Goal: Task Accomplishment & Management: Use online tool/utility

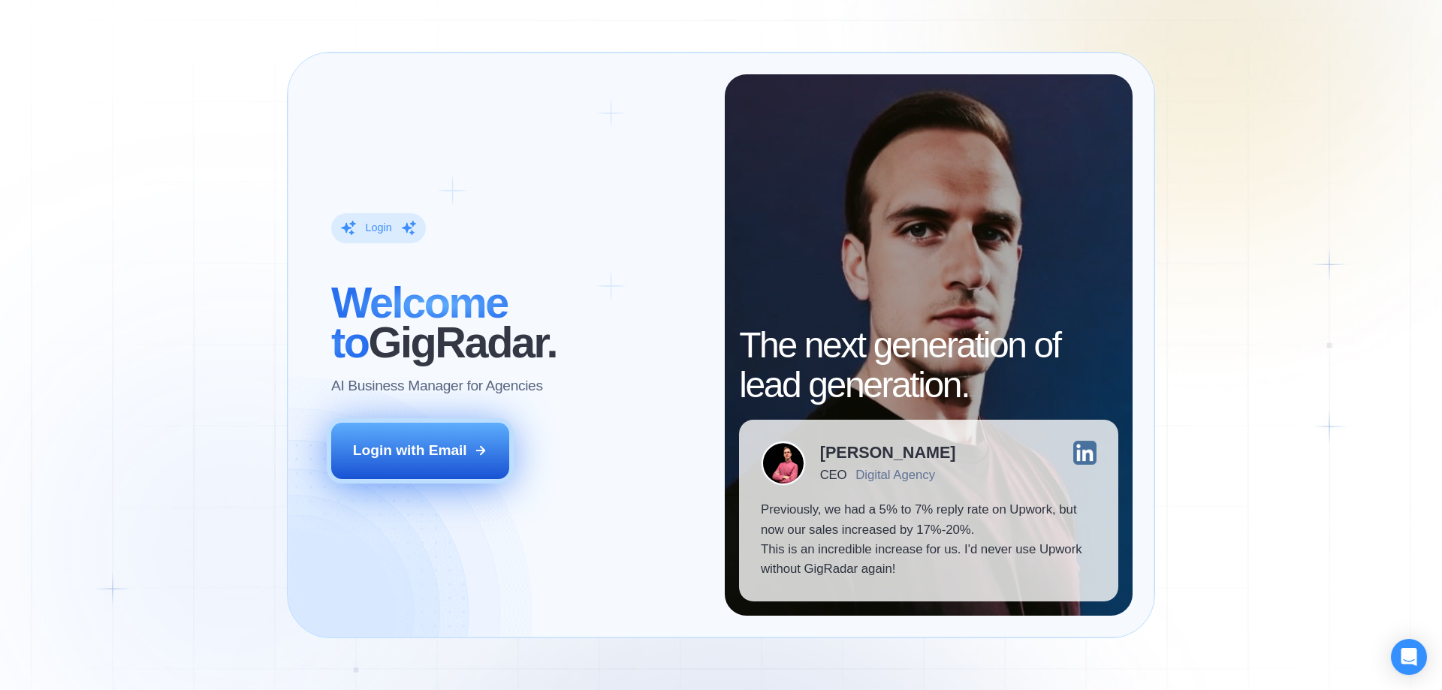
click at [462, 439] on button "Login with Email" at bounding box center [420, 451] width 179 height 56
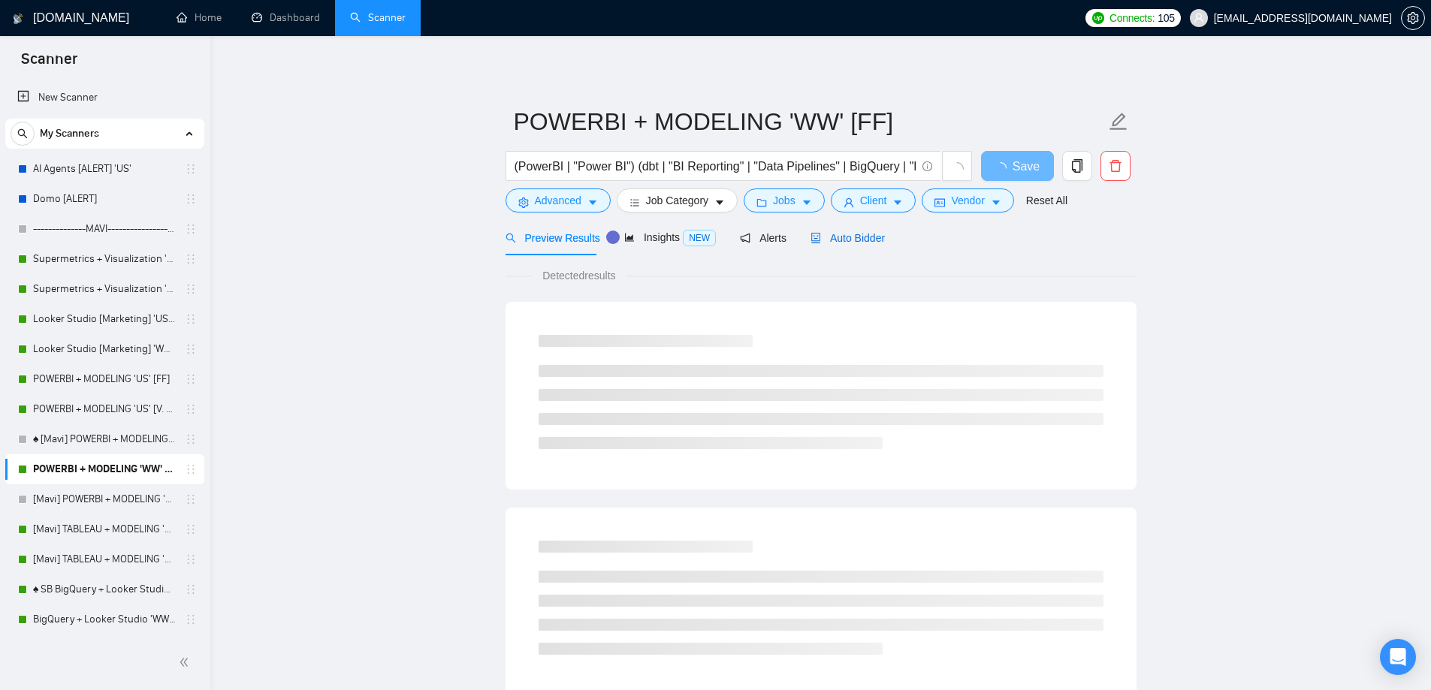
click at [863, 232] on span "Auto Bidder" at bounding box center [848, 238] width 74 height 12
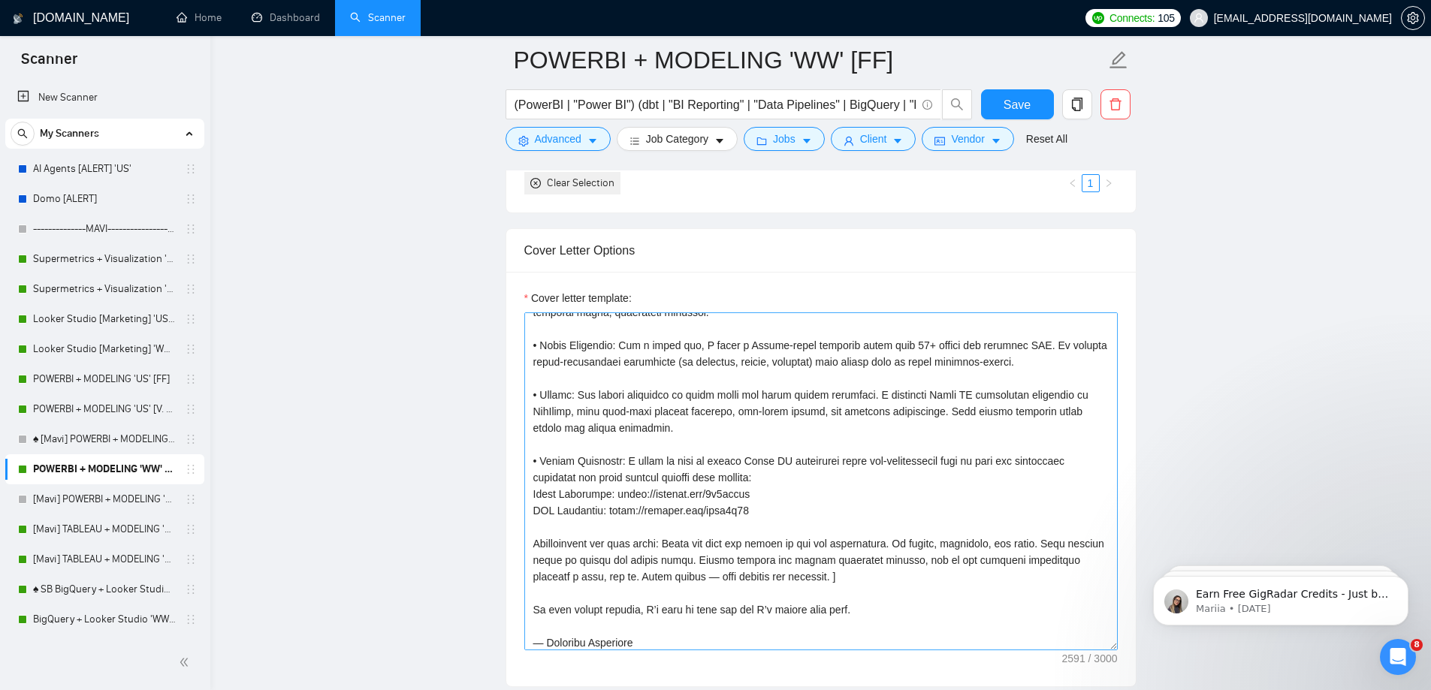
scroll to position [413, 0]
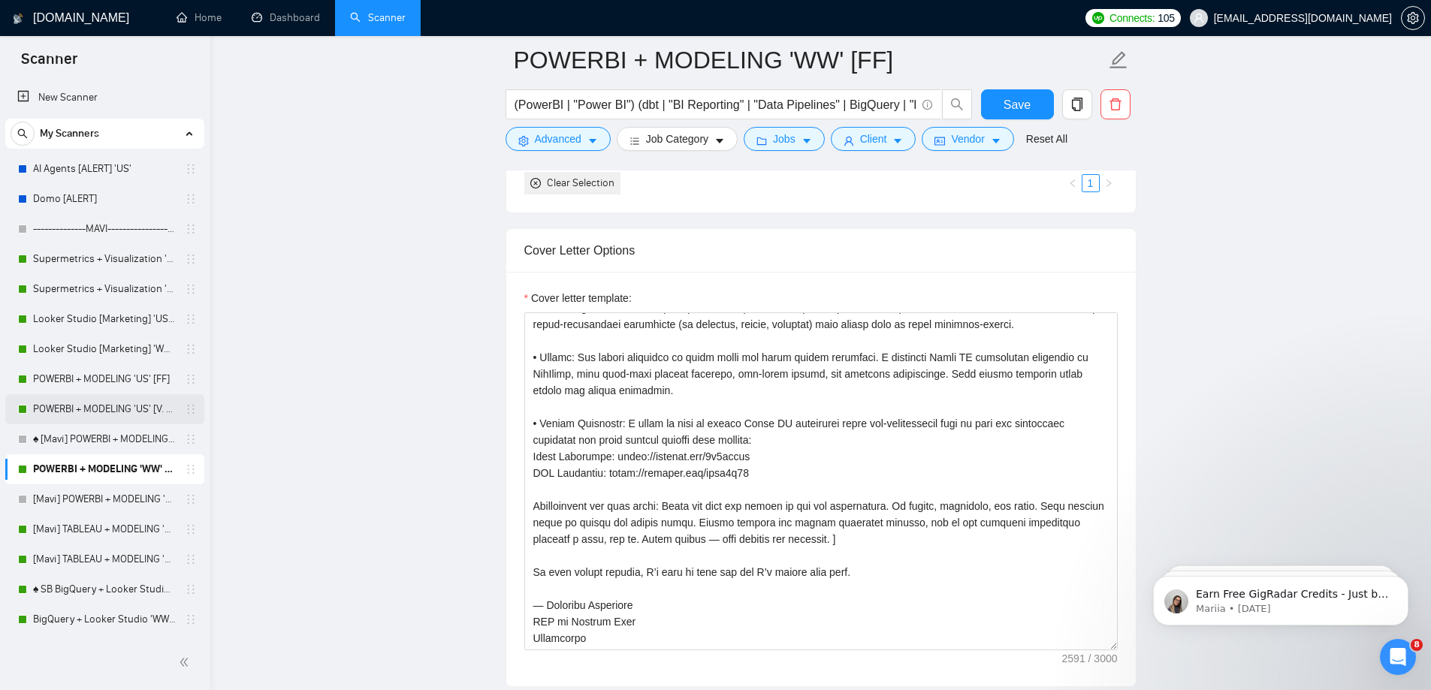
click at [139, 401] on link "POWERBI + MODELING 'US' [V. 2.2]" at bounding box center [104, 409] width 143 height 30
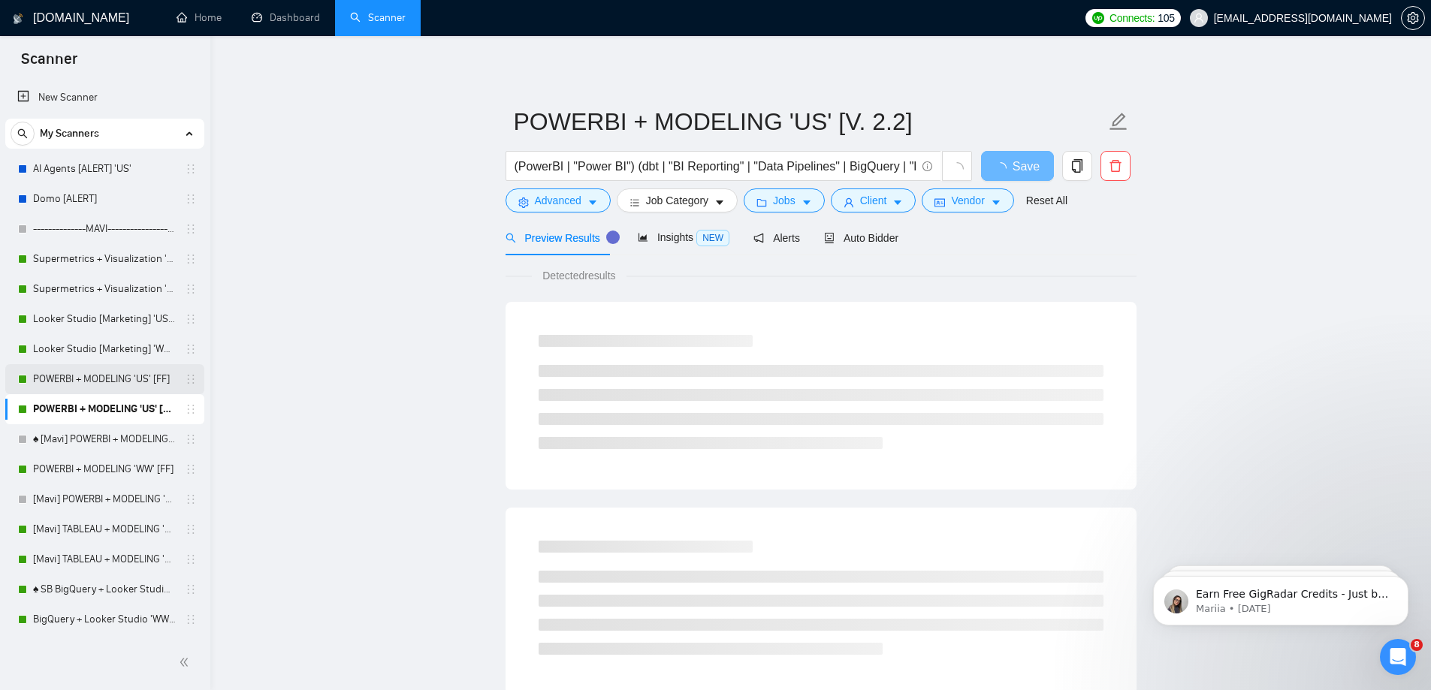
click at [142, 381] on link "POWERBI + MODELING 'US' [FF]" at bounding box center [104, 379] width 143 height 30
click at [856, 228] on div "Auto Bidder" at bounding box center [861, 237] width 74 height 35
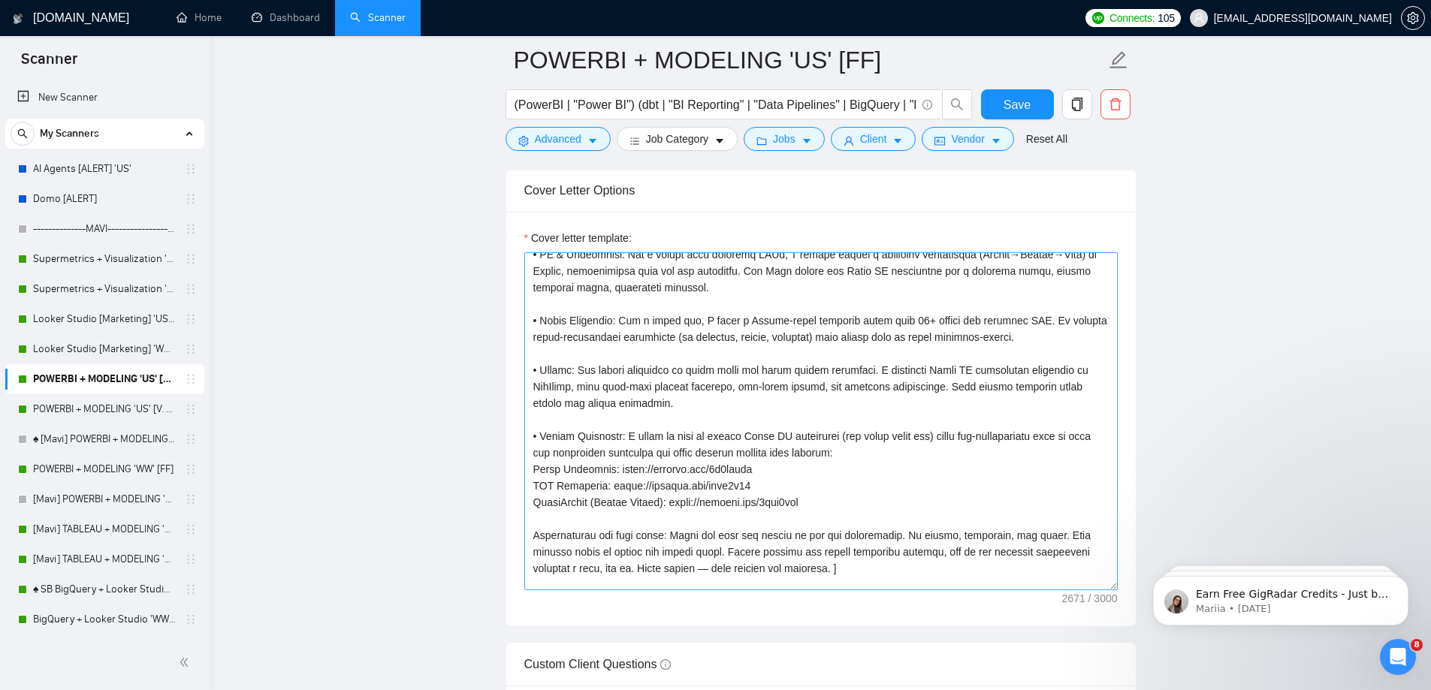
scroll to position [376, 0]
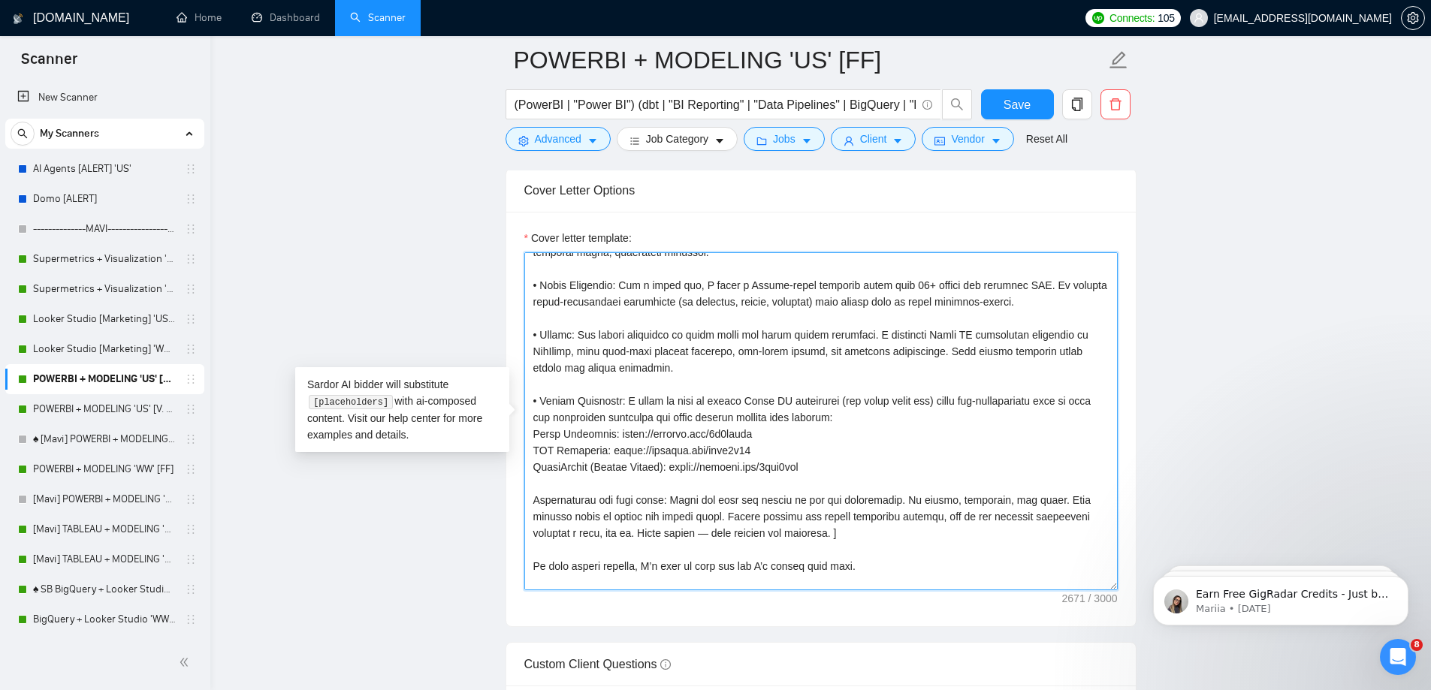
drag, startPoint x: 819, startPoint y: 462, endPoint x: 516, endPoint y: 469, distance: 302.8
click at [516, 469] on div "Cover letter template:" at bounding box center [821, 419] width 630 height 415
click at [798, 467] on textarea "Cover letter template:" at bounding box center [820, 421] width 593 height 338
click at [863, 436] on textarea "Cover letter template:" at bounding box center [820, 421] width 593 height 338
click at [879, 394] on textarea "Cover letter template:" at bounding box center [820, 421] width 593 height 338
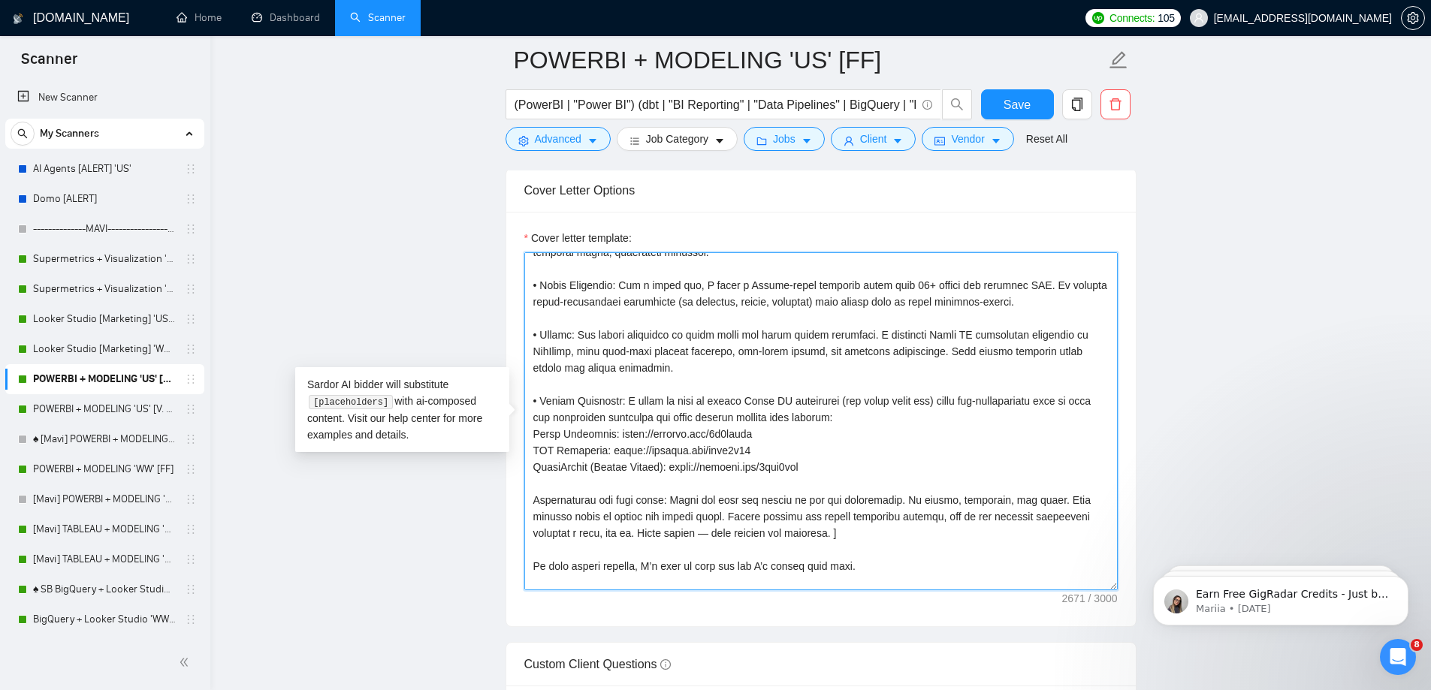
drag, startPoint x: 808, startPoint y: 469, endPoint x: 490, endPoint y: 463, distance: 318.6
click at [490, 463] on main "POWERBI + MODELING 'US' [FF] (PowerBI | "Power BI") (dbt | "BI Reporting" | "Da…" at bounding box center [820, 658] width 1173 height 4953
click at [849, 412] on textarea "Cover letter template:" at bounding box center [820, 421] width 593 height 338
click at [795, 406] on textarea "Cover letter template:" at bounding box center [820, 421] width 593 height 338
click at [765, 400] on textarea "Cover letter template:" at bounding box center [820, 421] width 593 height 338
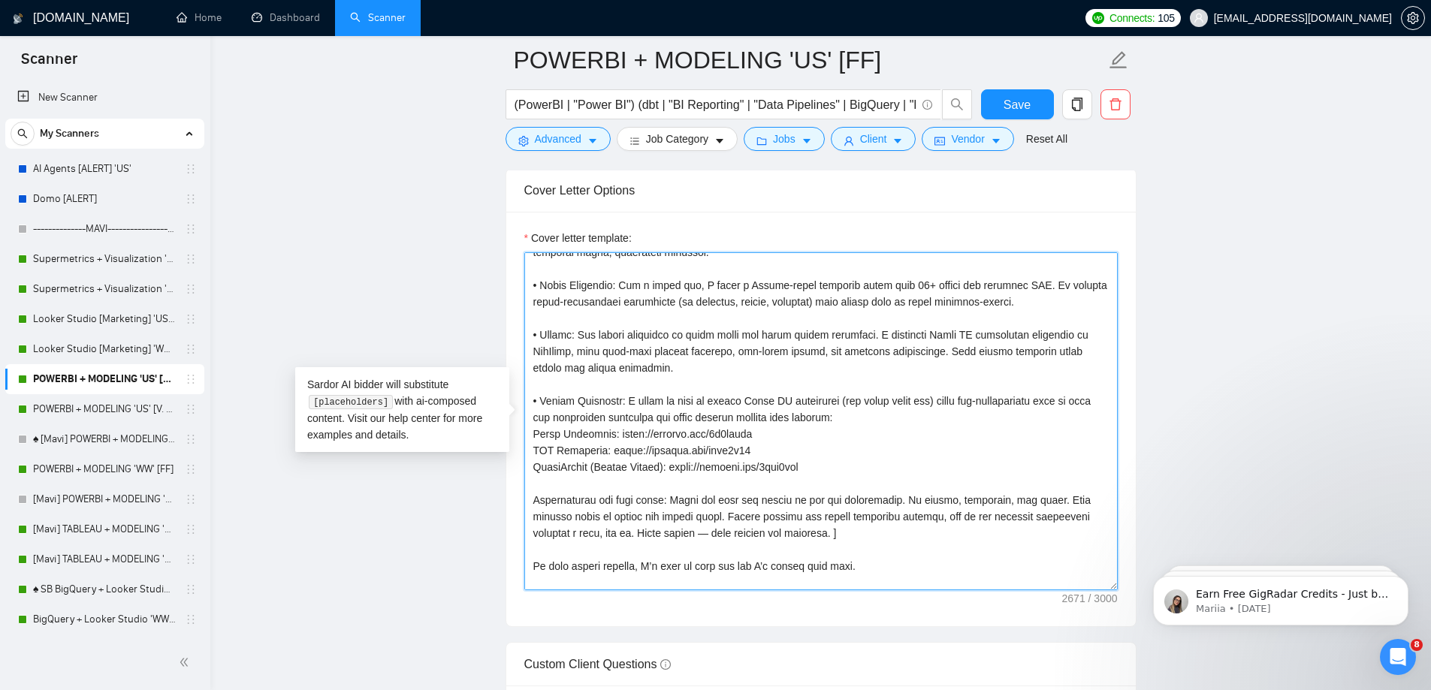
click at [829, 457] on textarea "Cover letter template:" at bounding box center [820, 421] width 593 height 338
drag, startPoint x: 821, startPoint y: 470, endPoint x: 497, endPoint y: 468, distance: 324.5
click at [497, 468] on main "POWERBI + MODELING 'US' [FF] (PowerBI | "Power BI") (dbt | "BI Reporting" | "Da…" at bounding box center [820, 658] width 1173 height 4953
click at [145, 470] on link "POWERBI + MODELING 'WW' [FF]" at bounding box center [104, 469] width 143 height 30
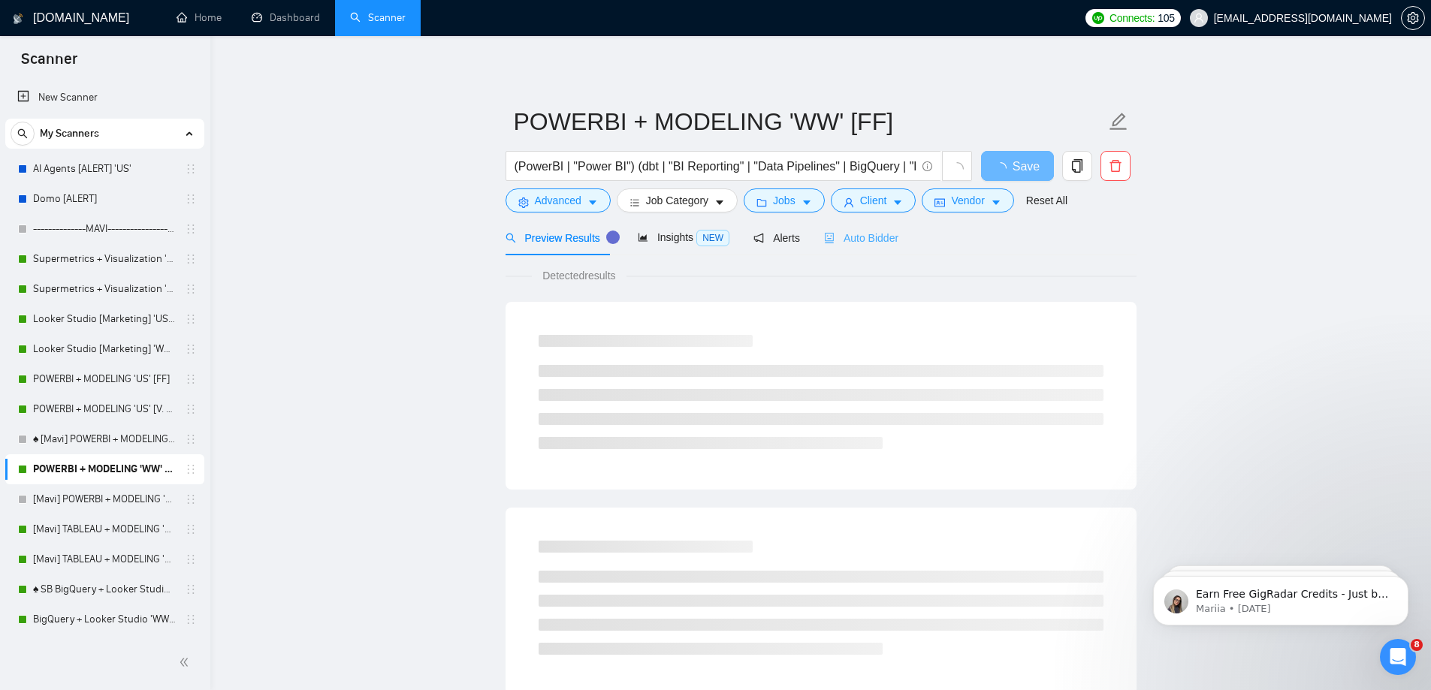
click at [844, 252] on div "Auto Bidder" at bounding box center [861, 237] width 74 height 35
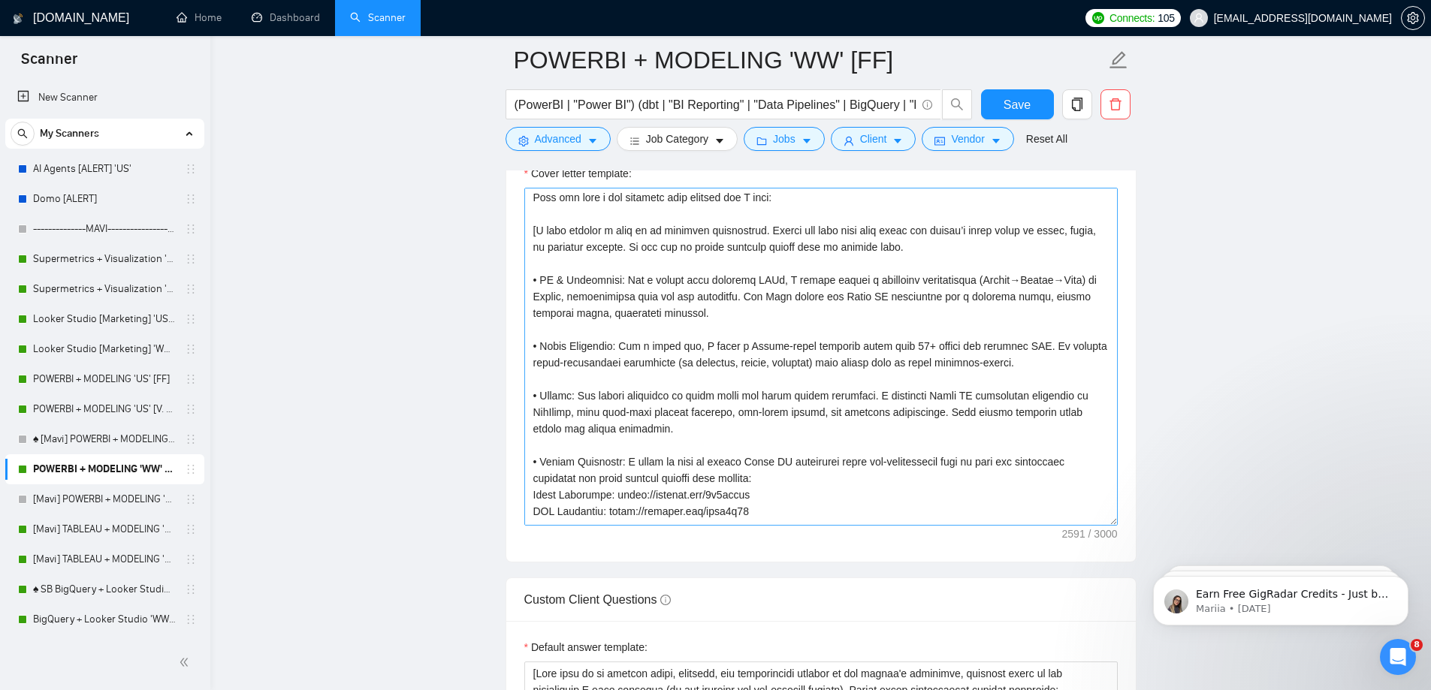
scroll to position [376, 0]
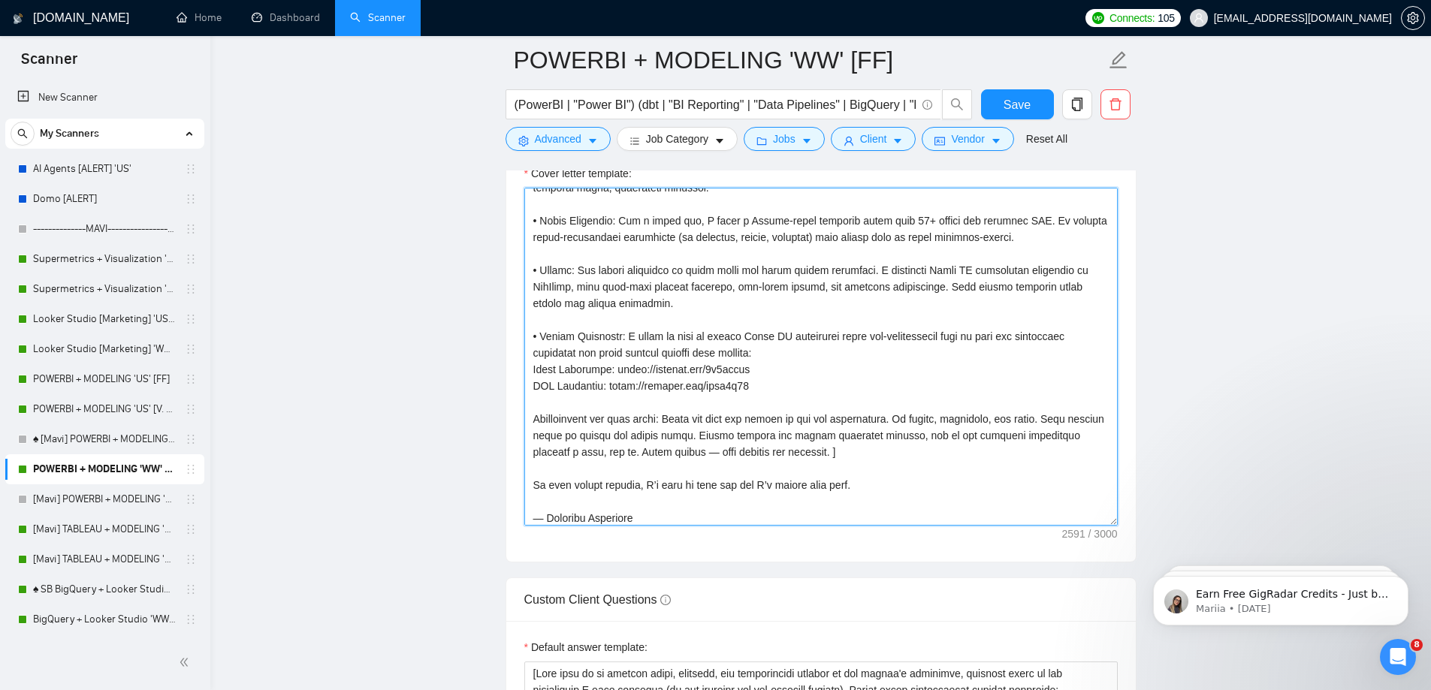
click at [784, 394] on textarea "Cover letter template:" at bounding box center [820, 357] width 593 height 338
paste textarea "NorthClinic (Looker Studio): [URL][DOMAIN_NAME]"
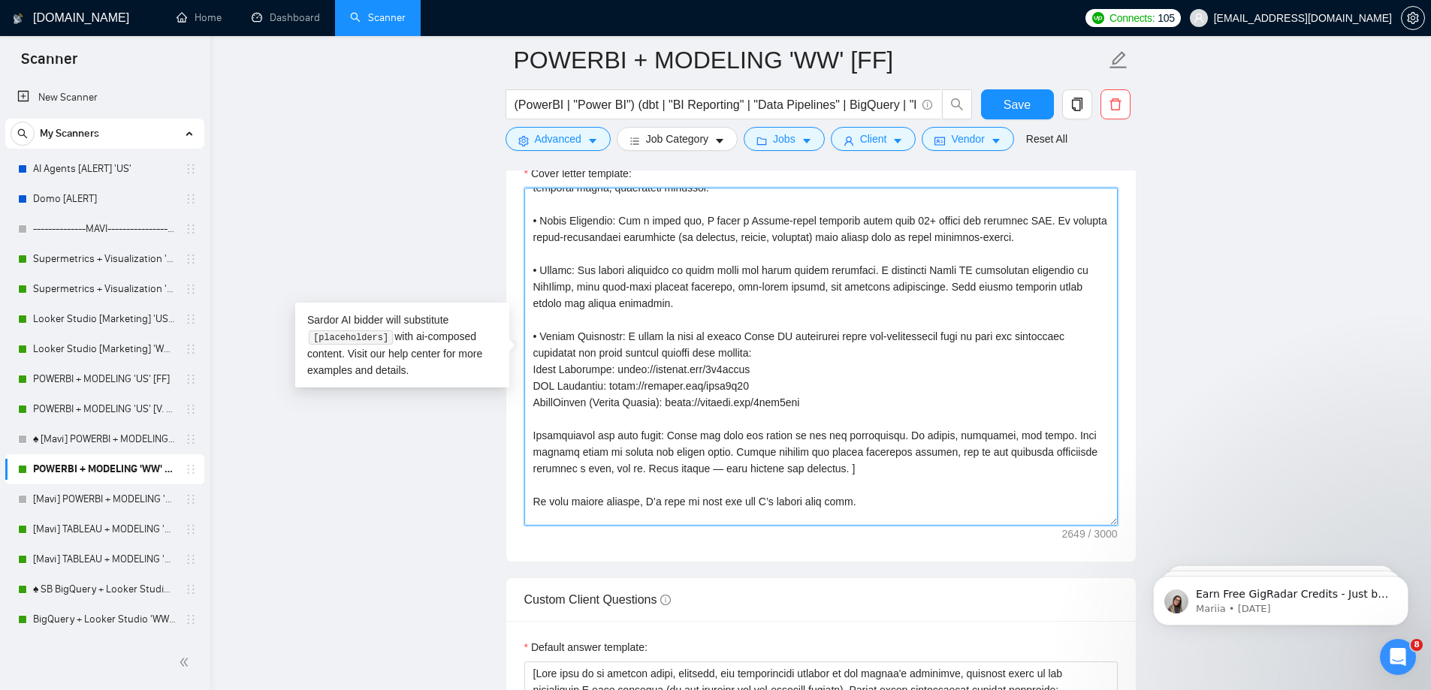
click at [561, 403] on textarea "Cover letter template:" at bounding box center [820, 357] width 593 height 338
click at [837, 379] on textarea "Cover letter template:" at bounding box center [820, 357] width 593 height 338
drag, startPoint x: 586, startPoint y: 407, endPoint x: 518, endPoint y: 407, distance: 68.4
click at [518, 407] on div "Cover letter template:" at bounding box center [821, 354] width 630 height 415
type textarea "Lore ipsumdolor sita’c adipis. Eli sedd eiusmodte inci utlab’e dolor, magna’a e…"
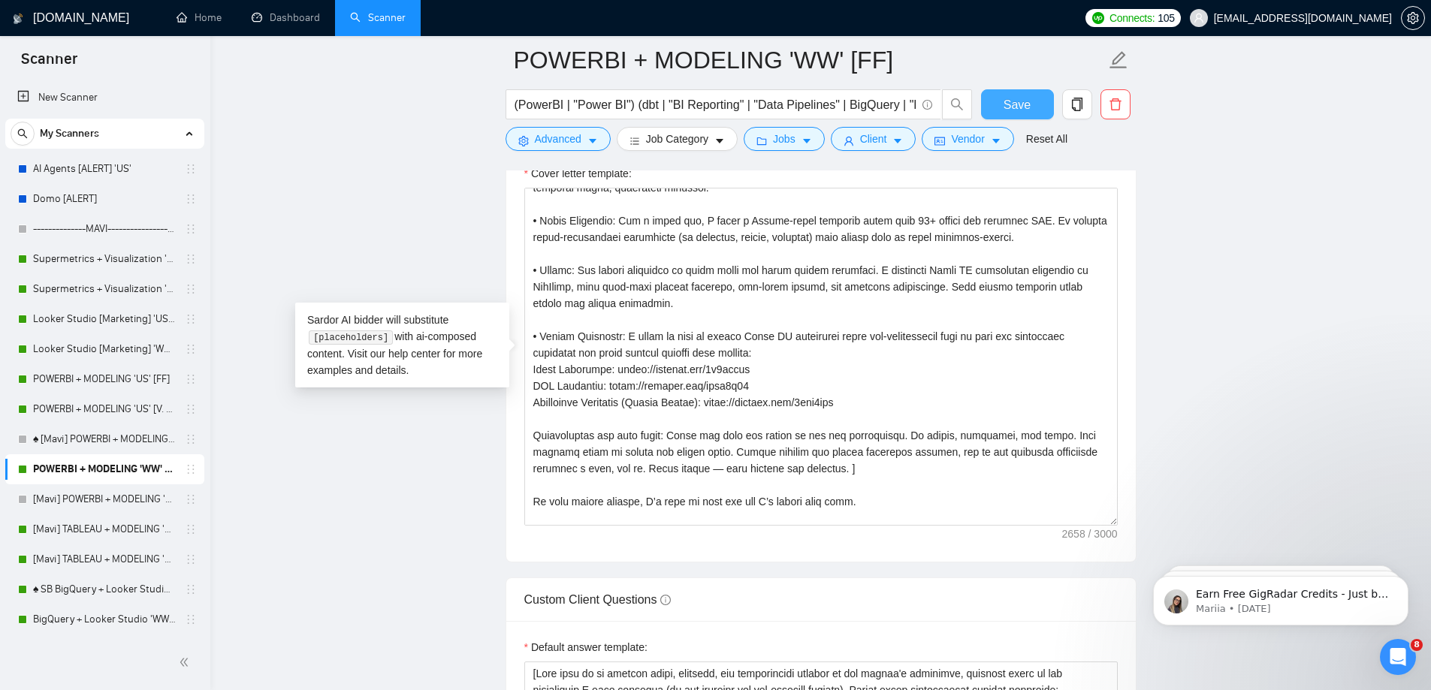
click at [1016, 109] on span "Save" at bounding box center [1017, 104] width 27 height 19
drag, startPoint x: 853, startPoint y: 404, endPoint x: 508, endPoint y: 399, distance: 345.6
click at [508, 399] on div "Cover letter template:" at bounding box center [821, 354] width 630 height 415
click at [1011, 110] on span "Save" at bounding box center [1017, 104] width 27 height 19
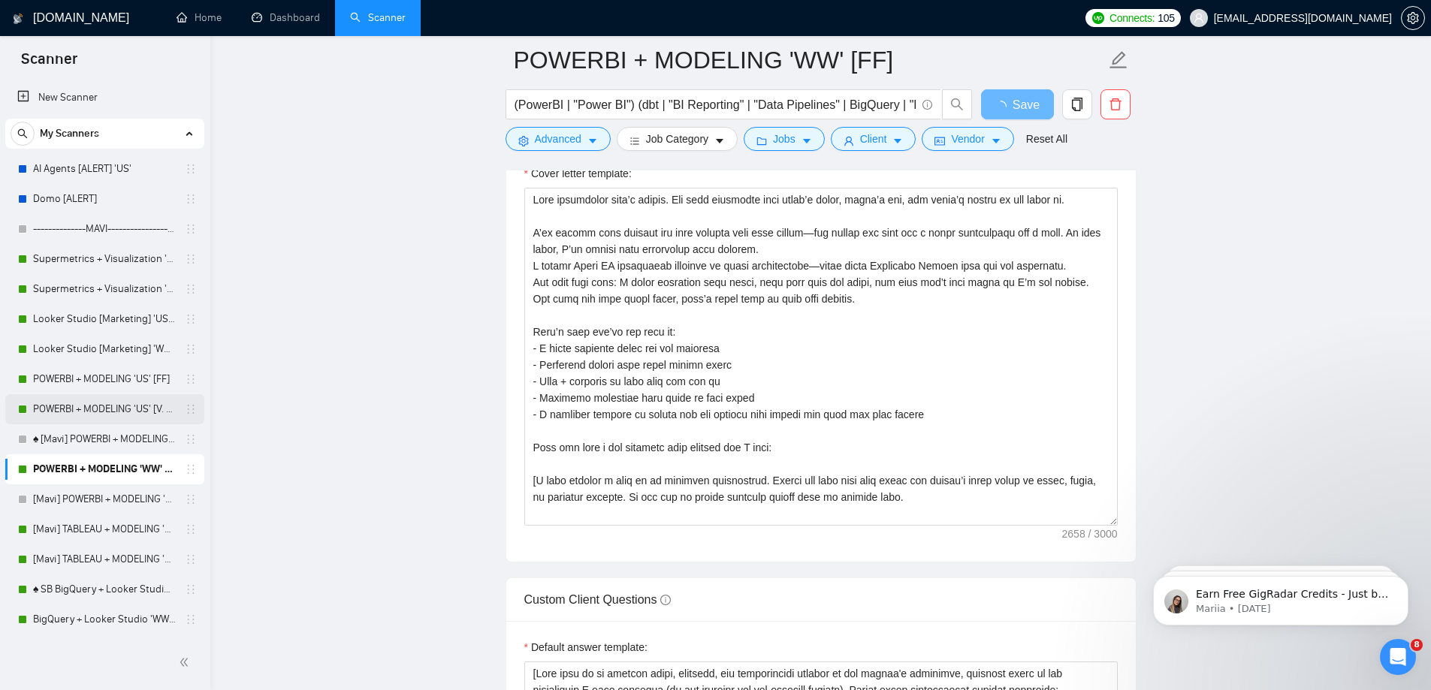
click at [110, 406] on link "POWERBI + MODELING 'US' [V. 2.2]" at bounding box center [104, 409] width 143 height 30
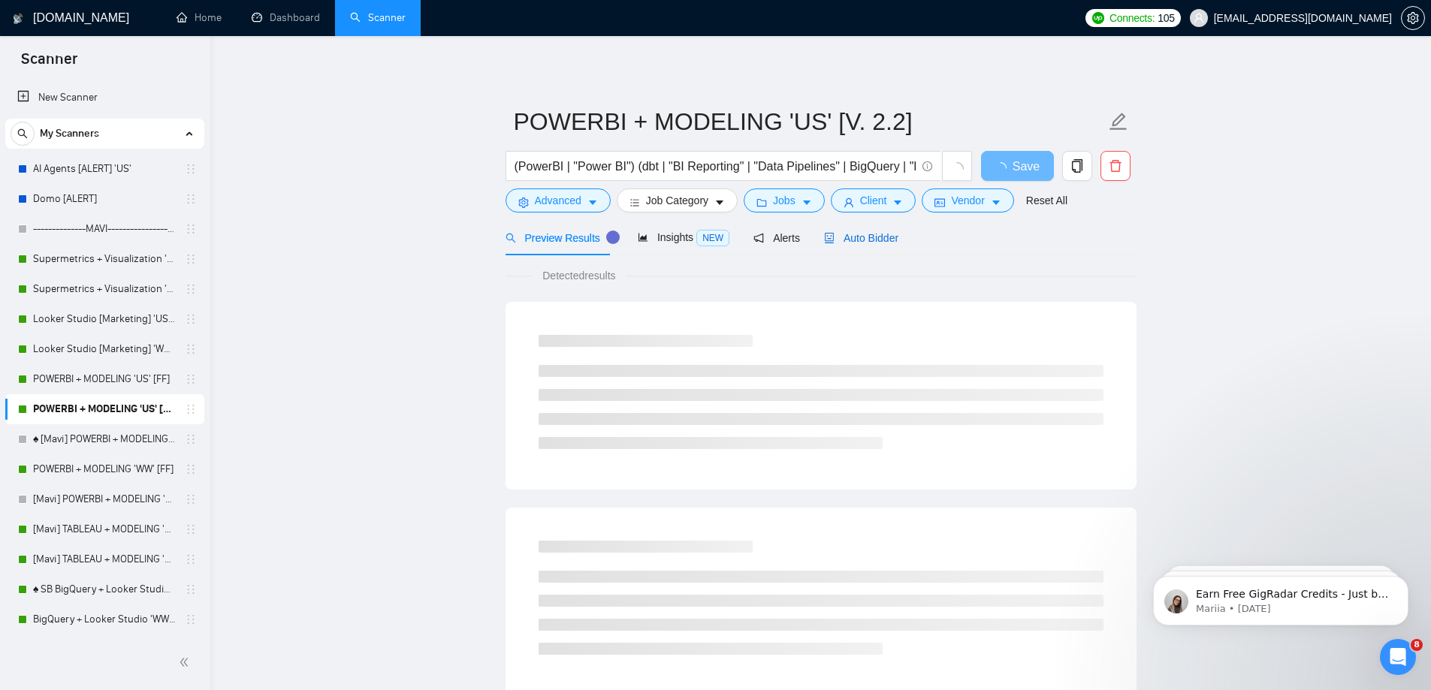
click at [852, 240] on span "Auto Bidder" at bounding box center [861, 238] width 74 height 12
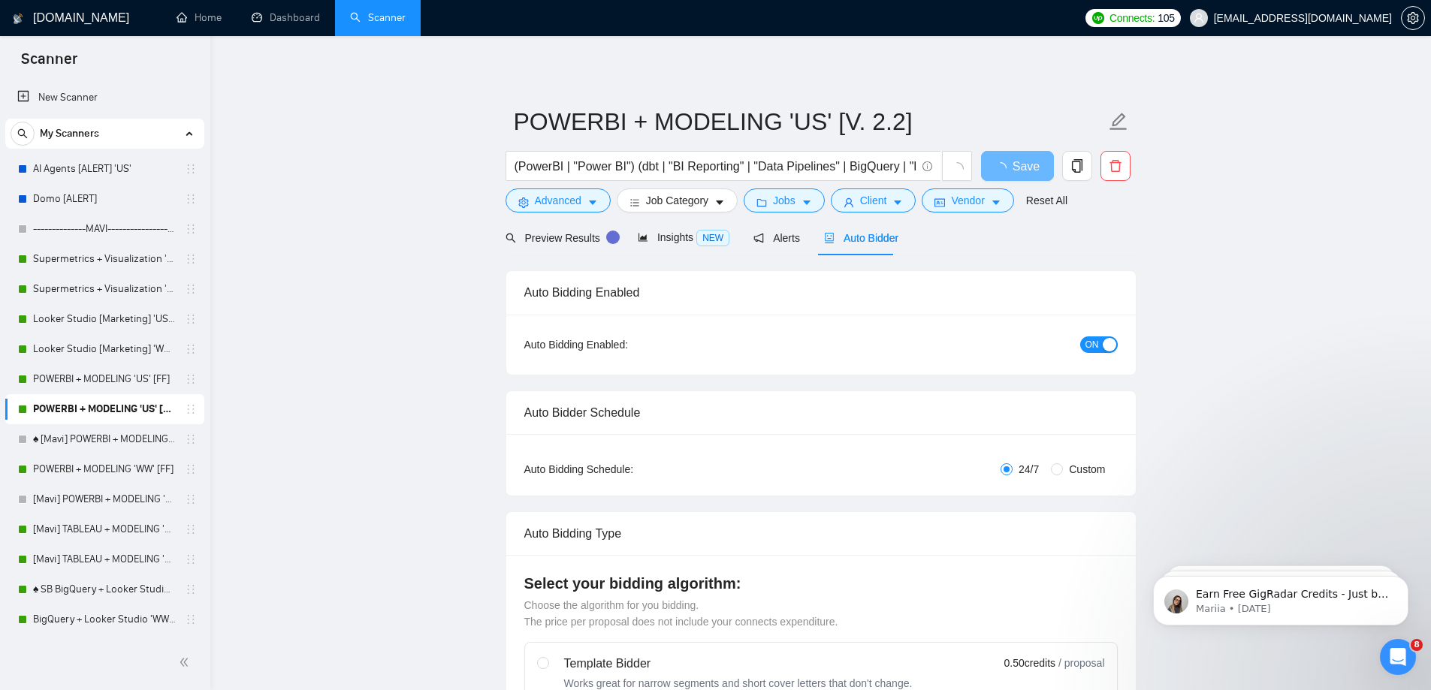
radio input "false"
radio input "true"
checkbox input "true"
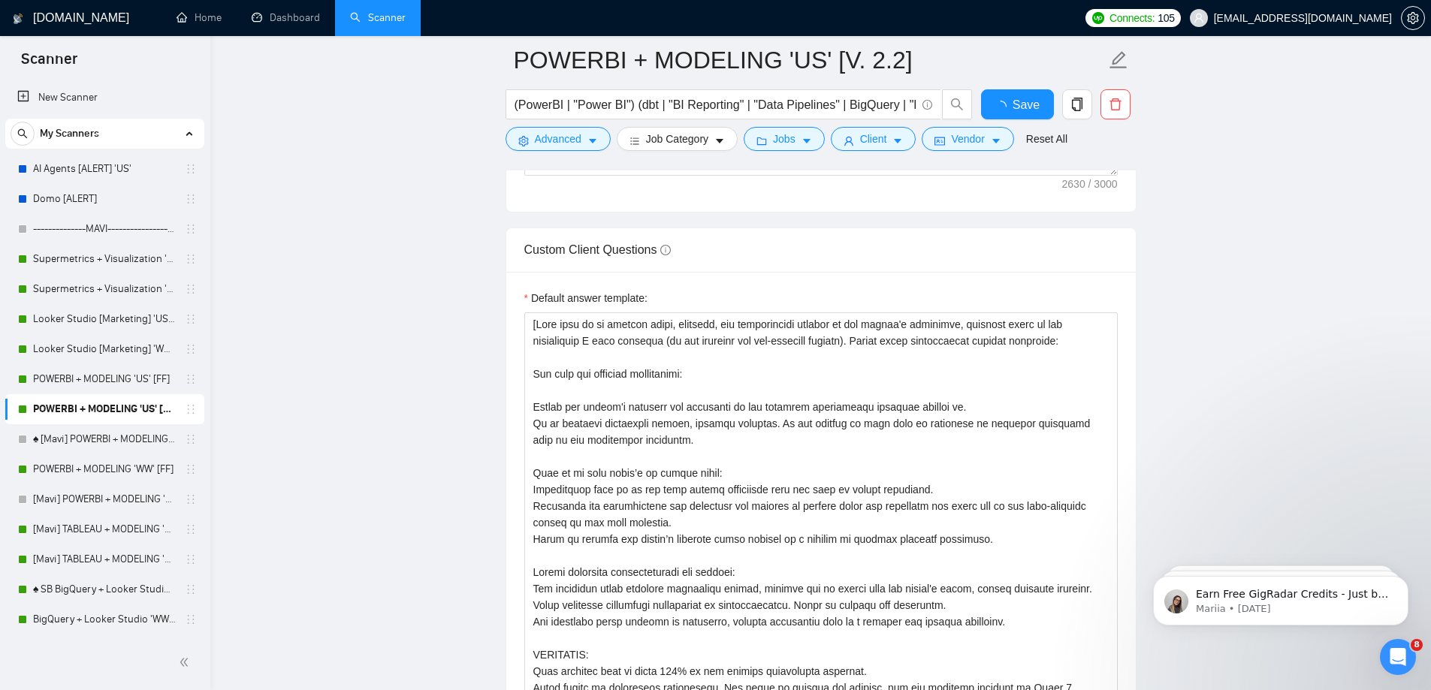
checkbox input "true"
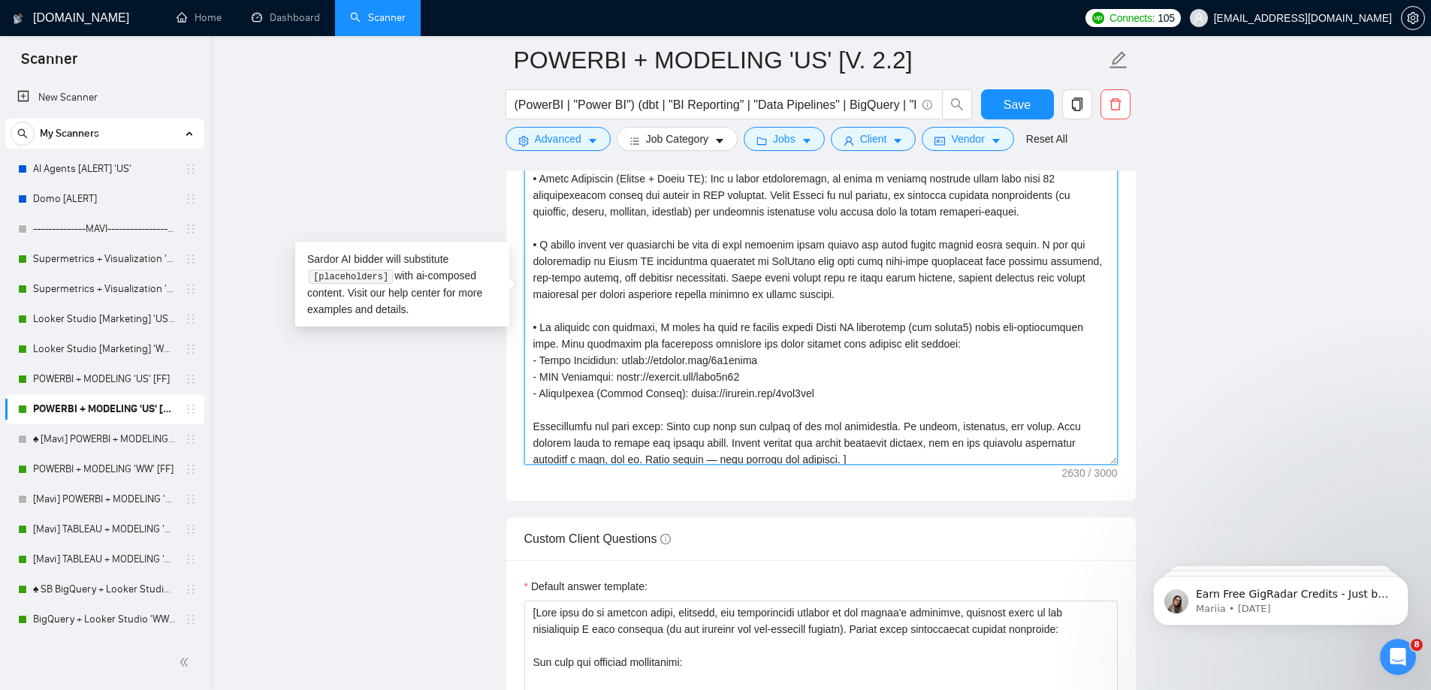
scroll to position [200, 0]
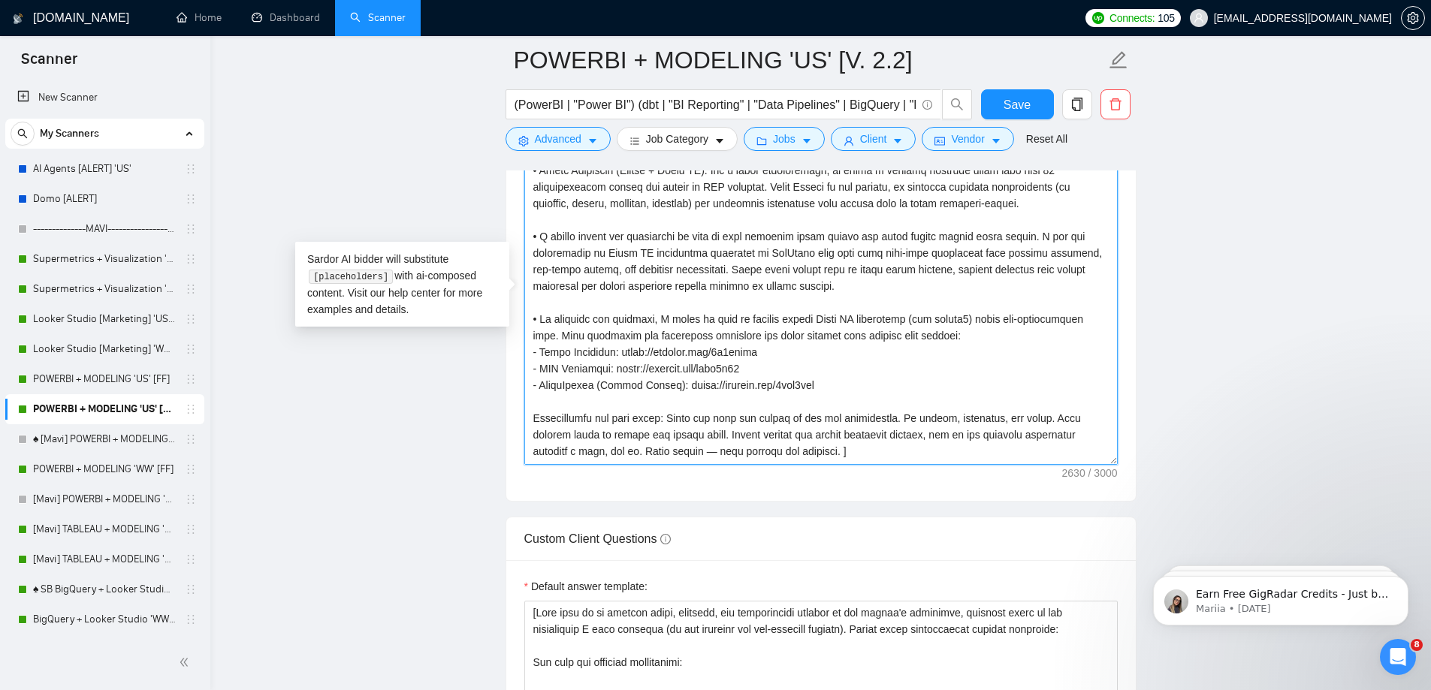
drag, startPoint x: 818, startPoint y: 385, endPoint x: 523, endPoint y: 389, distance: 295.2
click at [523, 389] on div "Cover letter template:" at bounding box center [821, 293] width 630 height 415
paste textarea "[URL][DOMAIN_NAME]"
type textarea "Lo ipsum — D’s Ametcons, adi E seddoeiusm te incididu Utlab ET doloremagn aliqu…"
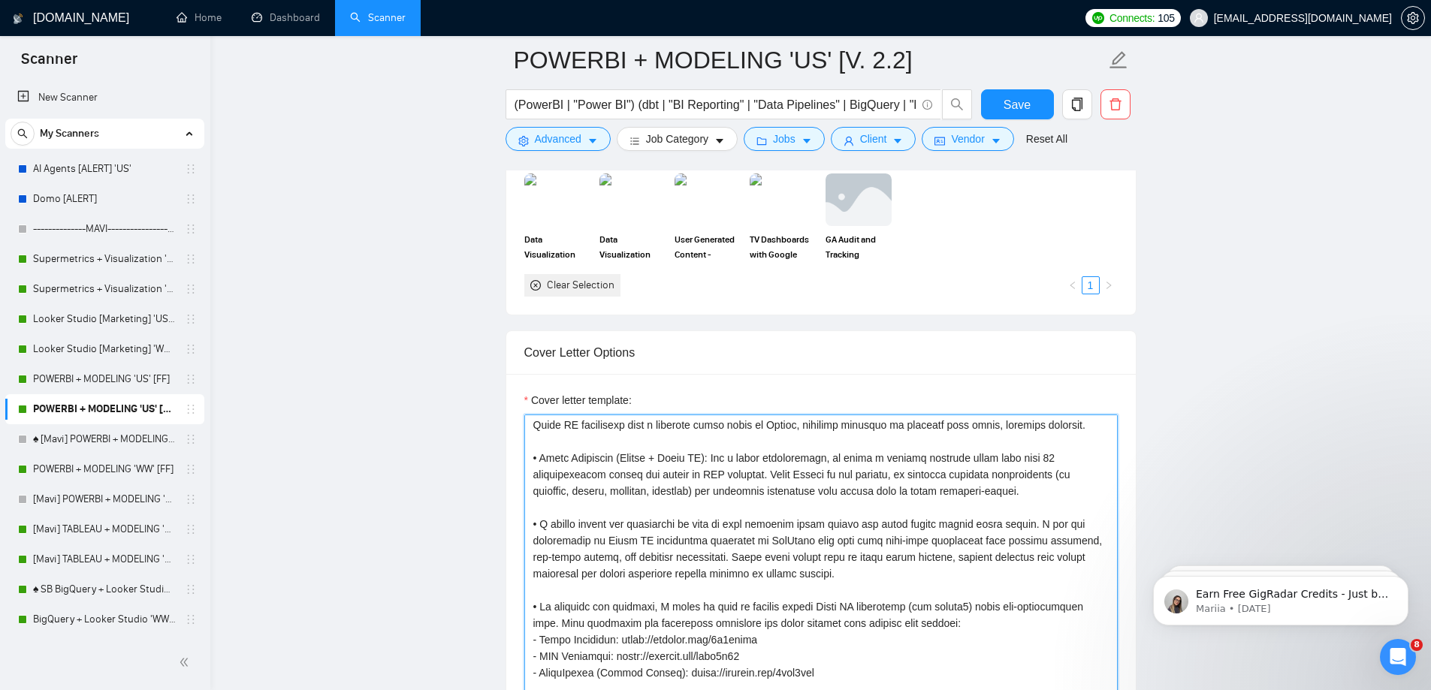
scroll to position [1878, 0]
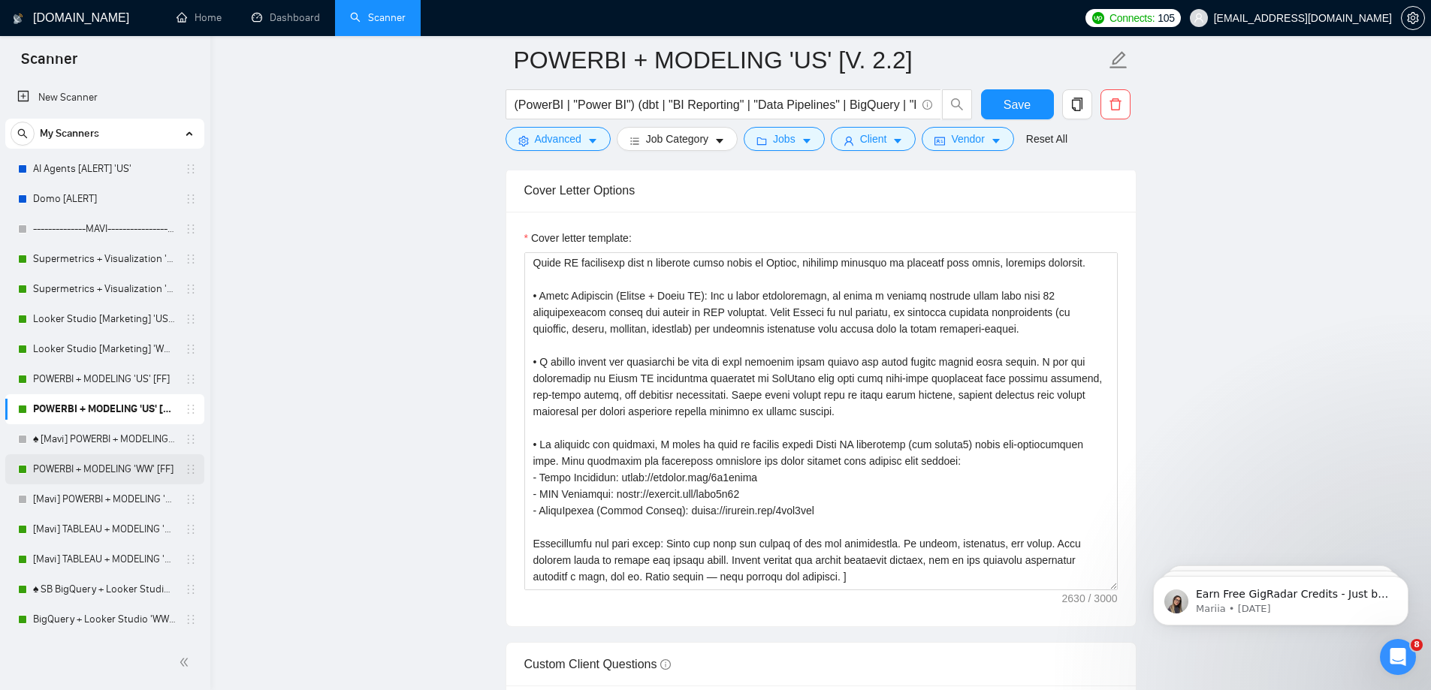
click at [126, 460] on link "POWERBI + MODELING 'WW' [FF]" at bounding box center [104, 469] width 143 height 30
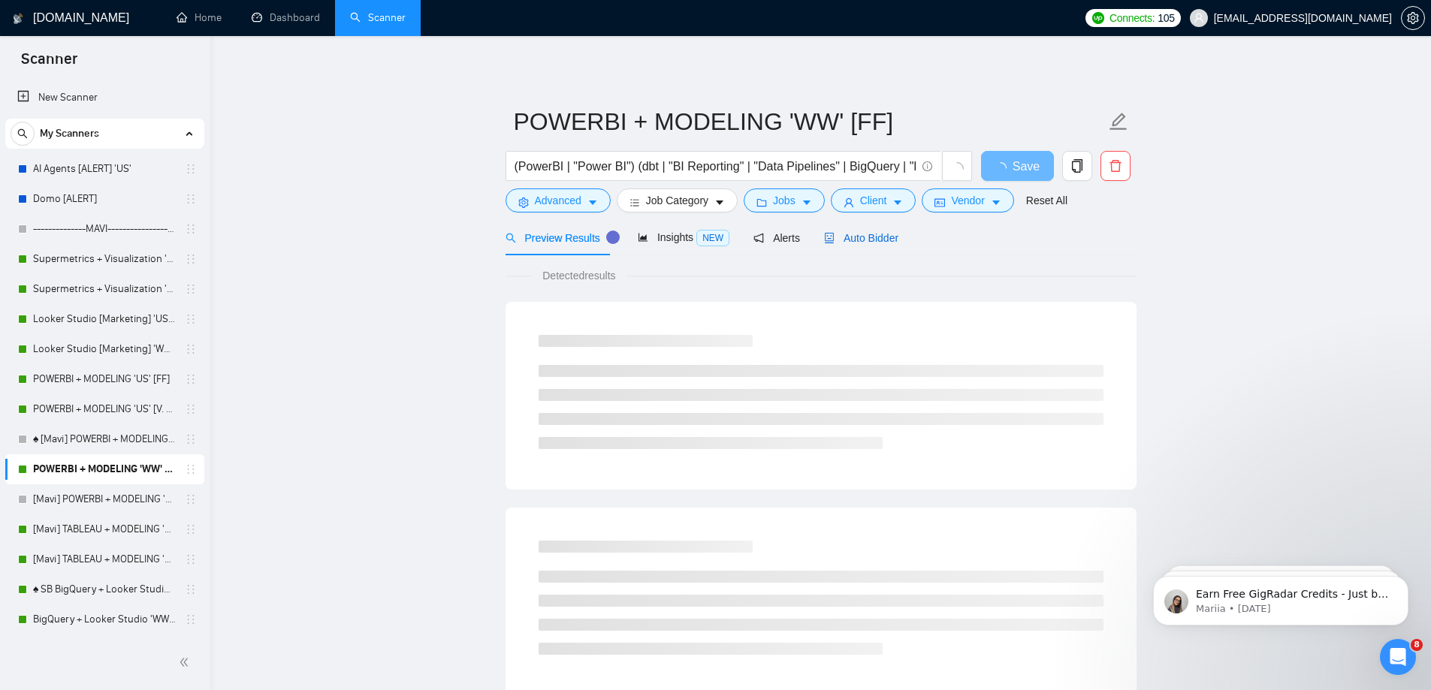
click at [869, 237] on span "Auto Bidder" at bounding box center [861, 238] width 74 height 12
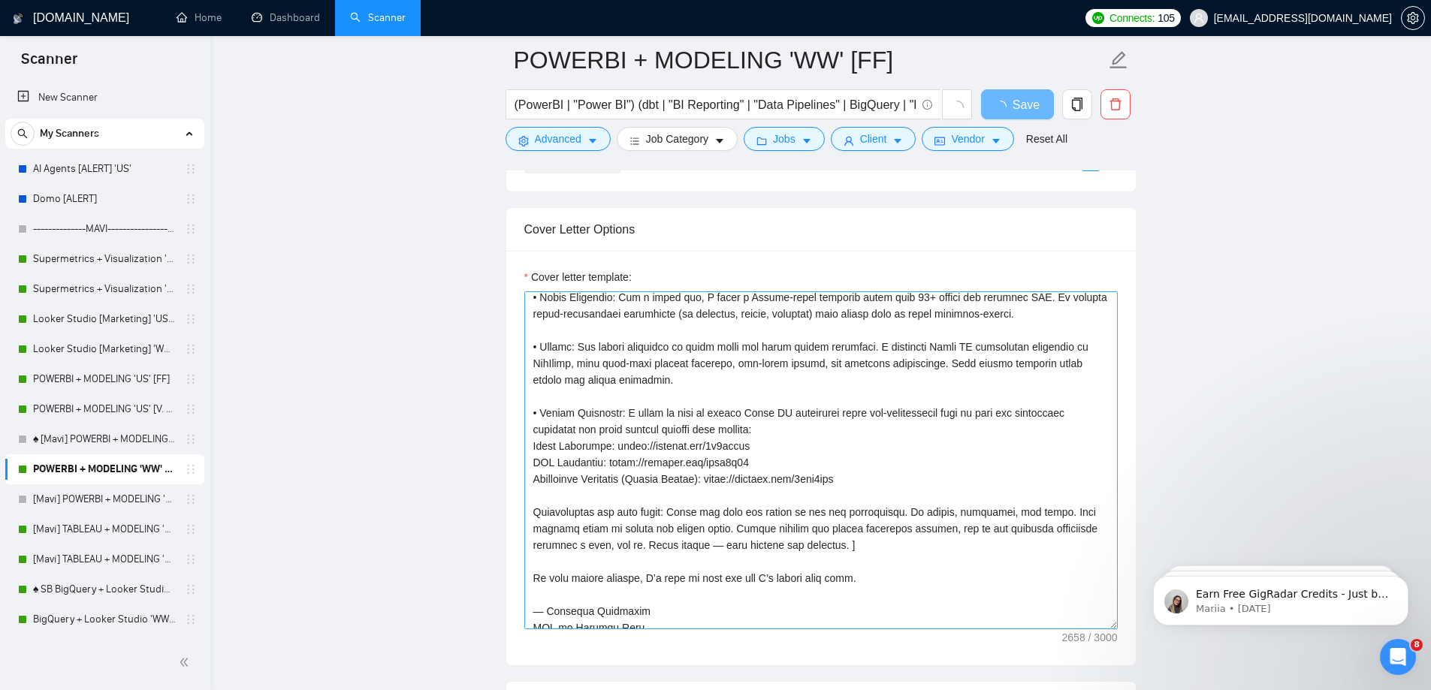
scroll to position [430, 0]
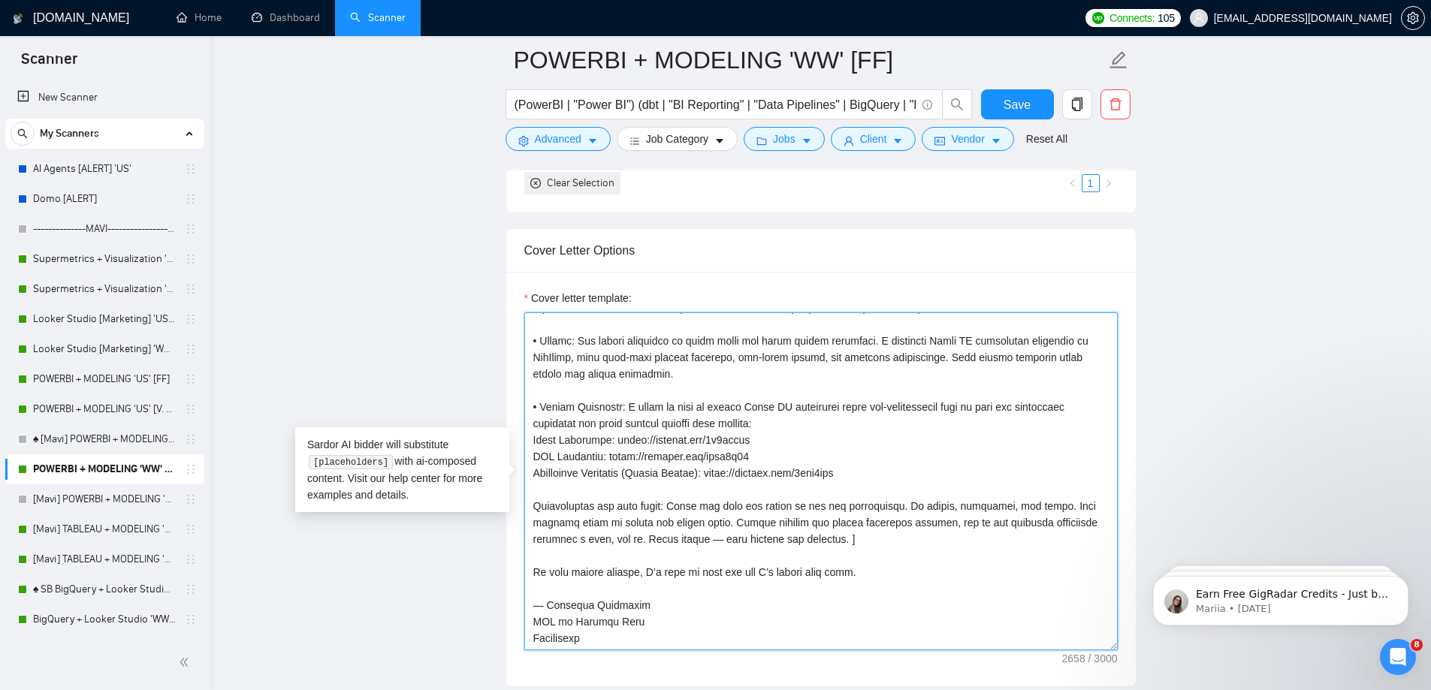
drag, startPoint x: 856, startPoint y: 469, endPoint x: 523, endPoint y: 471, distance: 332.8
click at [524, 471] on textarea "Cover letter template:" at bounding box center [820, 482] width 593 height 338
click at [157, 415] on link "POWERBI + MODELING 'US' [V. 2.2]" at bounding box center [104, 409] width 143 height 30
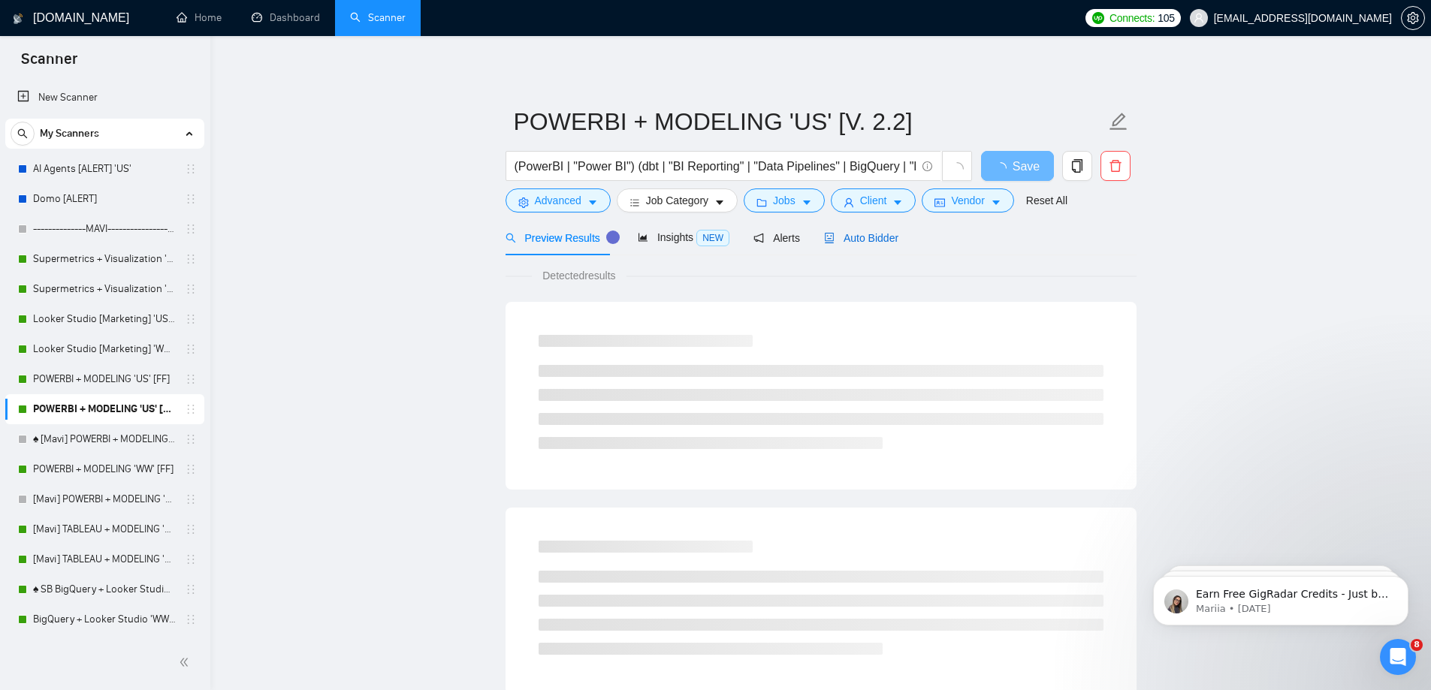
click at [864, 230] on div "Auto Bidder" at bounding box center [861, 238] width 74 height 17
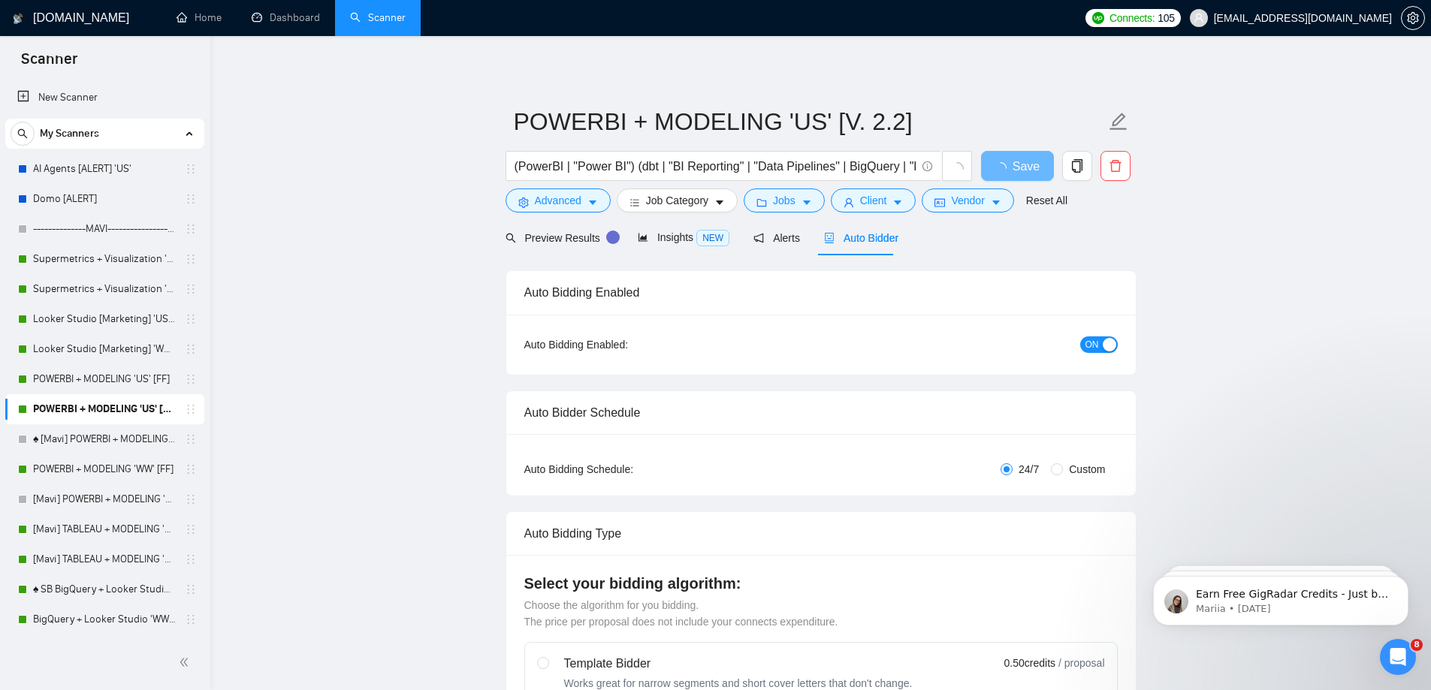
radio input "false"
radio input "true"
checkbox input "true"
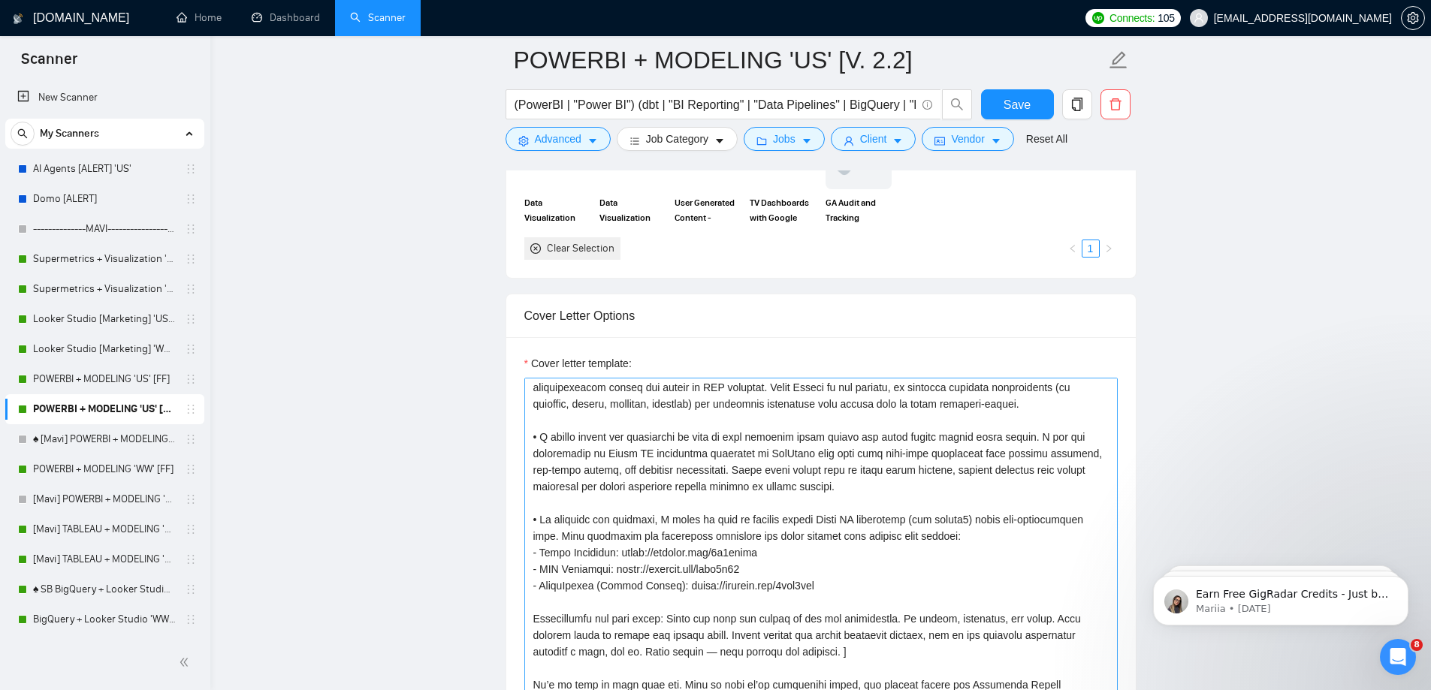
scroll to position [314, 0]
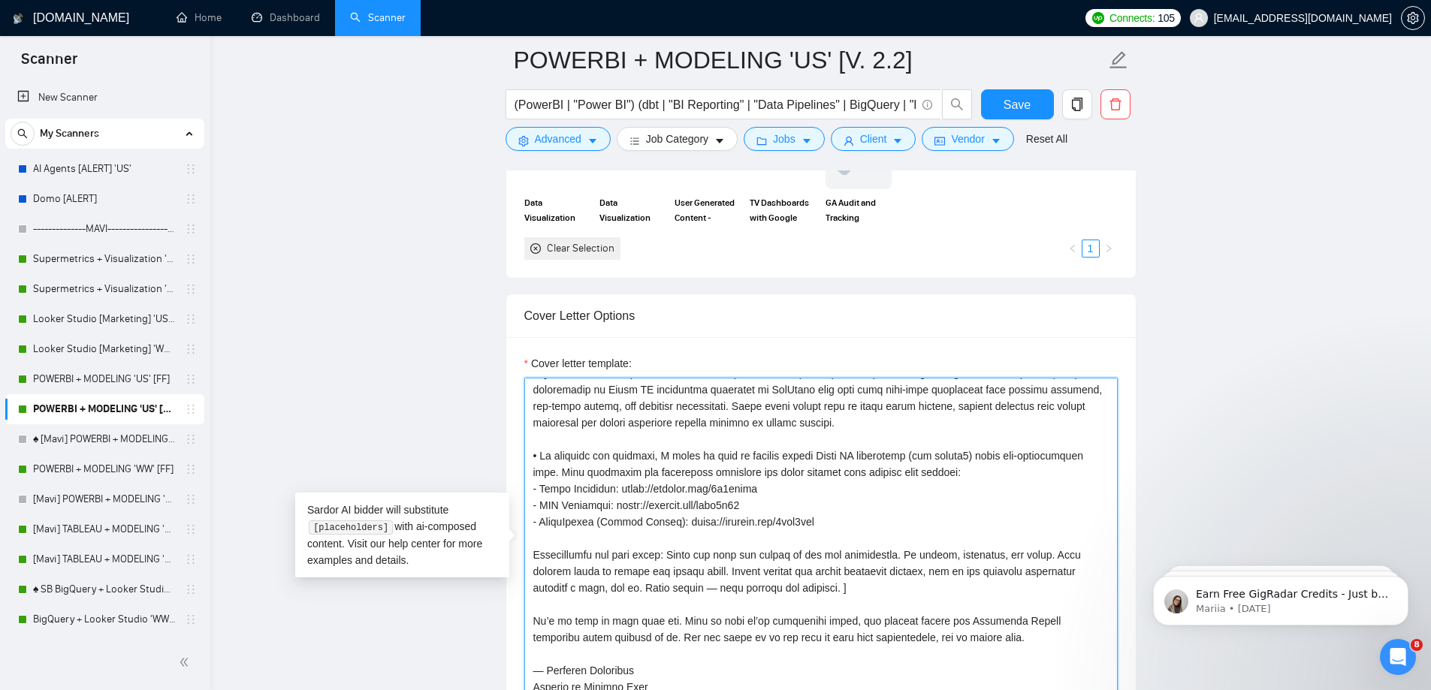
drag, startPoint x: 812, startPoint y: 521, endPoint x: 442, endPoint y: 521, distance: 370.3
paste textarea "Healthcare Dashboard"
type textarea "Lo ipsum — D’s Ametcons, adi E seddoeiusm te incididu Utlab ET doloremagn aliqu…"
click at [1003, 109] on button "Save" at bounding box center [1017, 104] width 73 height 30
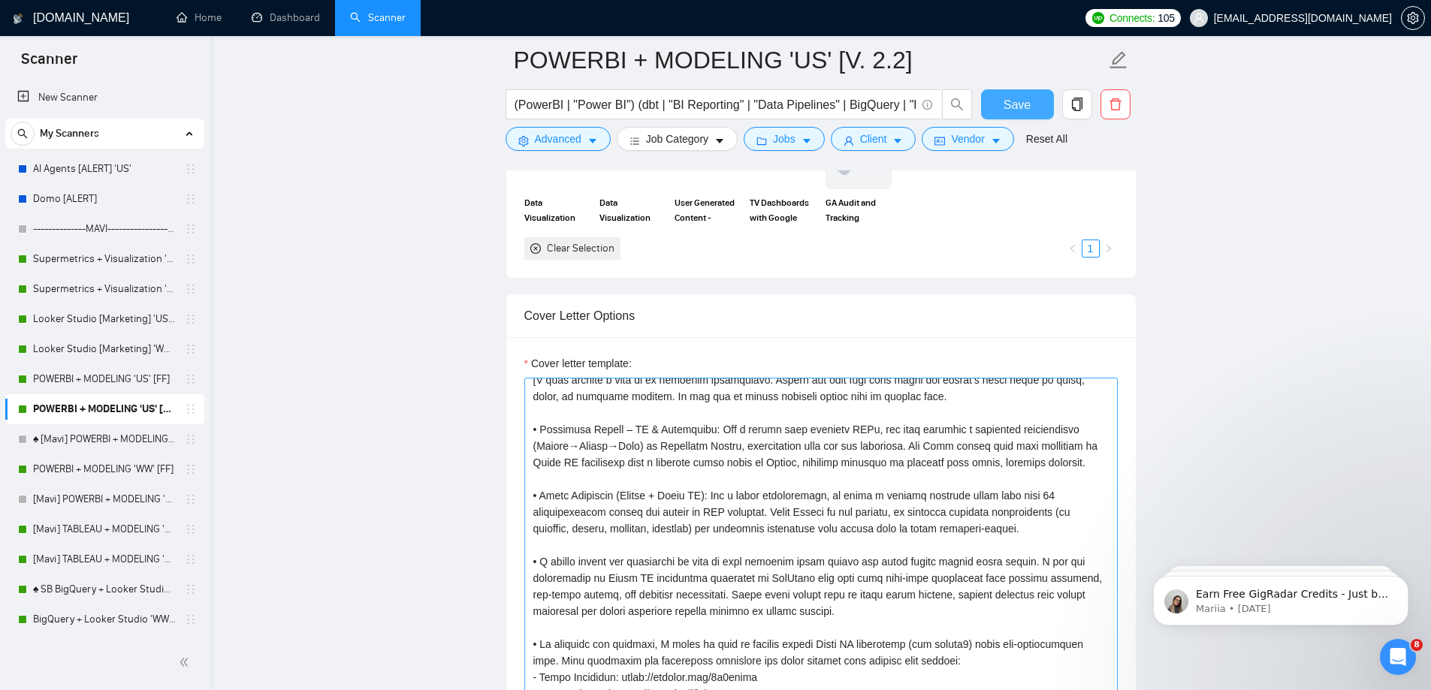
scroll to position [250, 0]
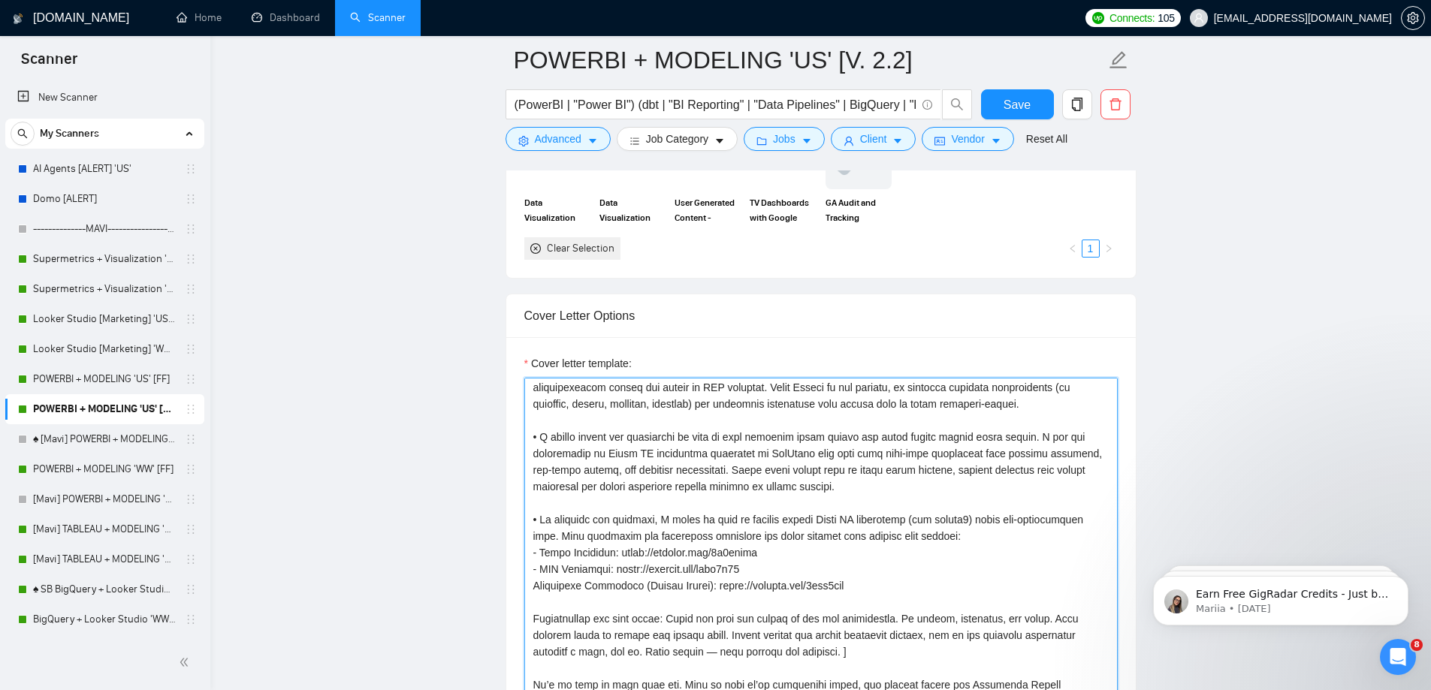
click at [531, 586] on textarea "Cover letter template:" at bounding box center [820, 547] width 593 height 338
type textarea "Lo ipsum — D’s Ametcons, adi E seddoeiusm te incididu Utlab ET doloremagn aliqu…"
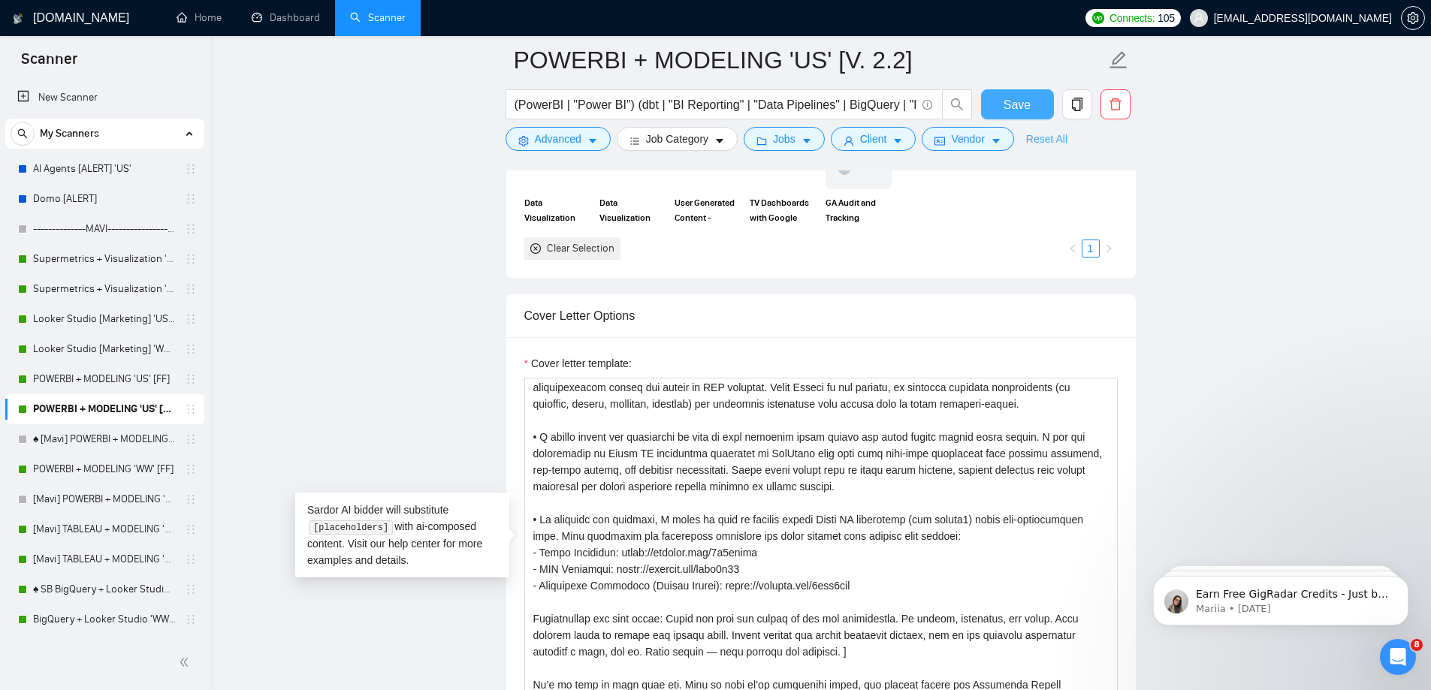
click at [1015, 96] on span "Save" at bounding box center [1017, 104] width 27 height 19
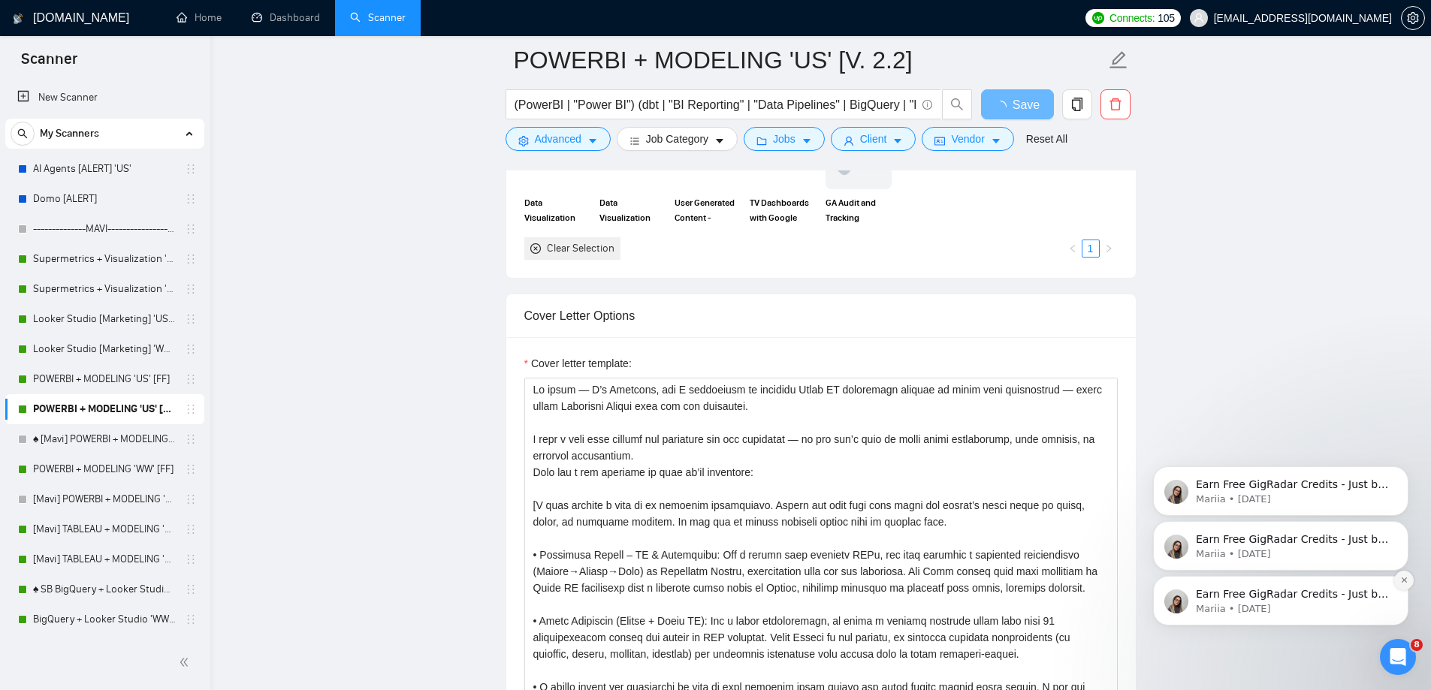
click at [1403, 581] on icon "Dismiss notification" at bounding box center [1404, 580] width 8 height 8
click at [1398, 581] on button "Dismiss notification" at bounding box center [1404, 581] width 20 height 20
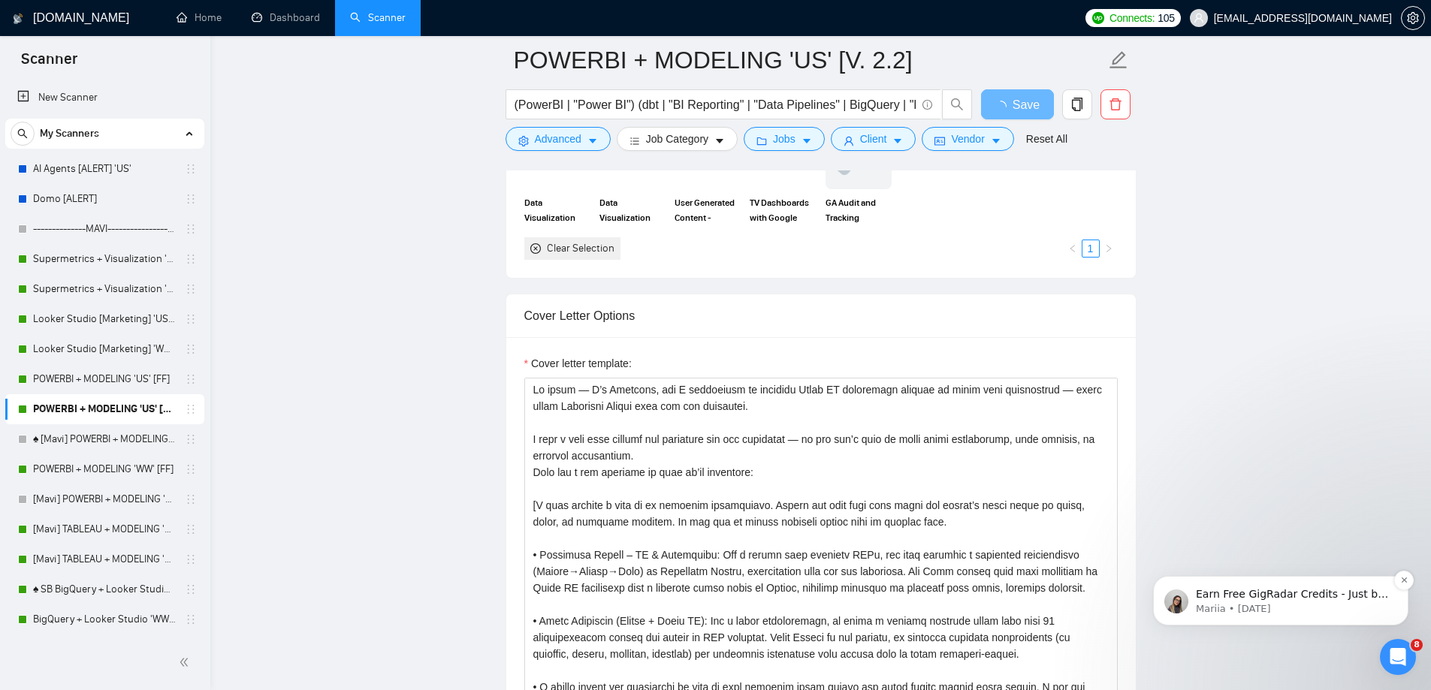
click at [1395, 587] on div "Earn Free GigRadar Credits - Just by Sharing Your Story! 💬 Want more credits fo…" at bounding box center [1280, 601] width 233 height 30
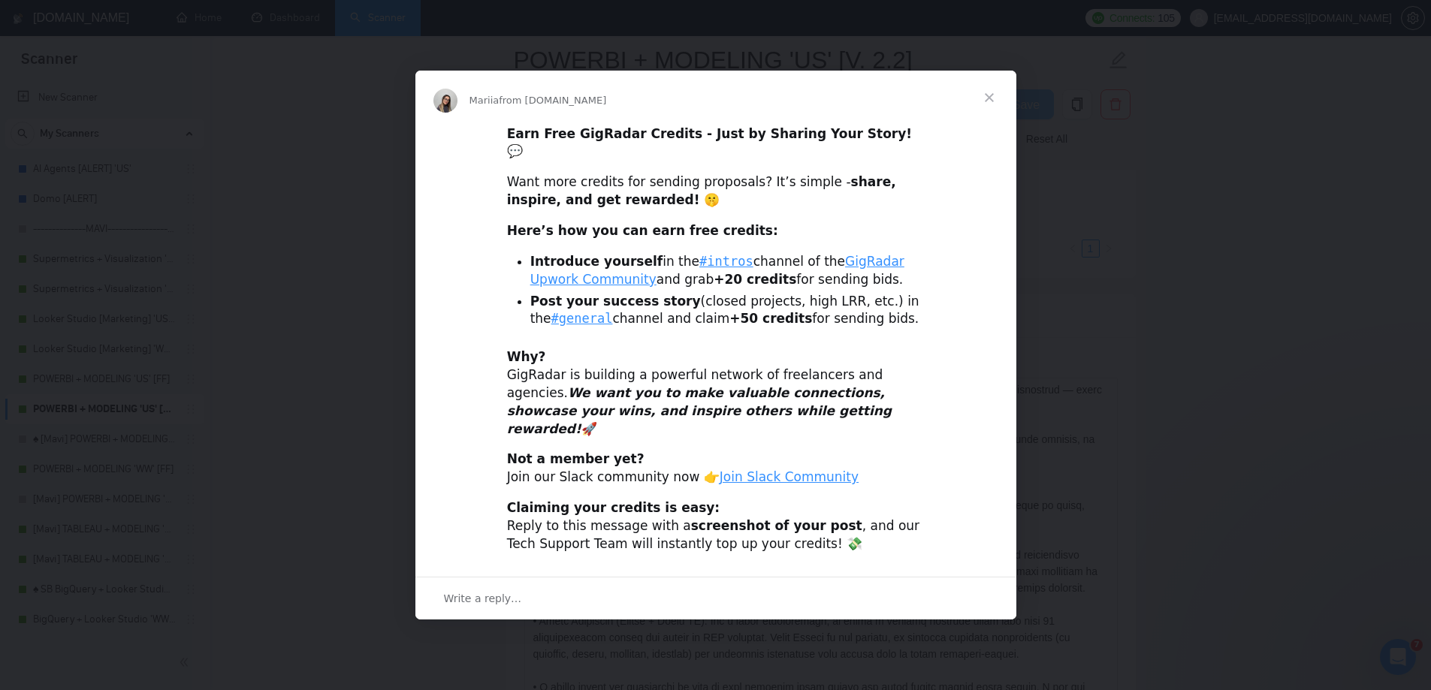
scroll to position [0, 0]
click at [990, 120] on span "Close" at bounding box center [989, 98] width 54 height 54
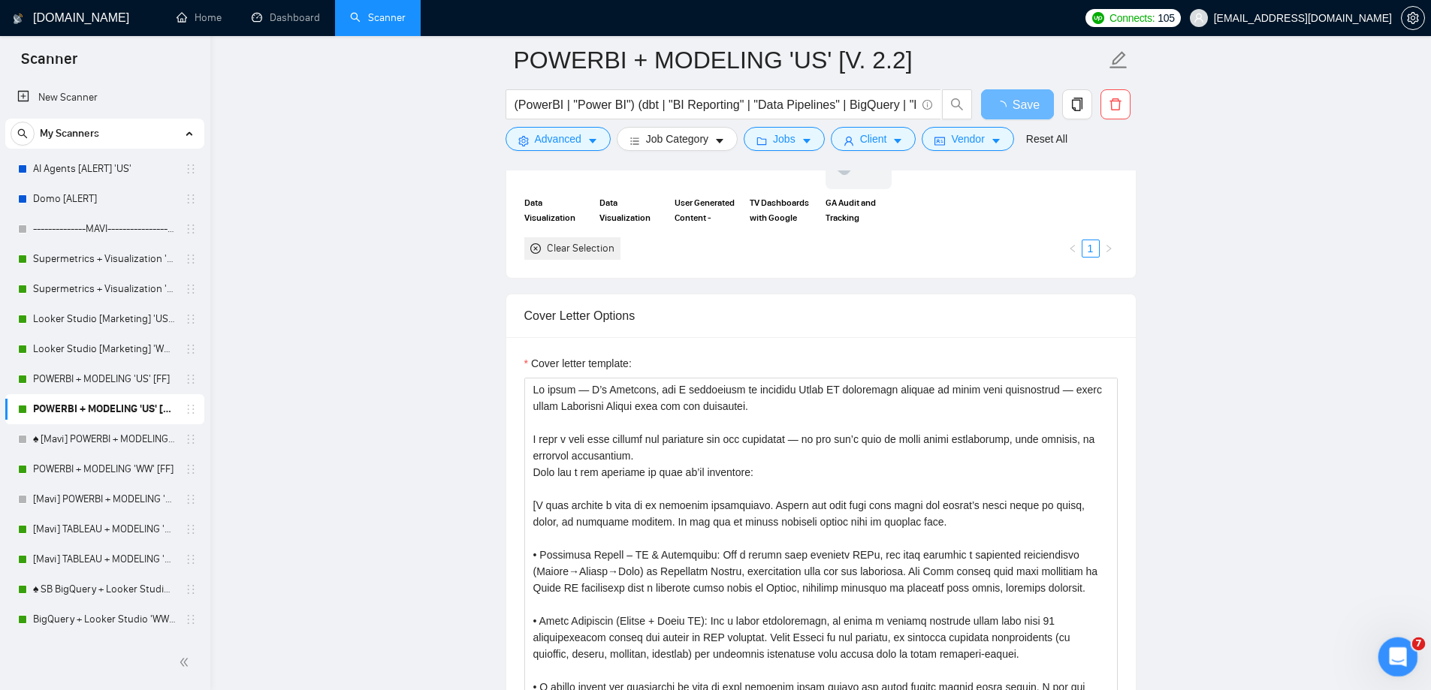
click at [1383, 666] on div "Open Intercom Messenger" at bounding box center [1396, 655] width 50 height 50
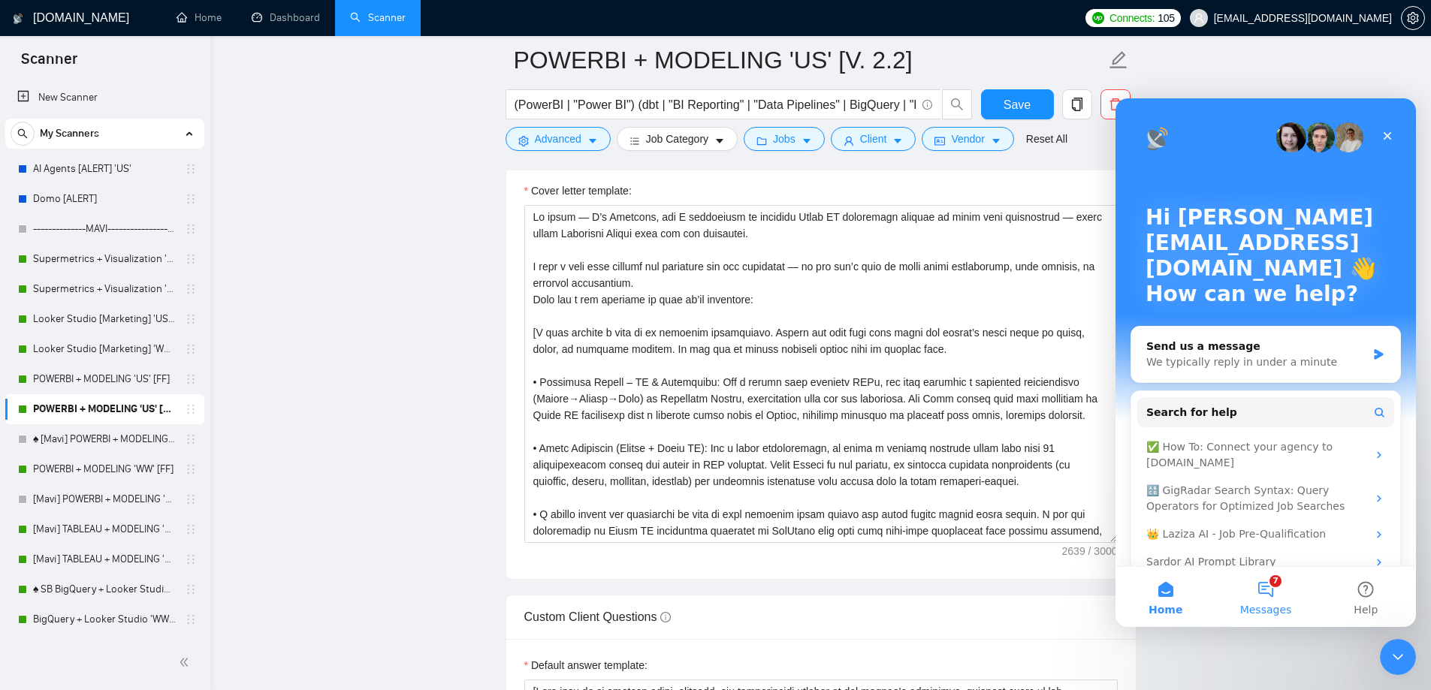
click at [1267, 584] on button "7 Messages" at bounding box center [1265, 597] width 100 height 60
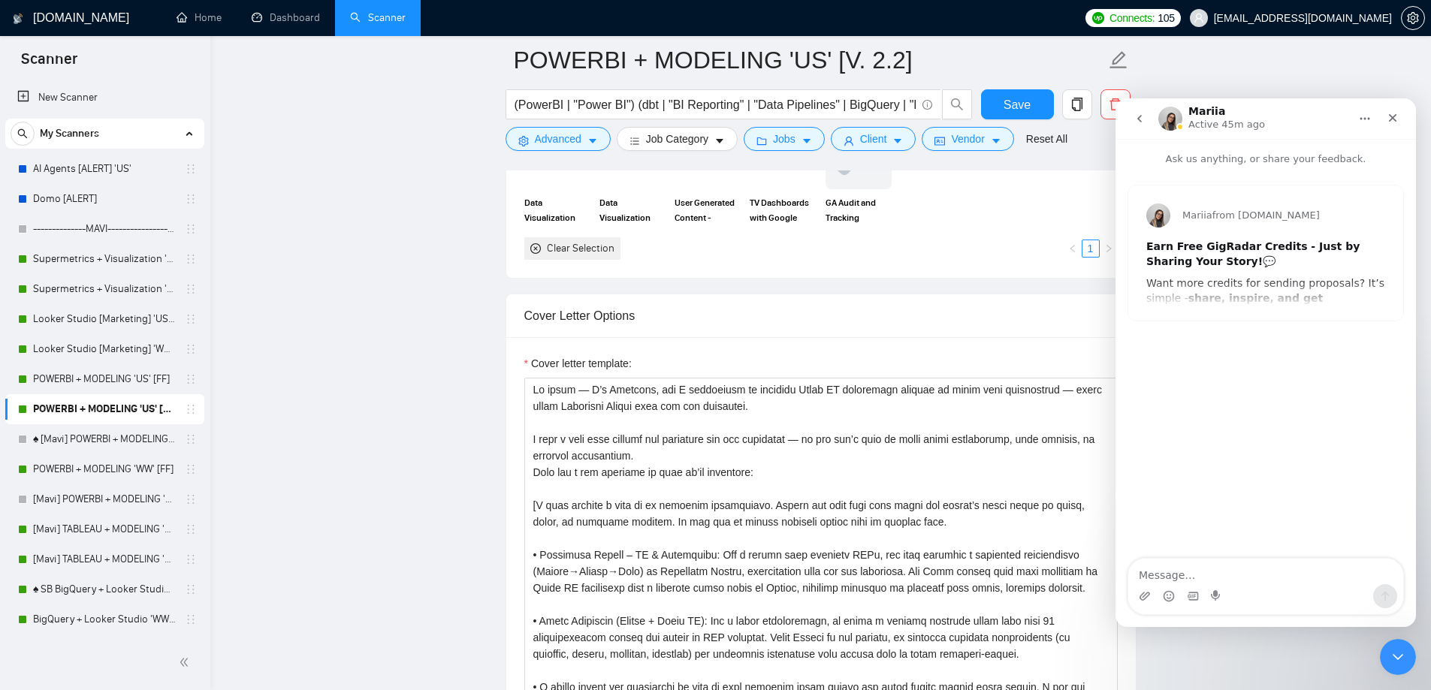
click at [1391, 132] on div "Intercom messenger" at bounding box center [1392, 118] width 27 height 29
click at [1395, 122] on icon "Close" at bounding box center [1393, 118] width 12 height 12
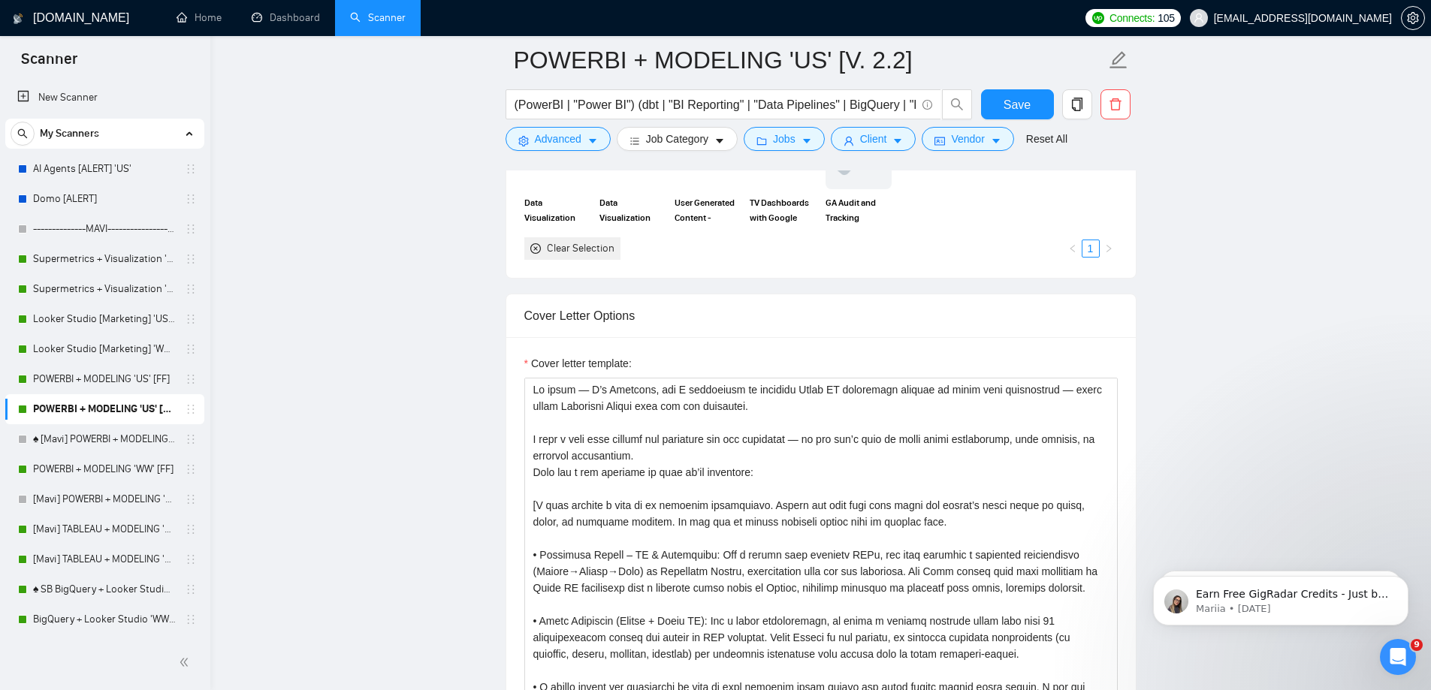
drag, startPoint x: 1391, startPoint y: 651, endPoint x: 1406, endPoint y: 657, distance: 16.2
click at [1406, 657] on div "Open Intercom Messenger" at bounding box center [1396, 655] width 50 height 50
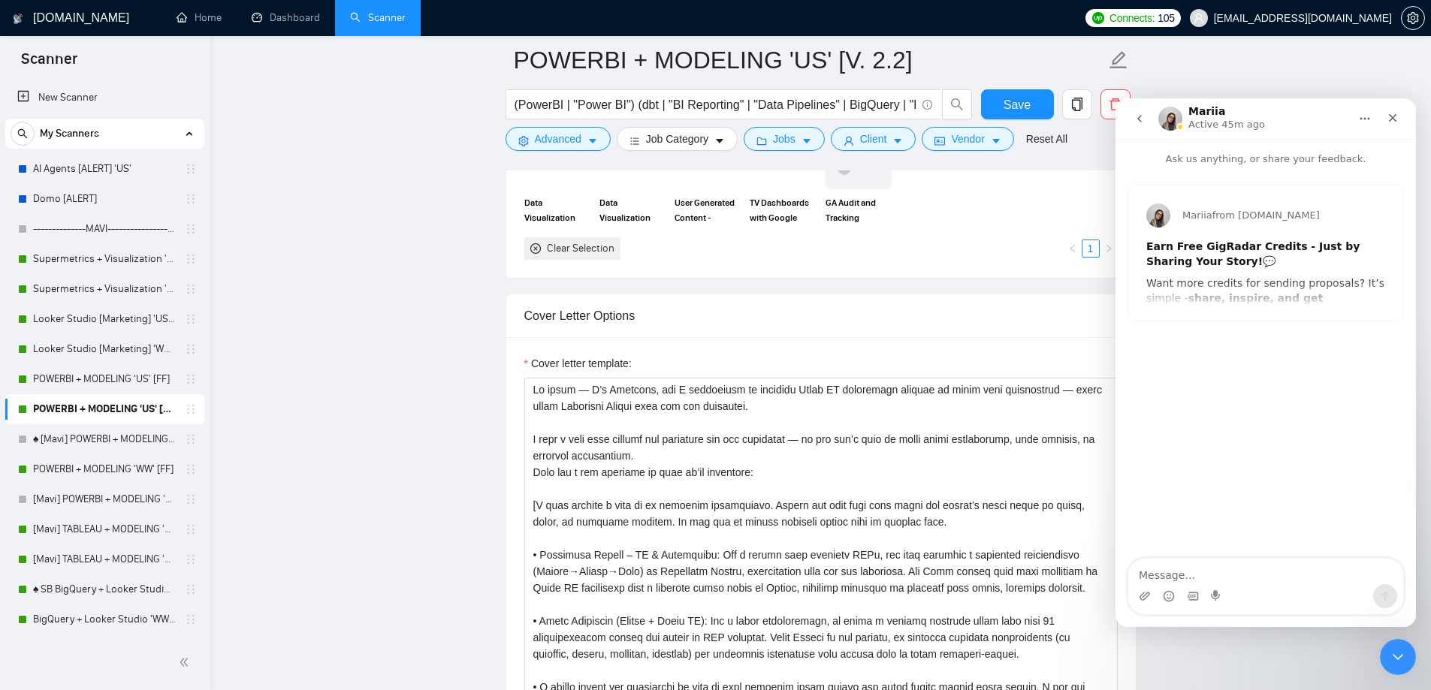
click at [1140, 122] on icon "go back" at bounding box center [1139, 119] width 5 height 8
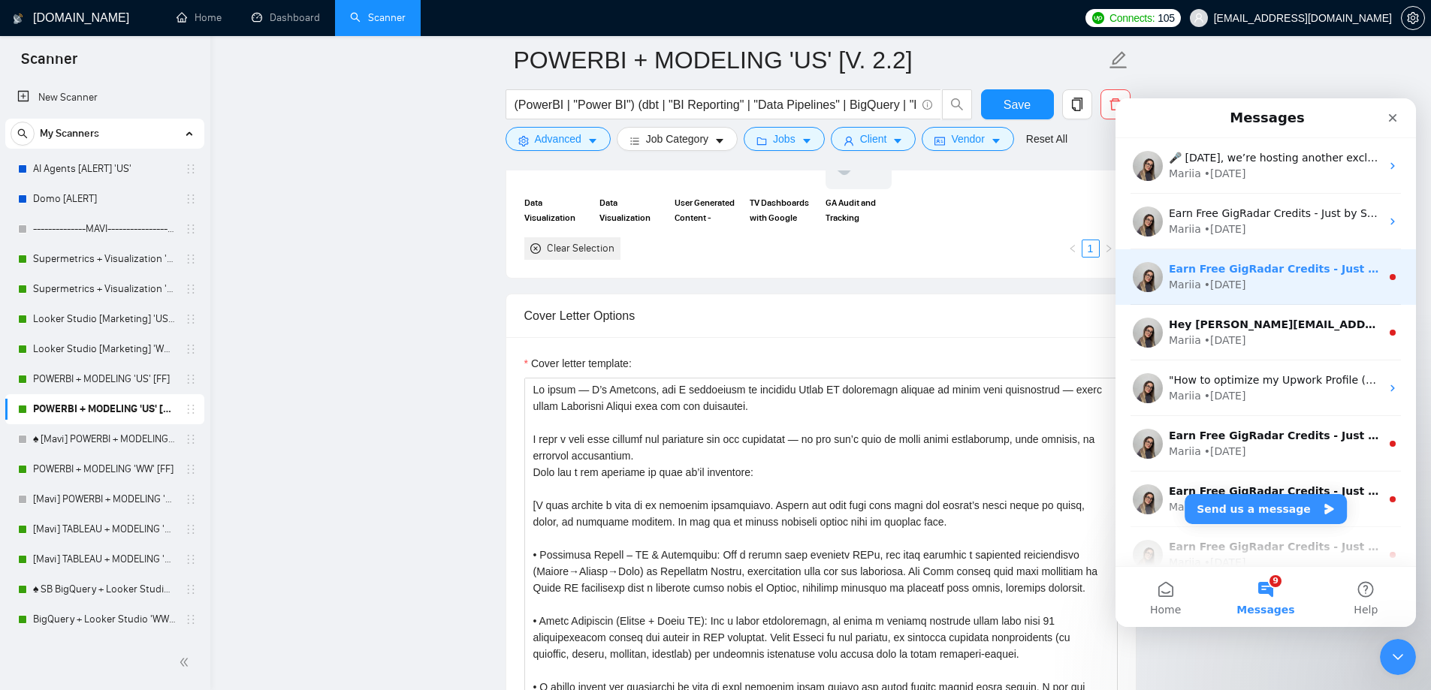
click at [1391, 284] on div "Earn Free GigRadar Credits - Just by Sharing Your Story! 💬 Want more credits fo…" at bounding box center [1266, 277] width 300 height 56
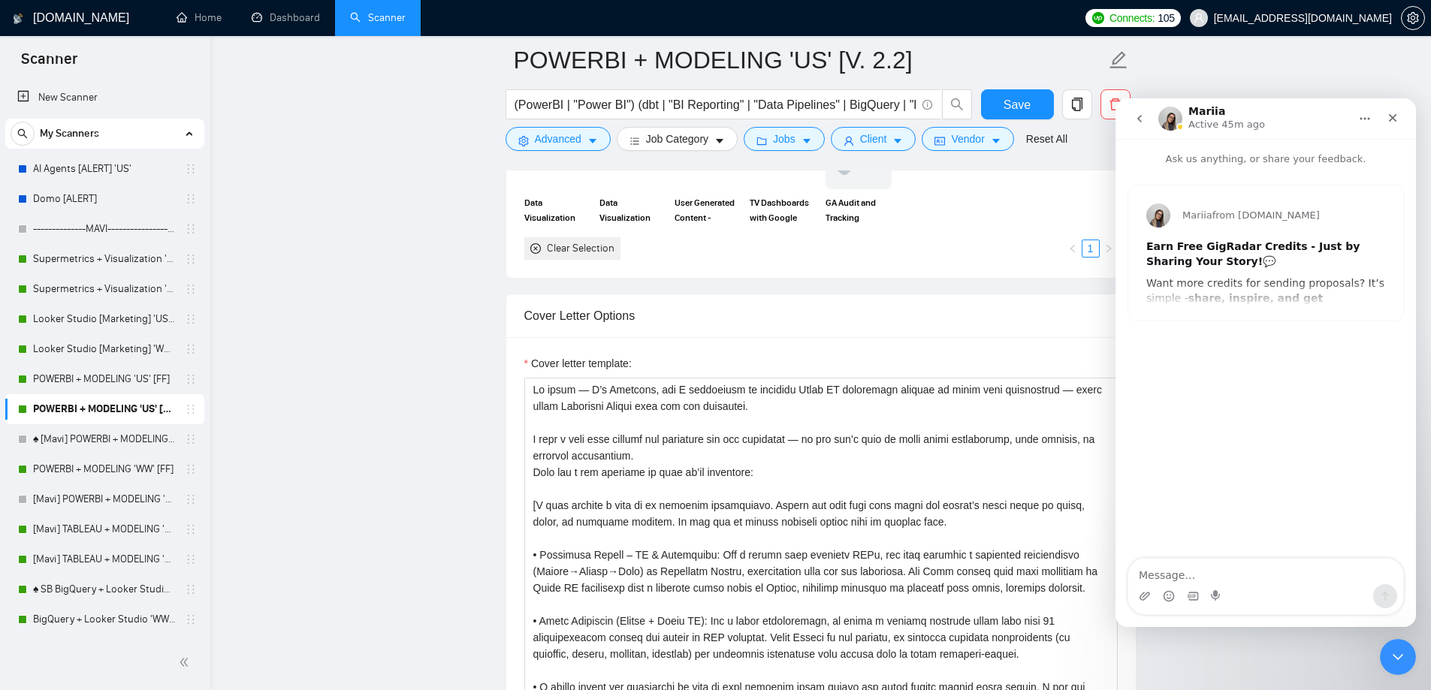
click at [1144, 125] on button "go back" at bounding box center [1139, 118] width 29 height 29
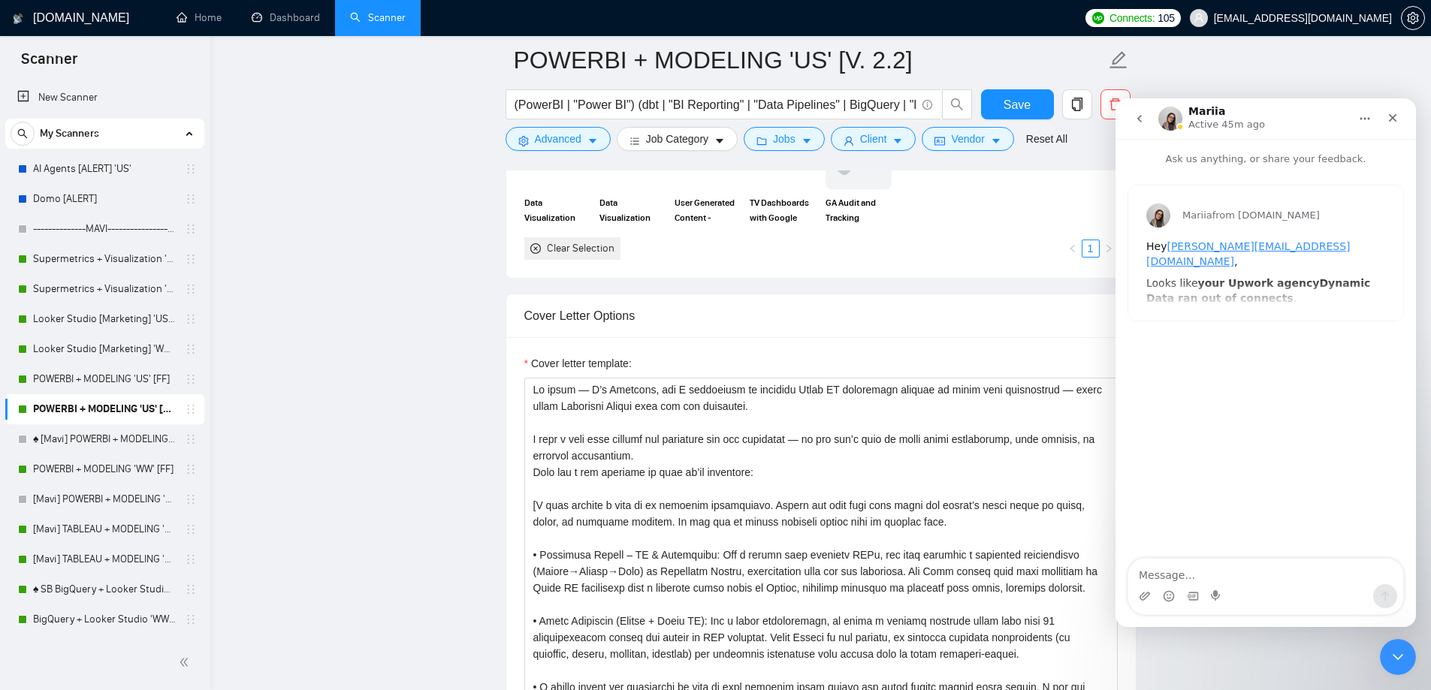
click at [1135, 124] on icon "go back" at bounding box center [1140, 119] width 12 height 12
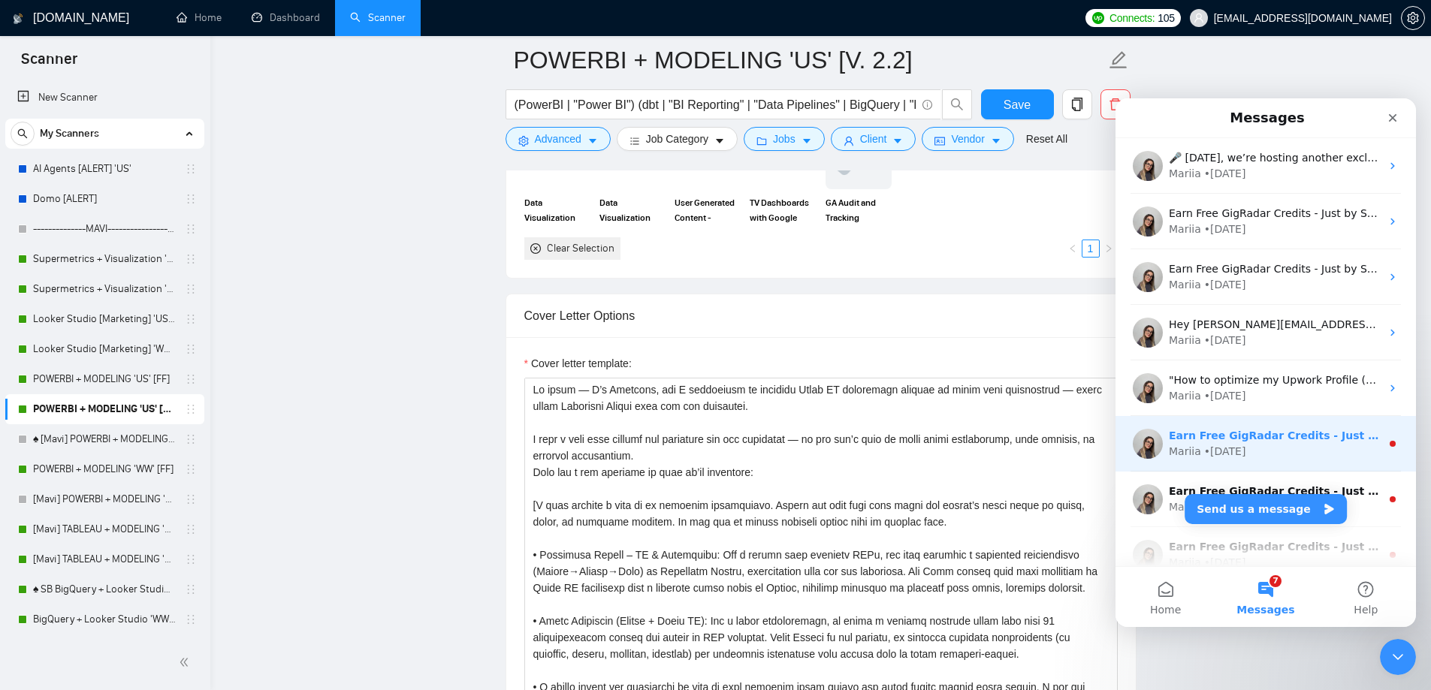
click at [1276, 454] on div "Mariia • [DATE]" at bounding box center [1275, 452] width 212 height 16
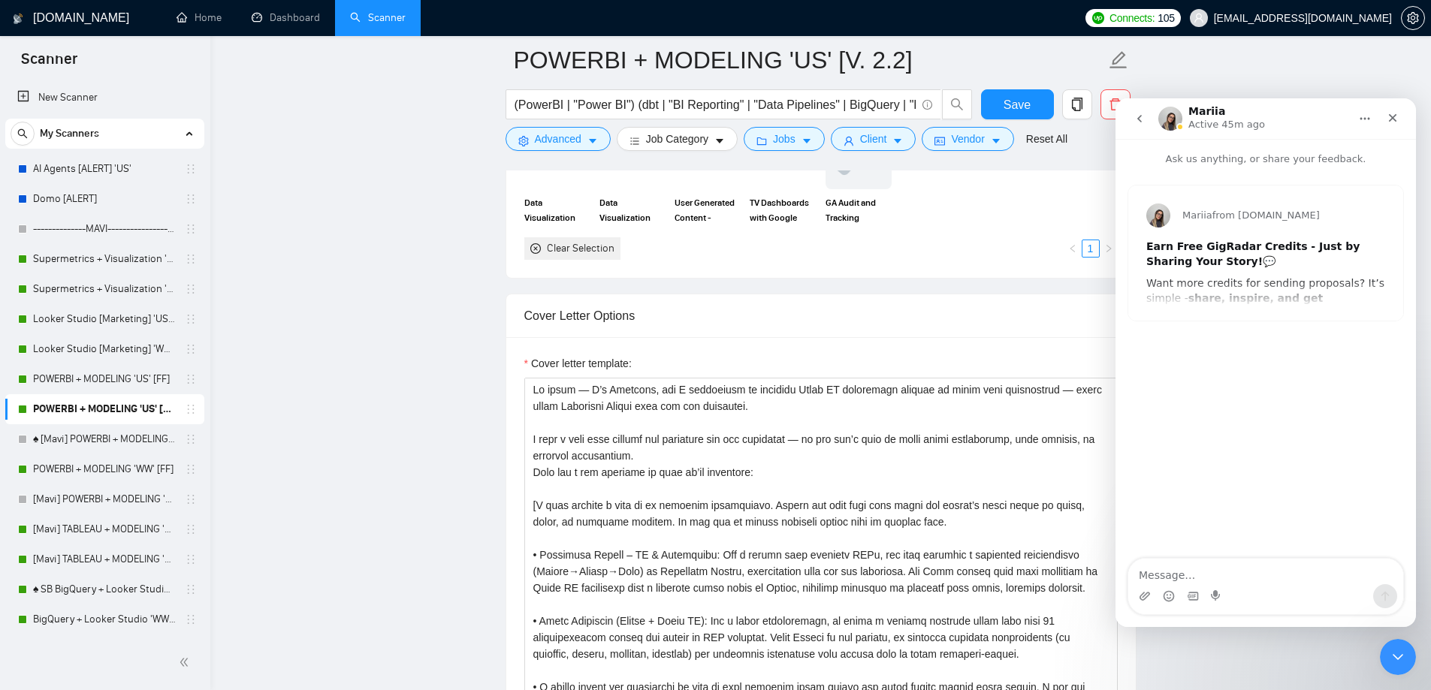
click at [1134, 119] on icon "go back" at bounding box center [1140, 119] width 12 height 12
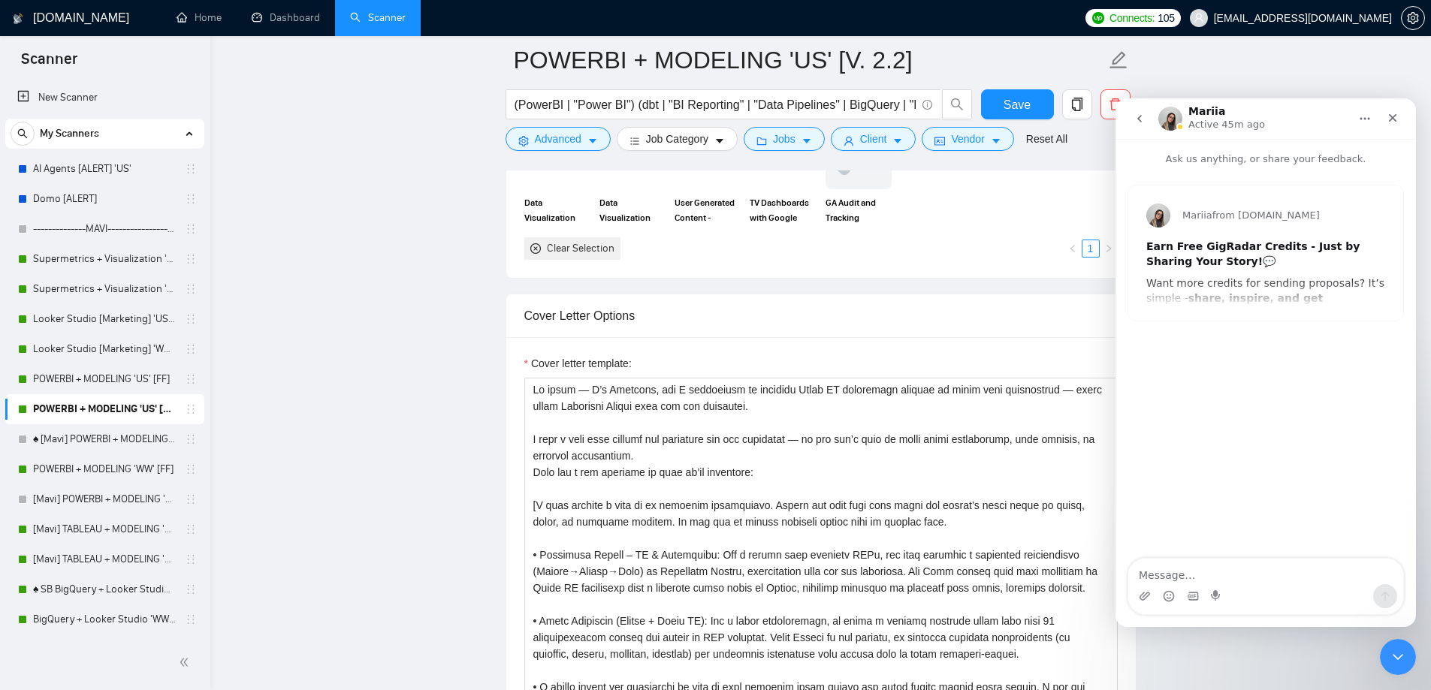
click at [1133, 116] on button "go back" at bounding box center [1139, 118] width 29 height 29
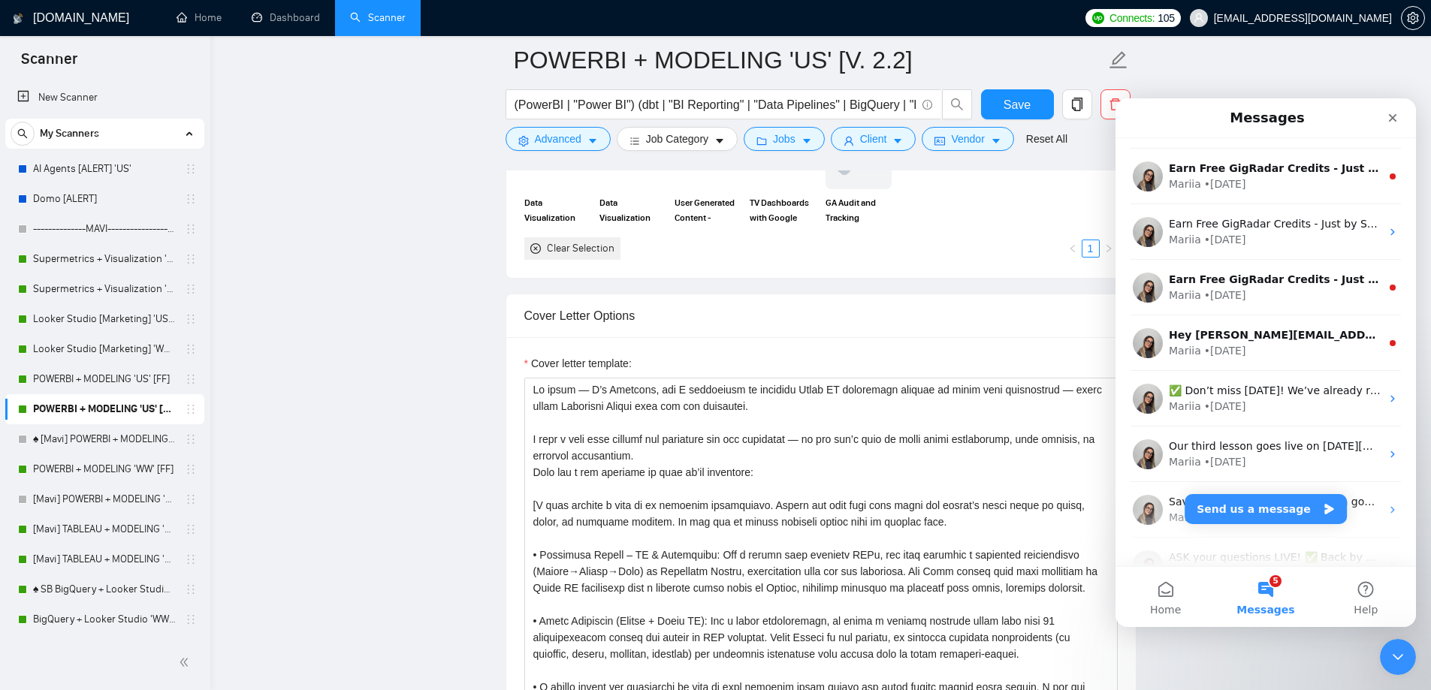
scroll to position [501, 0]
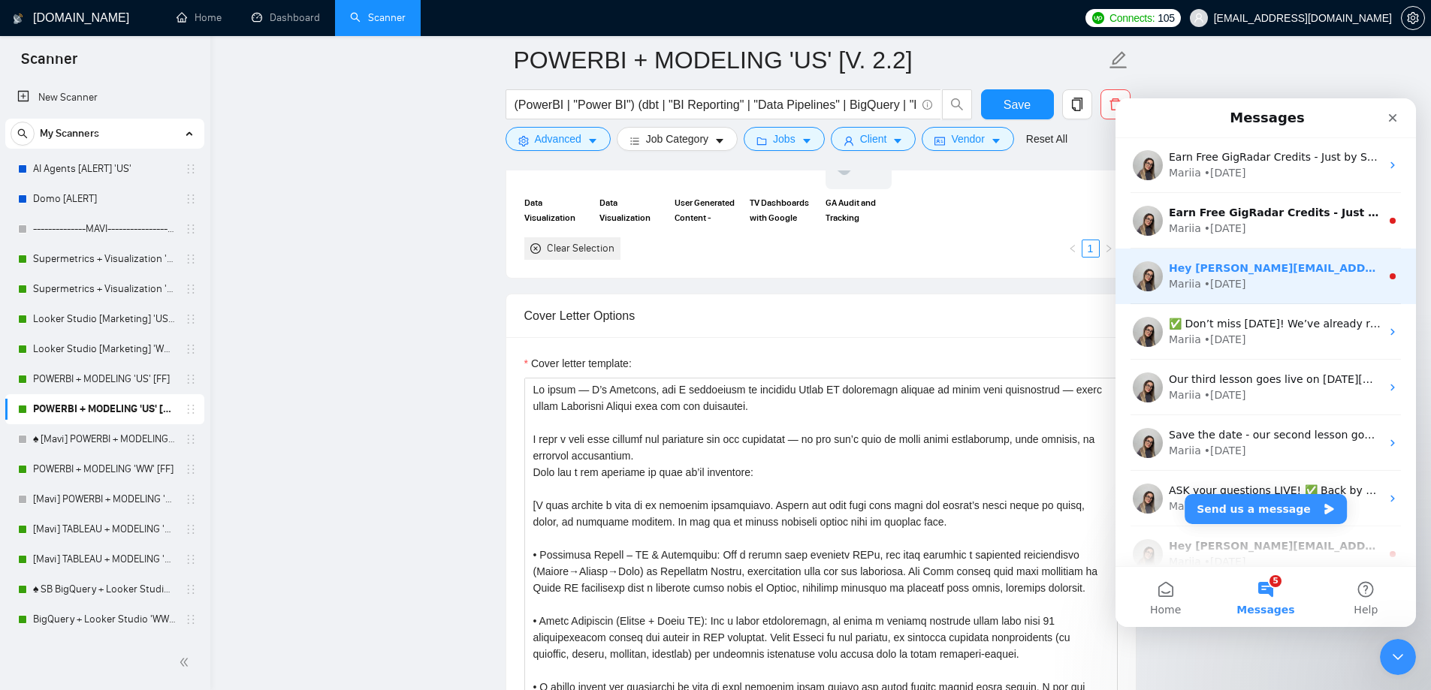
click at [1294, 280] on div "Mariia • [DATE]" at bounding box center [1275, 284] width 212 height 16
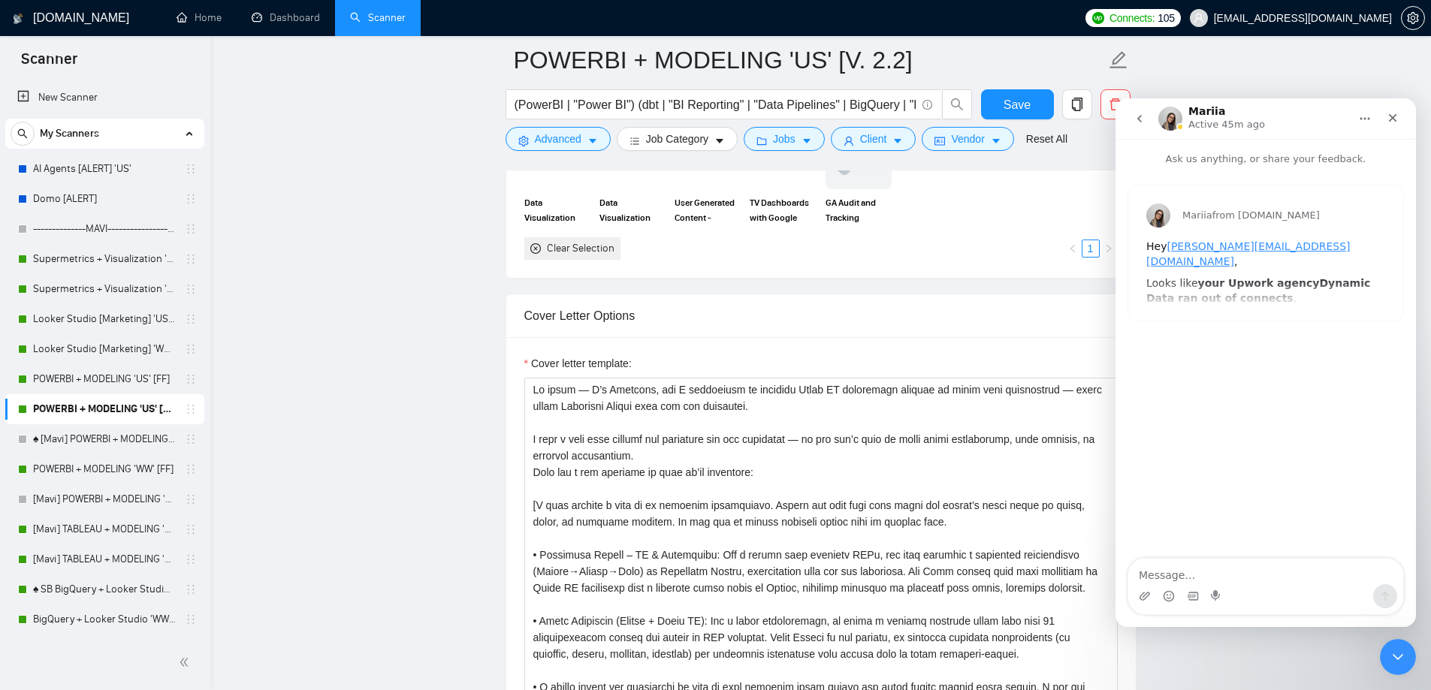
click at [1134, 114] on icon "go back" at bounding box center [1140, 119] width 12 height 12
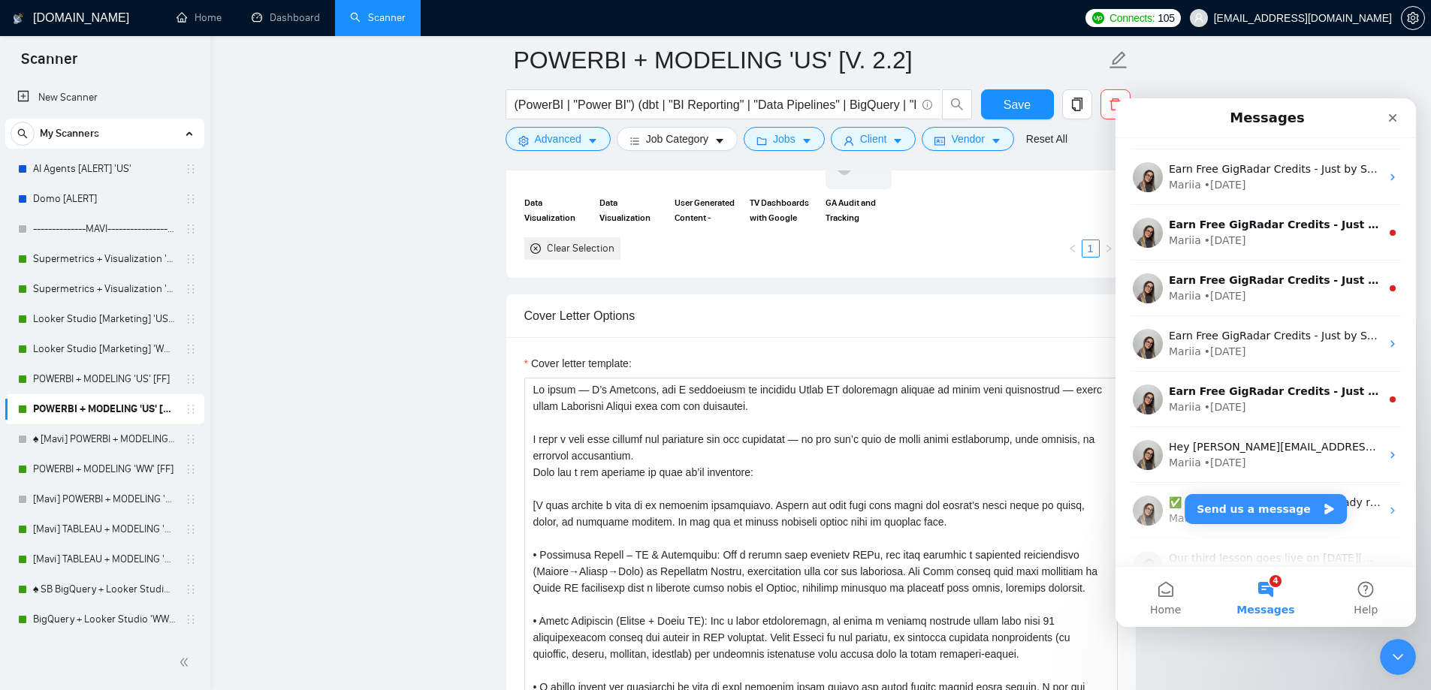
scroll to position [376, 0]
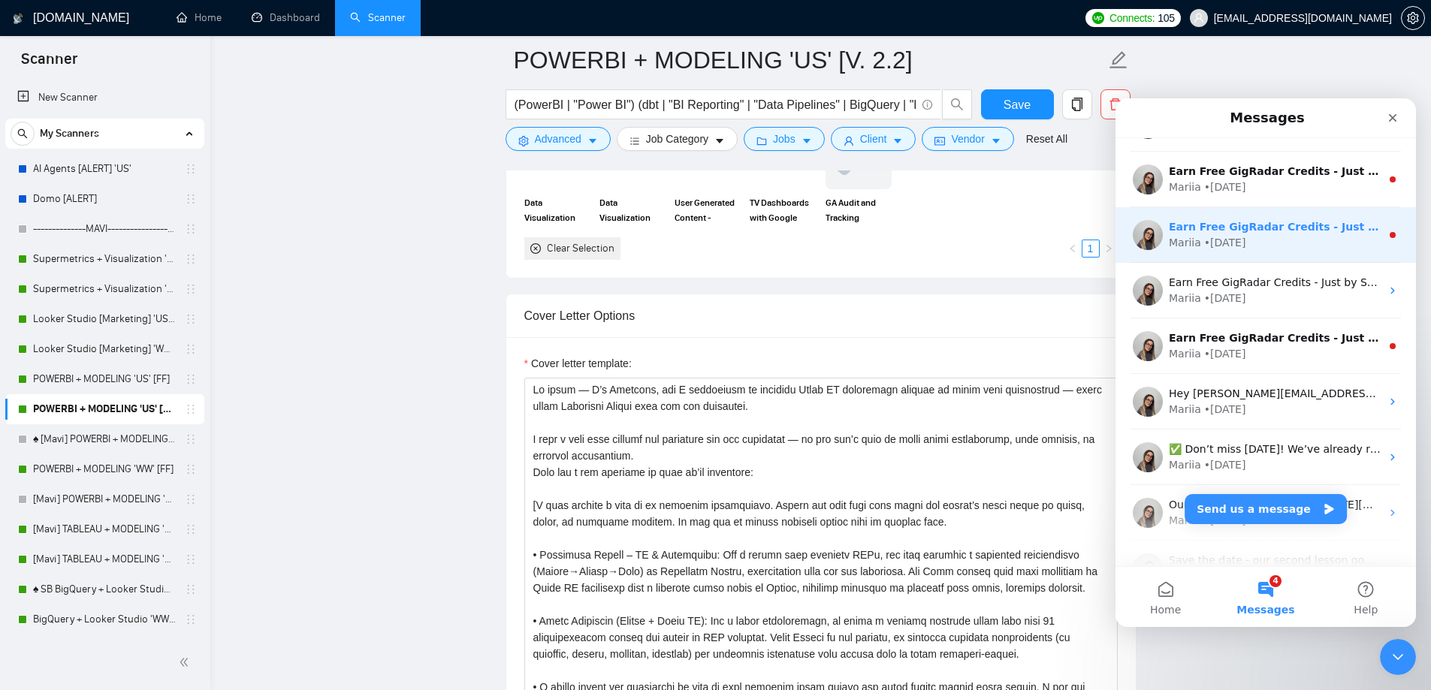
click at [1280, 219] on div "Earn Free GigRadar Credits - Just by Sharing Your Story! 💬 Want more credits fo…" at bounding box center [1275, 227] width 212 height 16
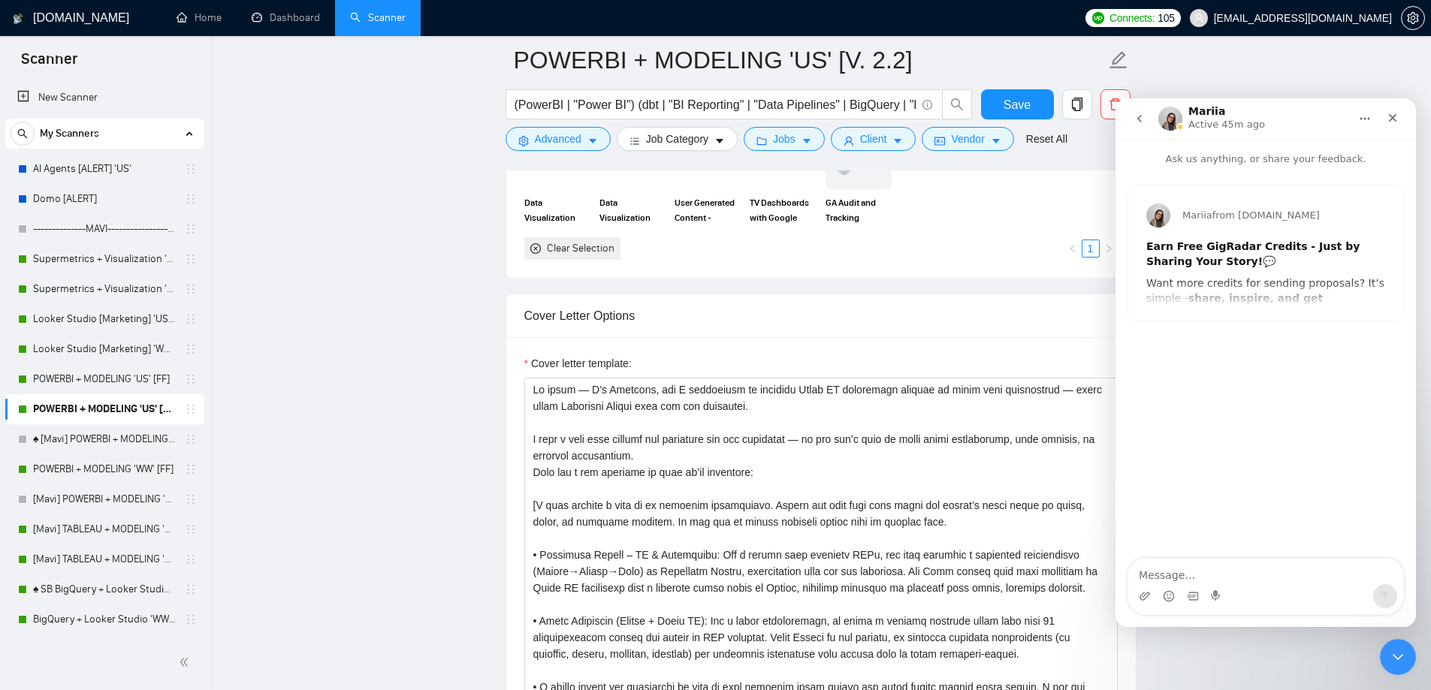
click at [1133, 120] on button "go back" at bounding box center [1139, 118] width 29 height 29
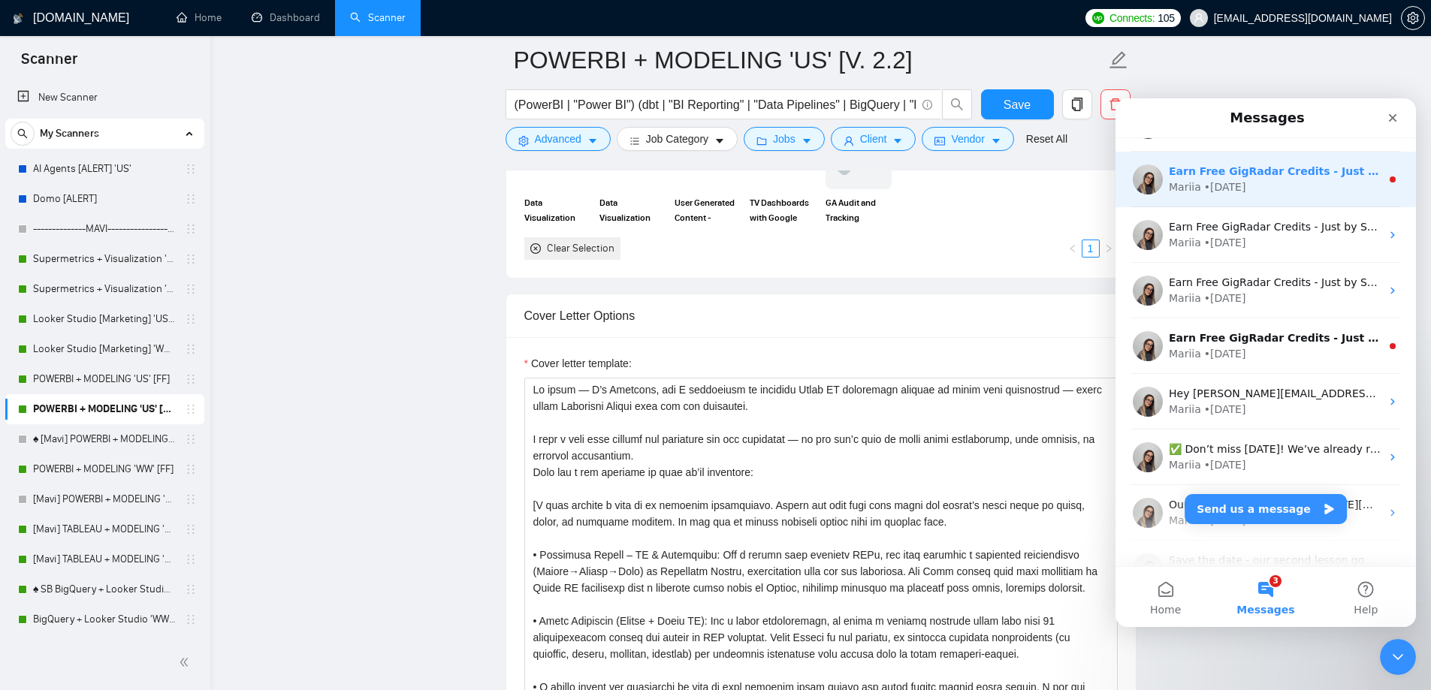
click at [1285, 182] on div "Mariia • [DATE]" at bounding box center [1275, 188] width 212 height 16
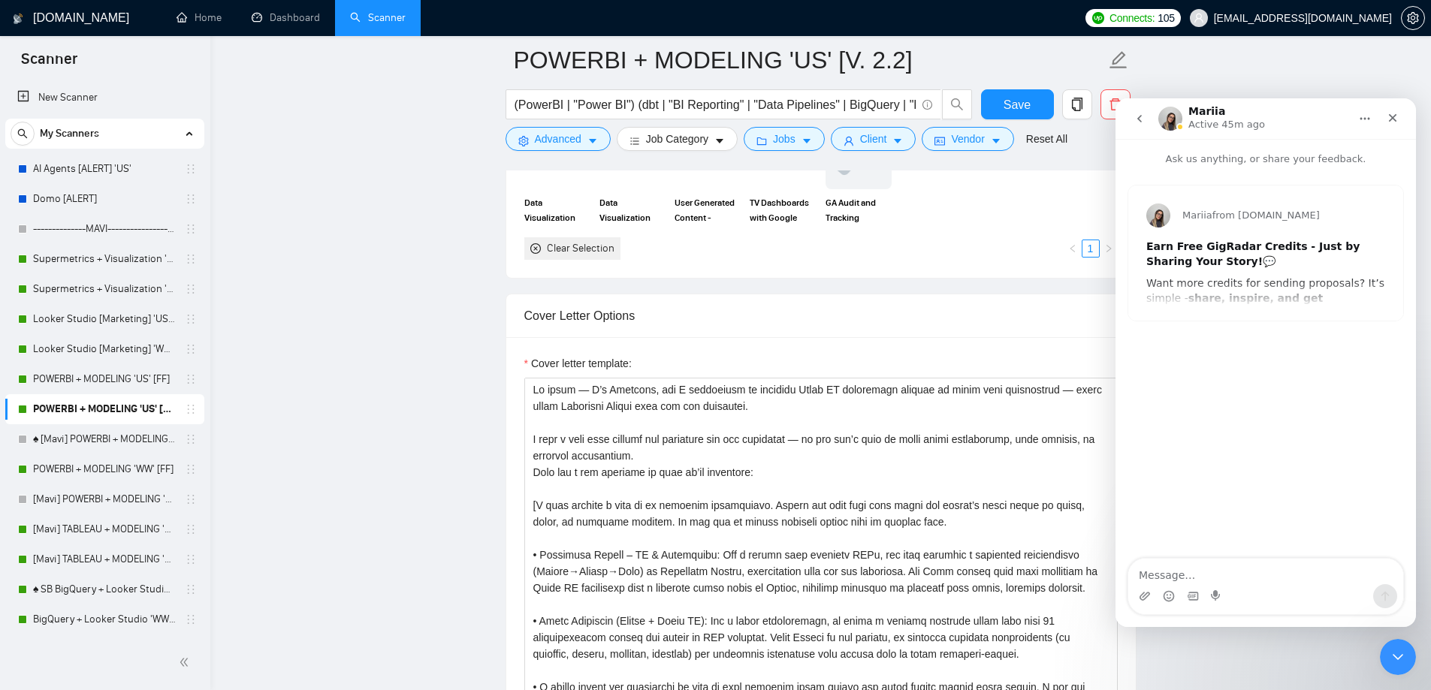
click at [1141, 125] on button "go back" at bounding box center [1139, 118] width 29 height 29
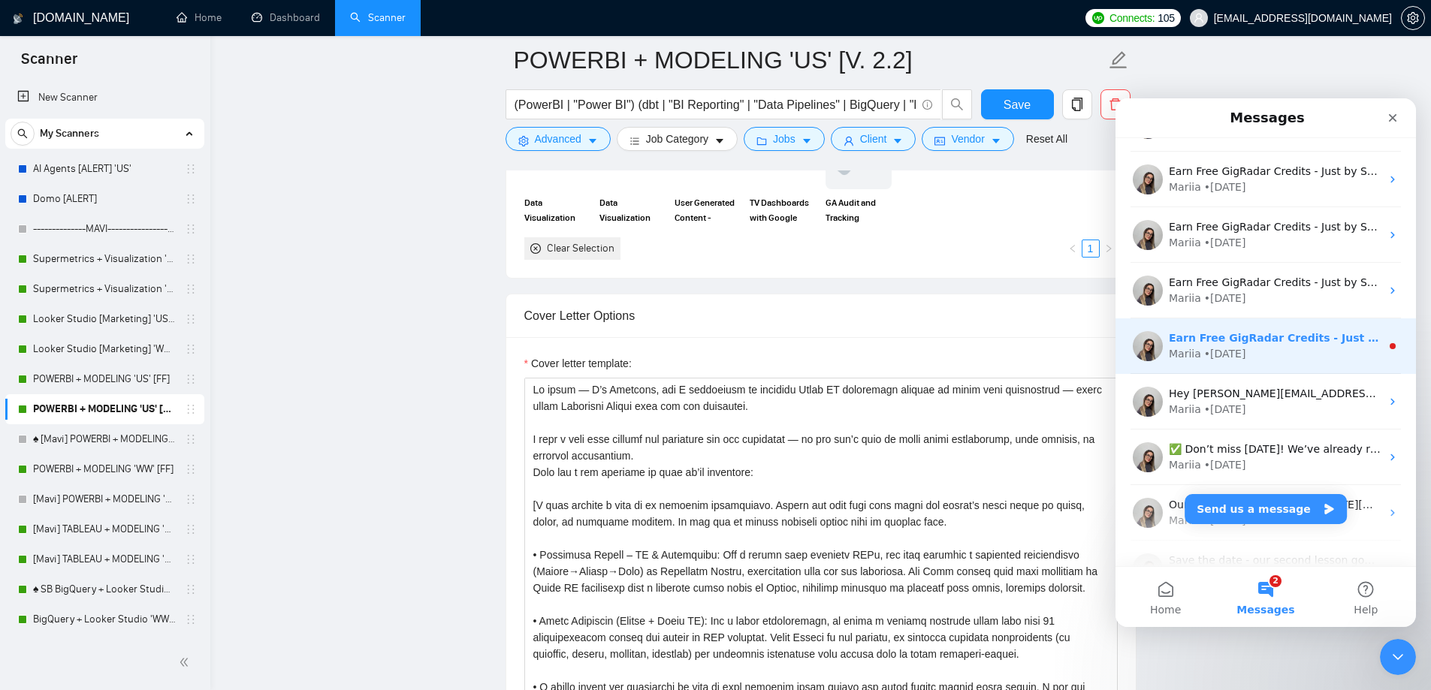
click at [1291, 331] on div "Earn Free GigRadar Credits - Just by Sharing Your Story! 💬 Want more credits fo…" at bounding box center [1275, 339] width 212 height 16
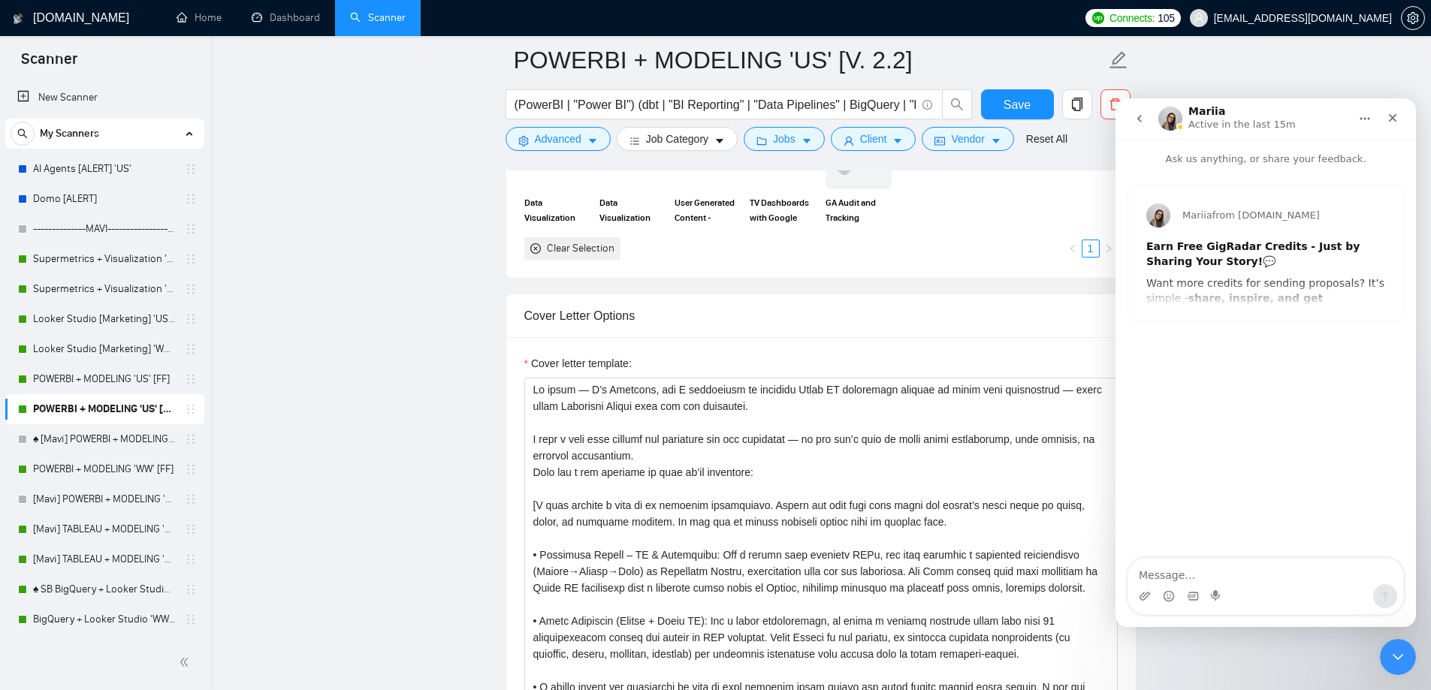
click at [1137, 122] on icon "go back" at bounding box center [1140, 119] width 12 height 12
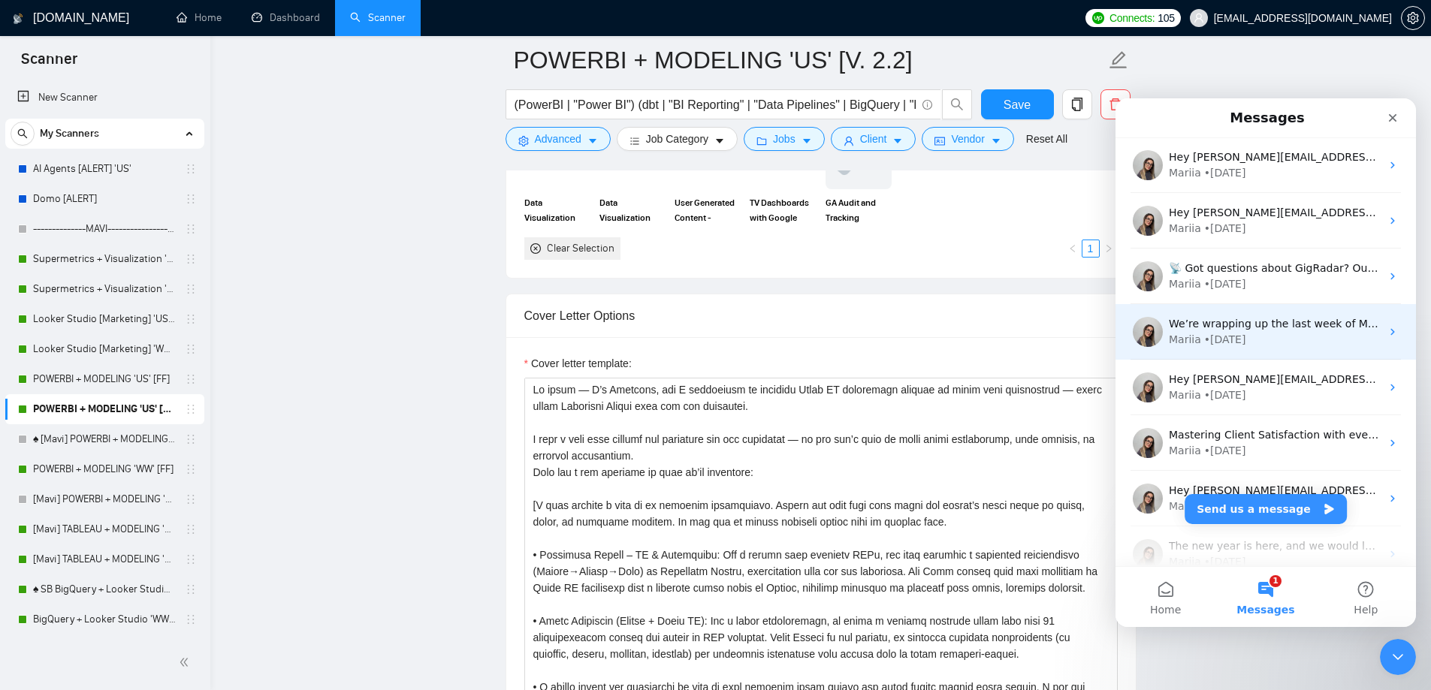
scroll to position [751, 0]
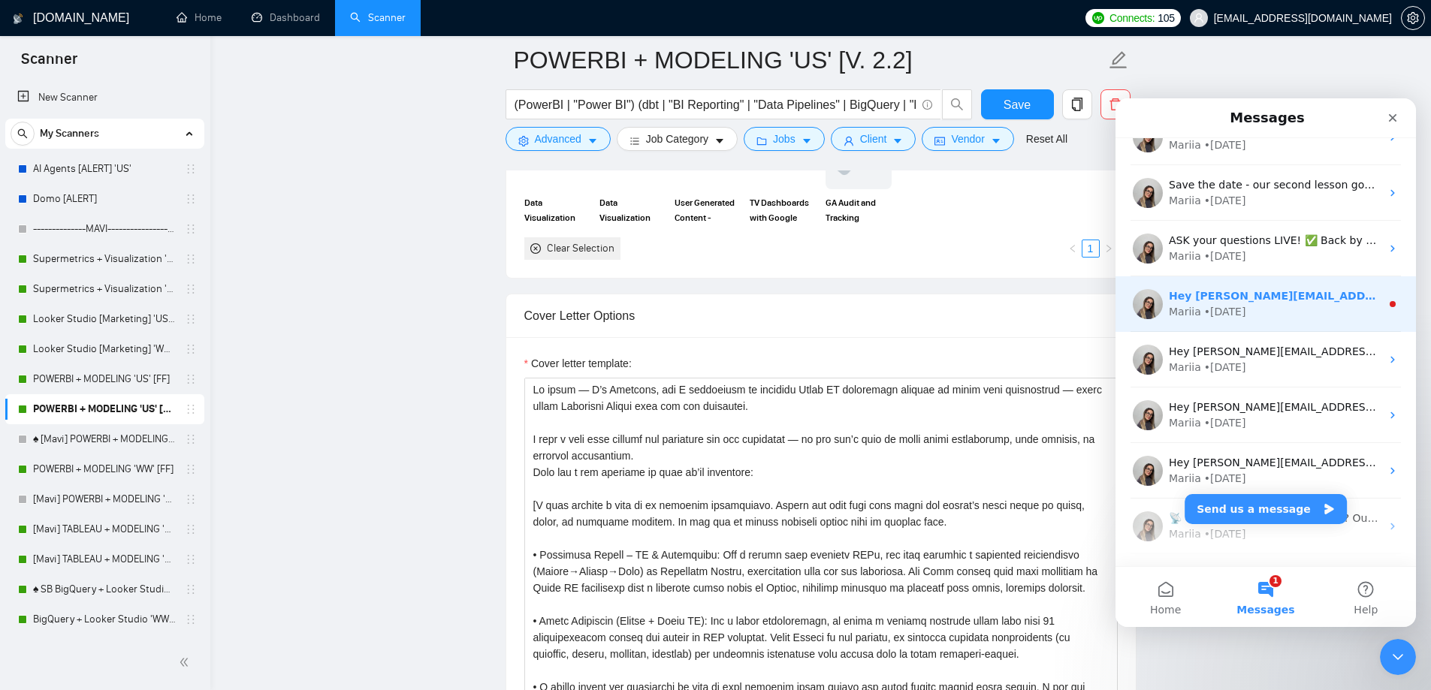
click at [1291, 313] on div "Mariia • [DATE]" at bounding box center [1275, 312] width 212 height 16
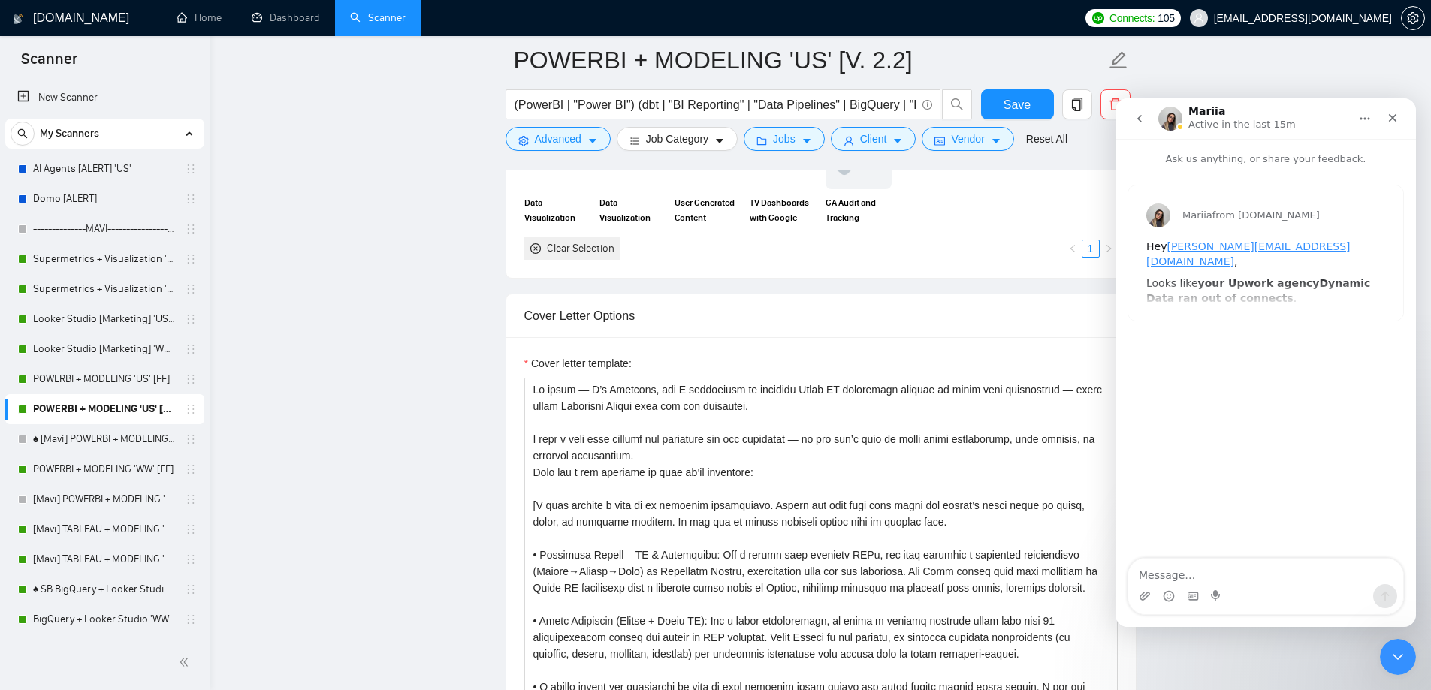
click at [1134, 117] on icon "go back" at bounding box center [1140, 119] width 12 height 12
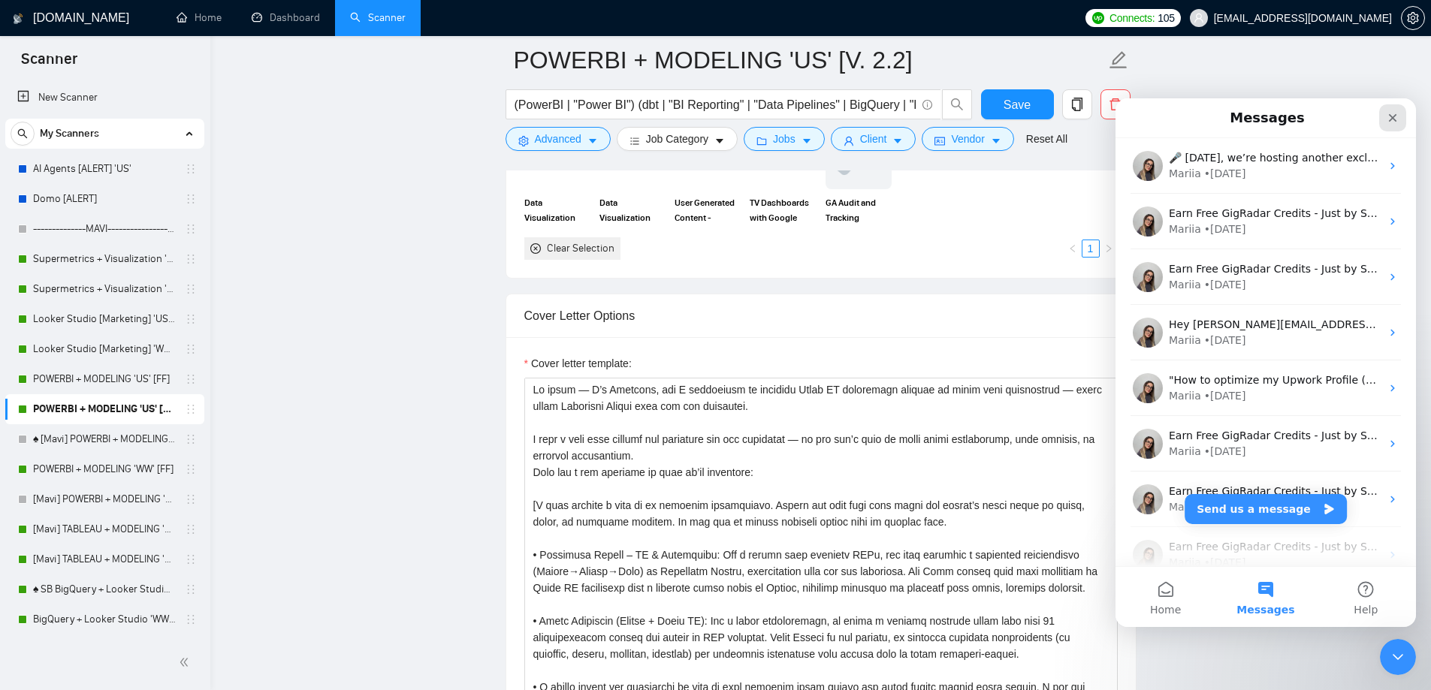
click at [1400, 116] on div "Close" at bounding box center [1392, 117] width 27 height 27
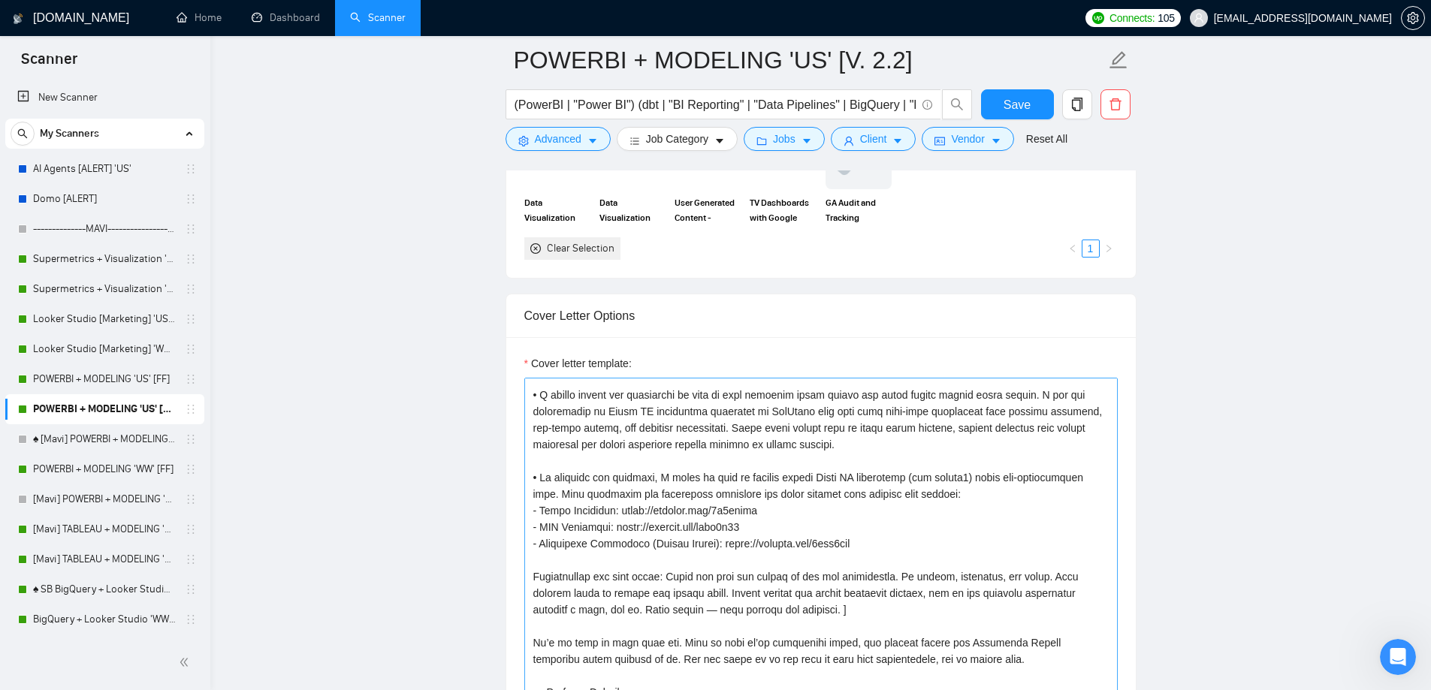
scroll to position [314, 0]
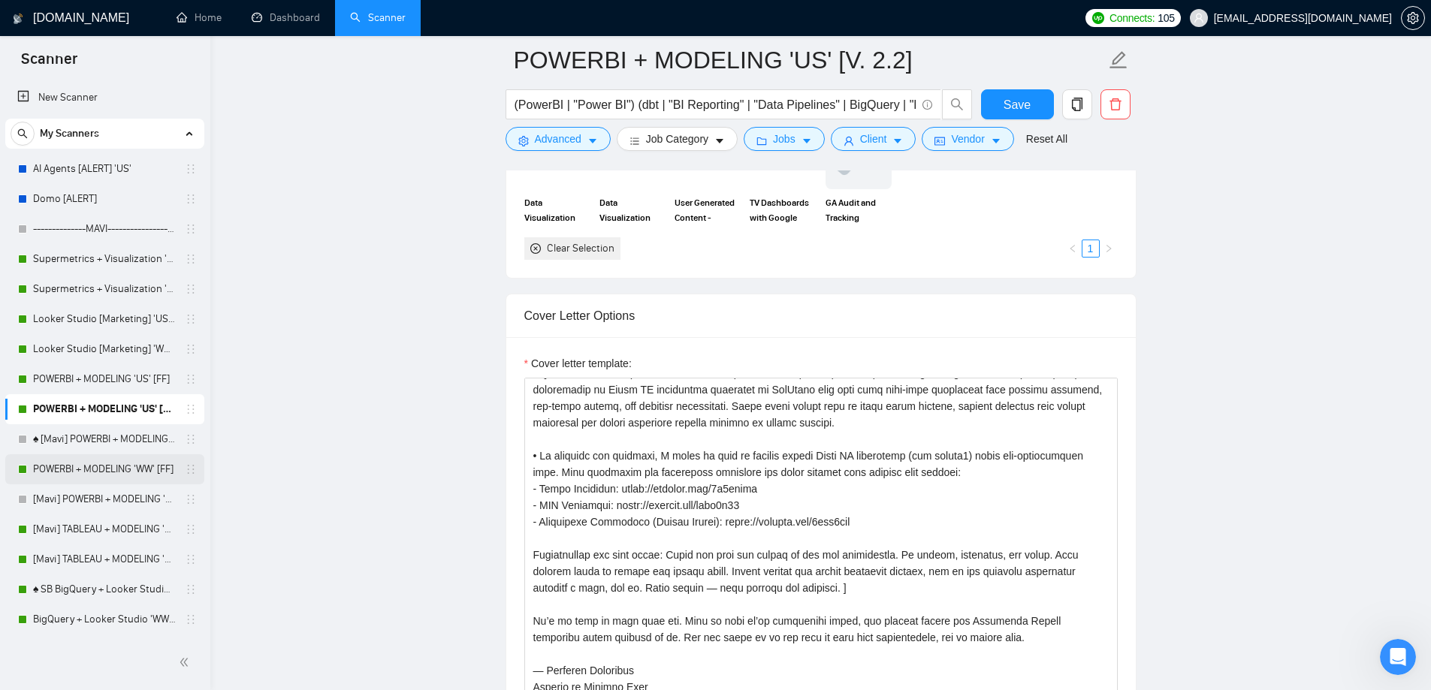
click at [89, 470] on link "POWERBI + MODELING 'WW' [FF]" at bounding box center [104, 469] width 143 height 30
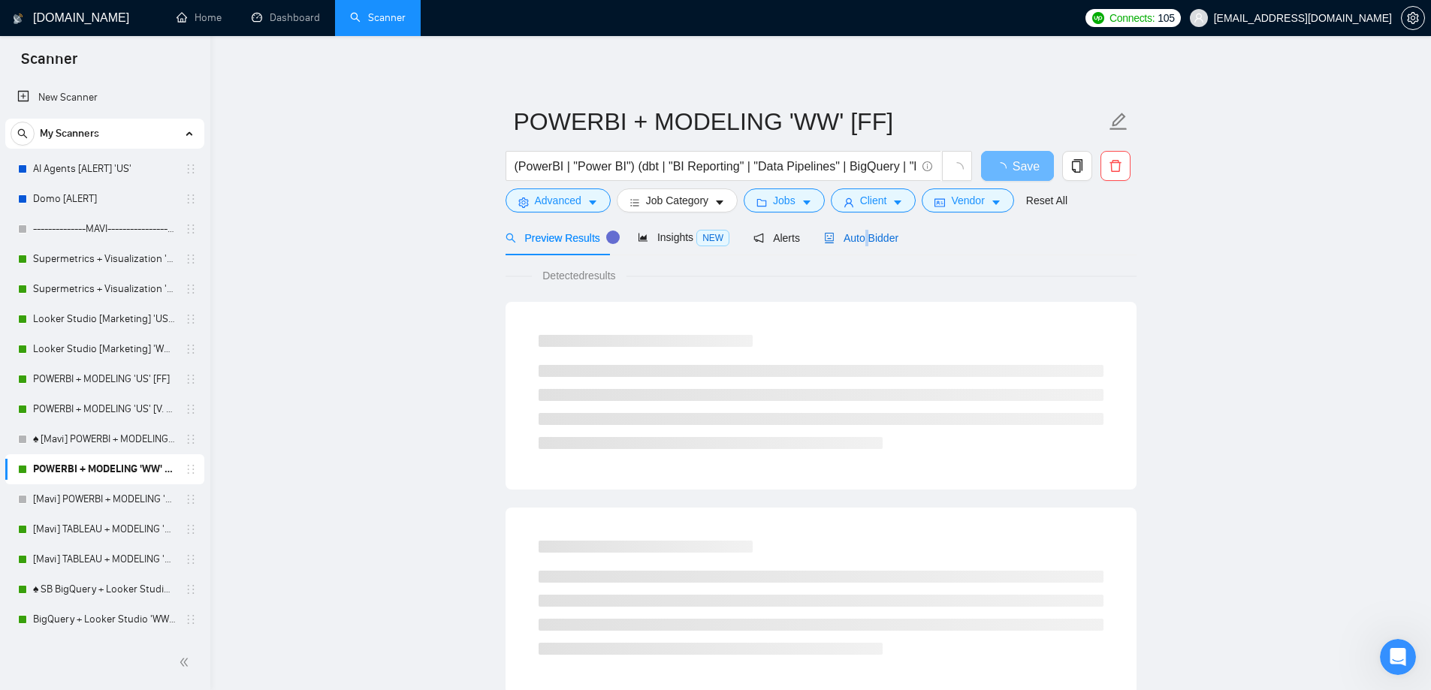
drag, startPoint x: 861, startPoint y: 236, endPoint x: 852, endPoint y: 246, distance: 13.9
click at [862, 236] on span "Auto Bidder" at bounding box center [861, 238] width 74 height 12
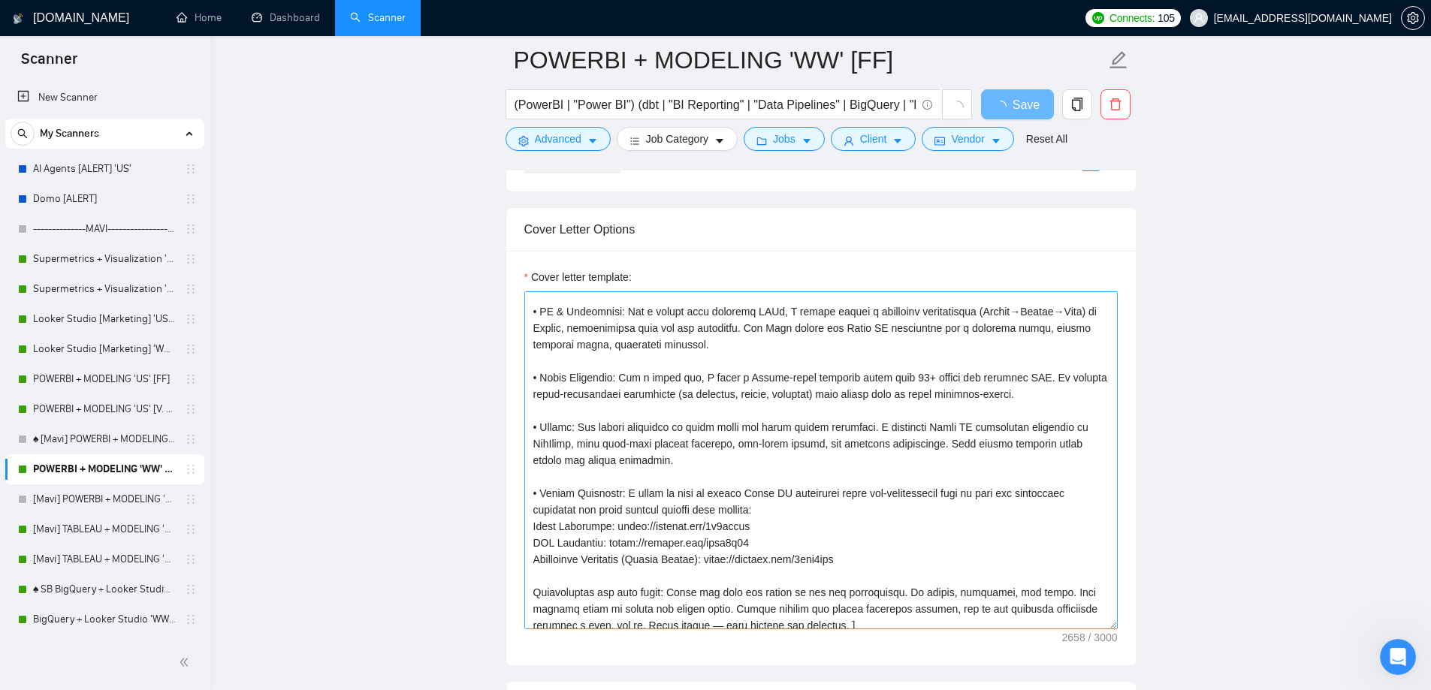
scroll to position [376, 0]
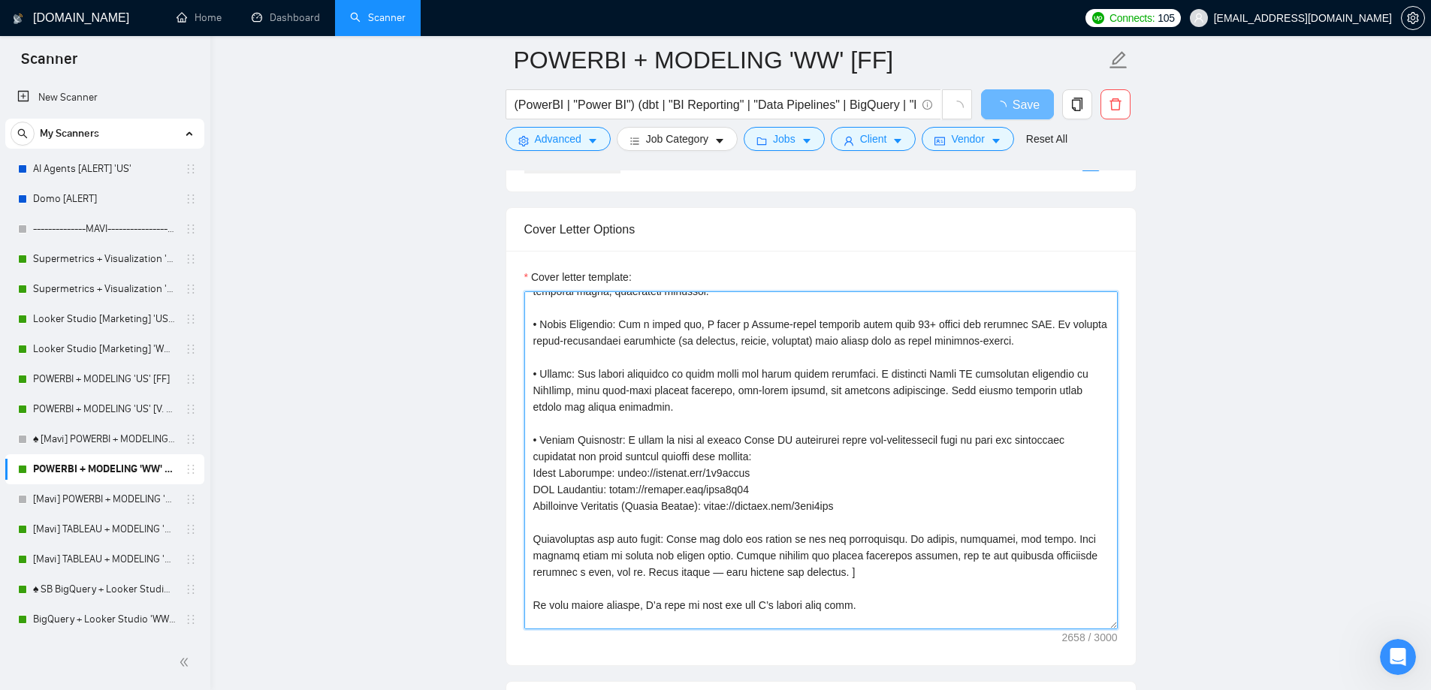
click at [871, 501] on textarea "Cover letter template:" at bounding box center [820, 460] width 593 height 338
click at [752, 613] on textarea "Cover letter template:" at bounding box center [820, 460] width 593 height 338
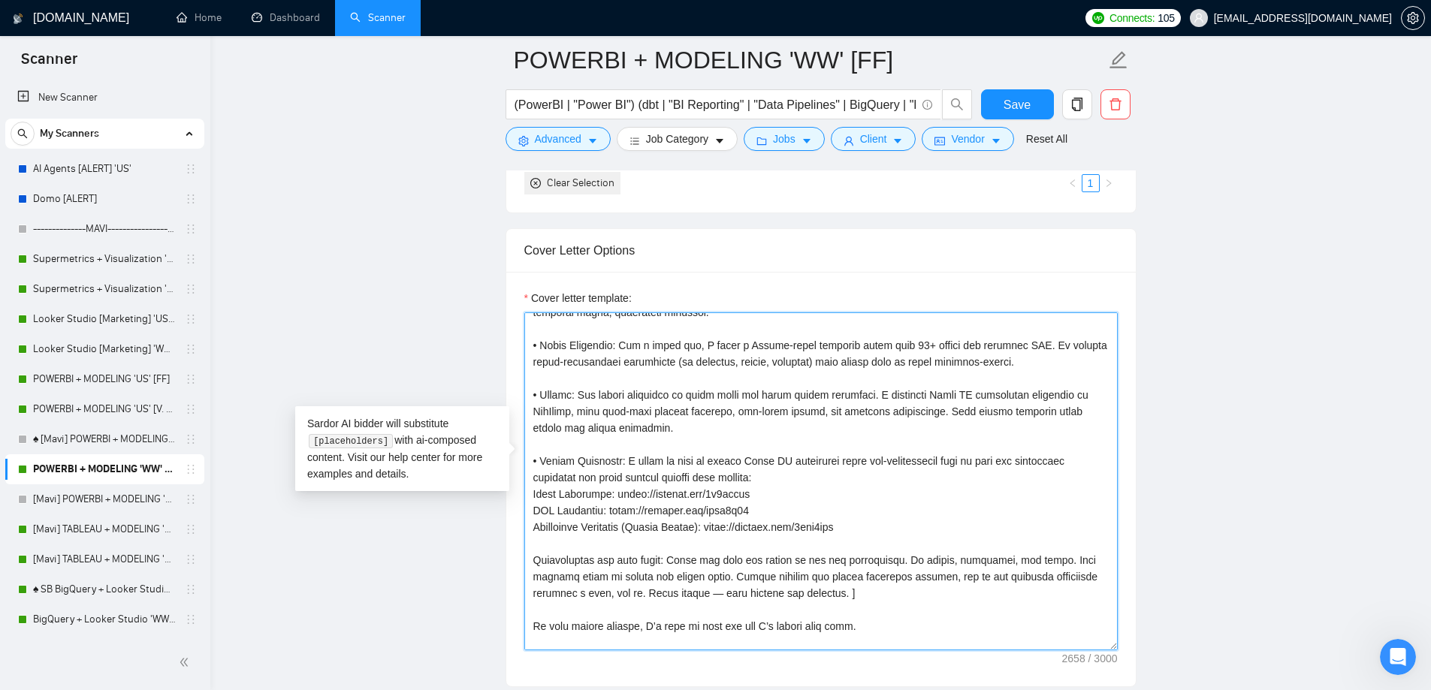
click at [781, 538] on textarea "Cover letter template:" at bounding box center [820, 482] width 593 height 338
drag, startPoint x: 852, startPoint y: 525, endPoint x: 519, endPoint y: 523, distance: 332.8
click at [519, 523] on div "Cover letter template:" at bounding box center [821, 479] width 630 height 415
paste textarea "-"
click at [531, 524] on textarea "Cover letter template:" at bounding box center [820, 482] width 593 height 338
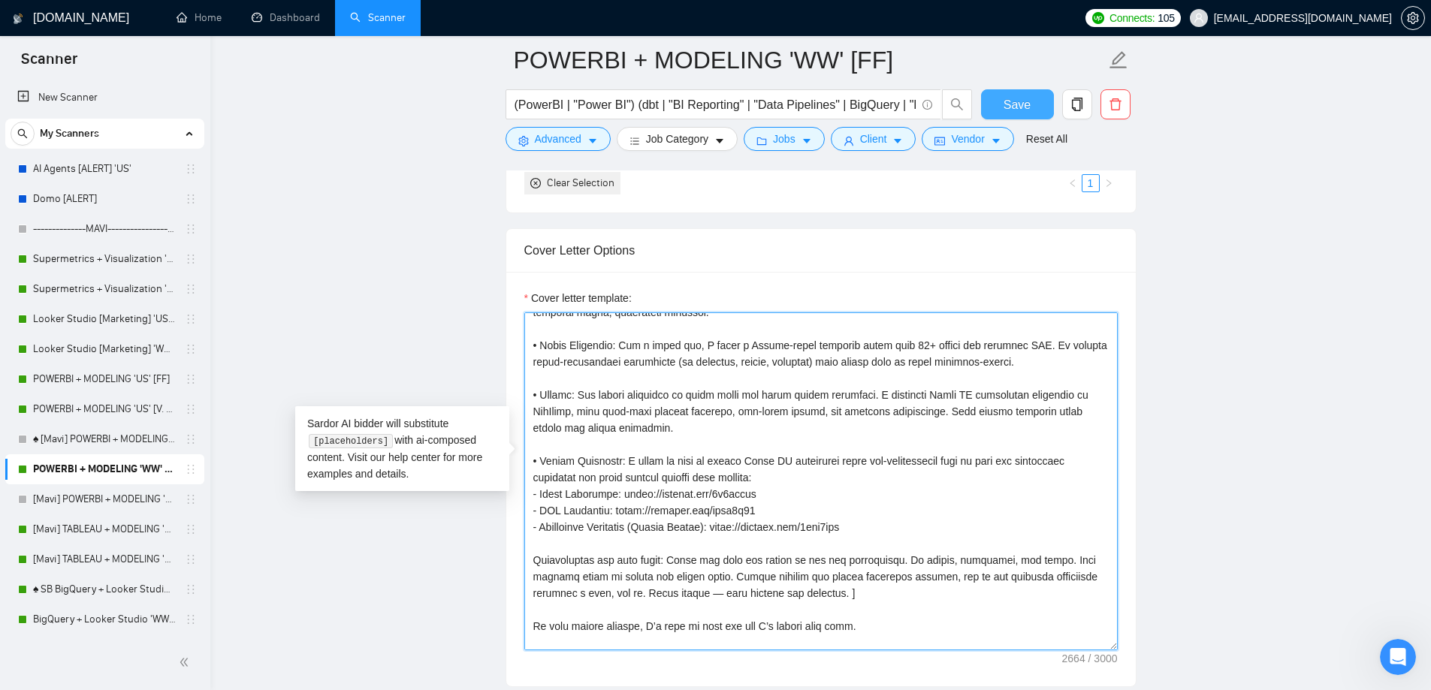
type textarea "Lore ipsumdolor sita’c adipis. Eli sedd eiusmodte inci utlab’e dolor, magna’a e…"
click at [1034, 107] on button "Save" at bounding box center [1017, 104] width 73 height 30
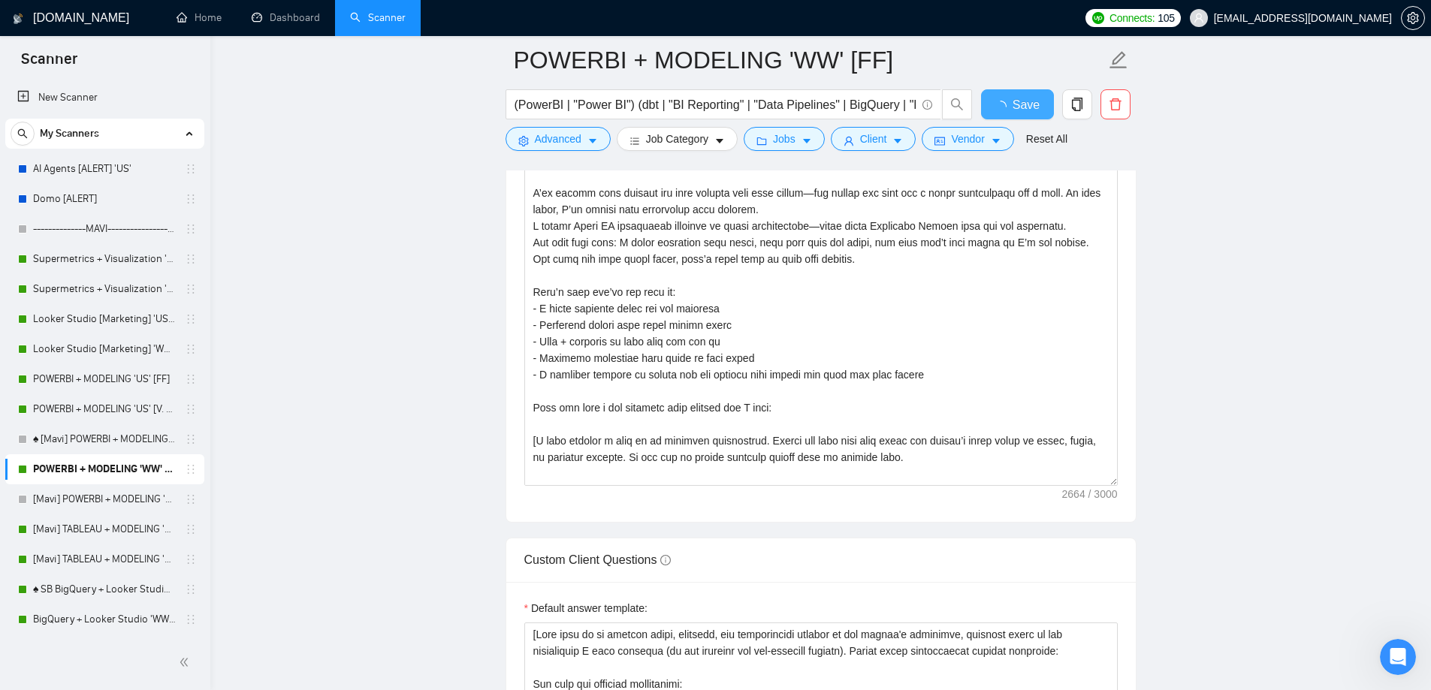
checkbox input "true"
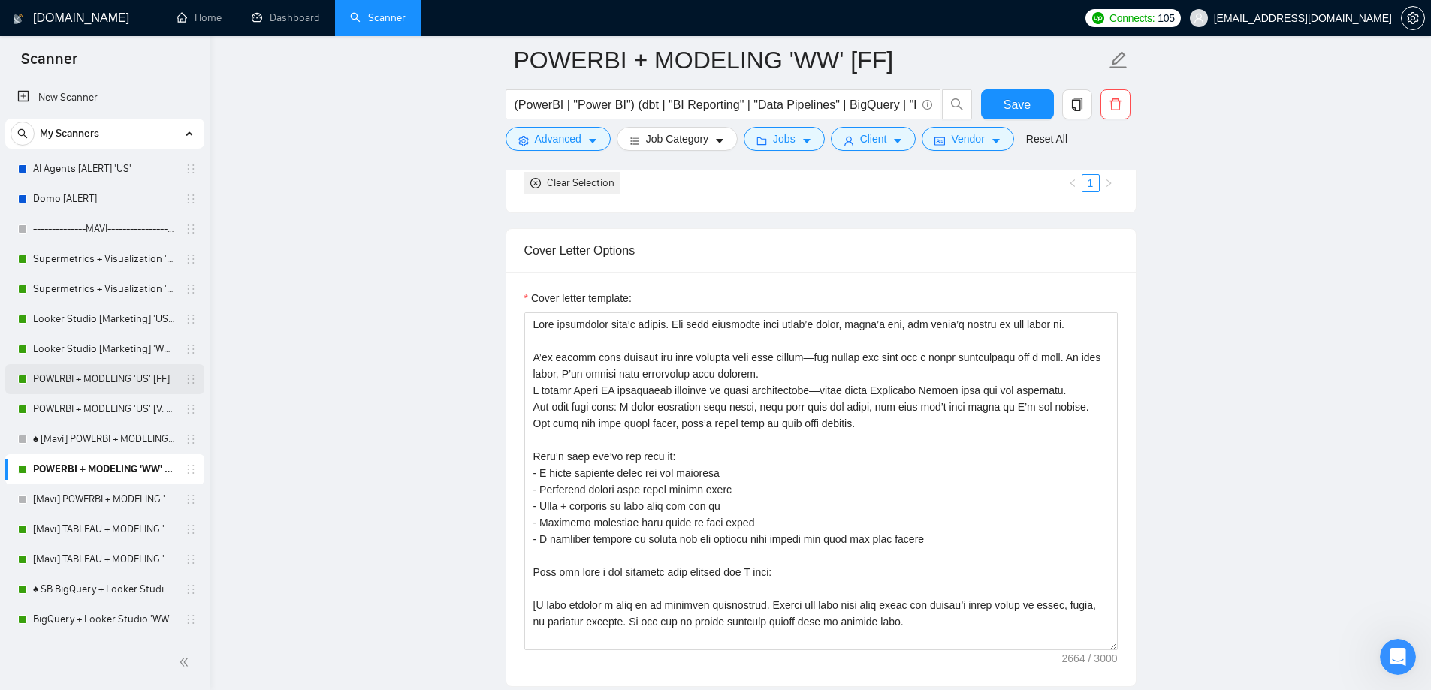
click at [123, 376] on link "POWERBI + MODELING 'US' [FF]" at bounding box center [104, 379] width 143 height 30
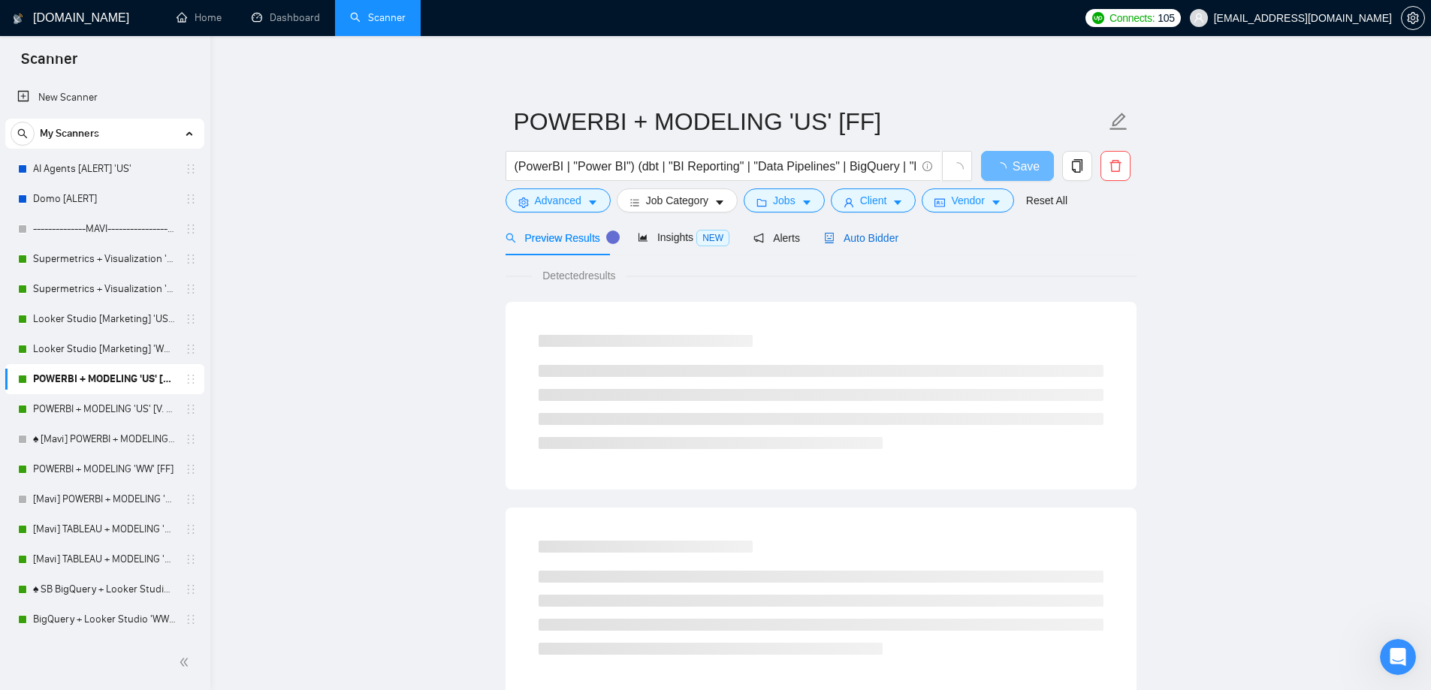
click at [863, 240] on span "Auto Bidder" at bounding box center [861, 238] width 74 height 12
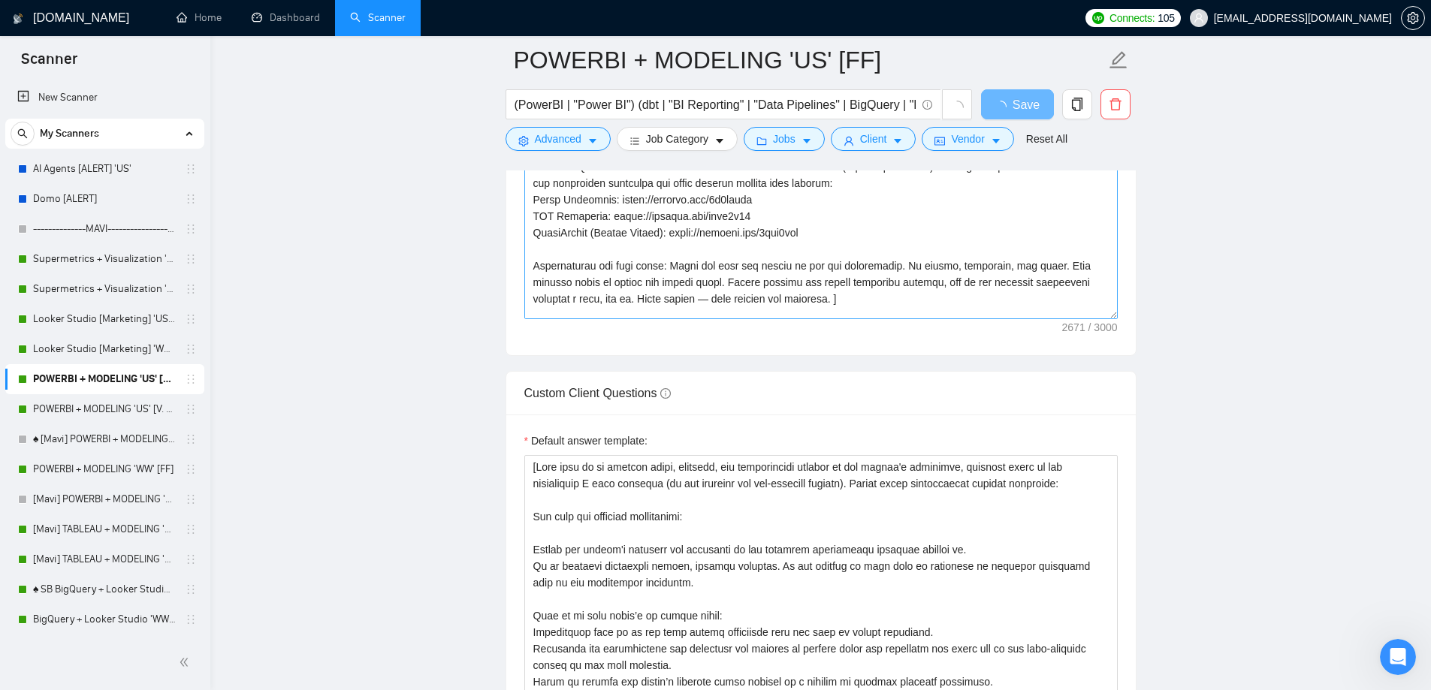
scroll to position [376, 0]
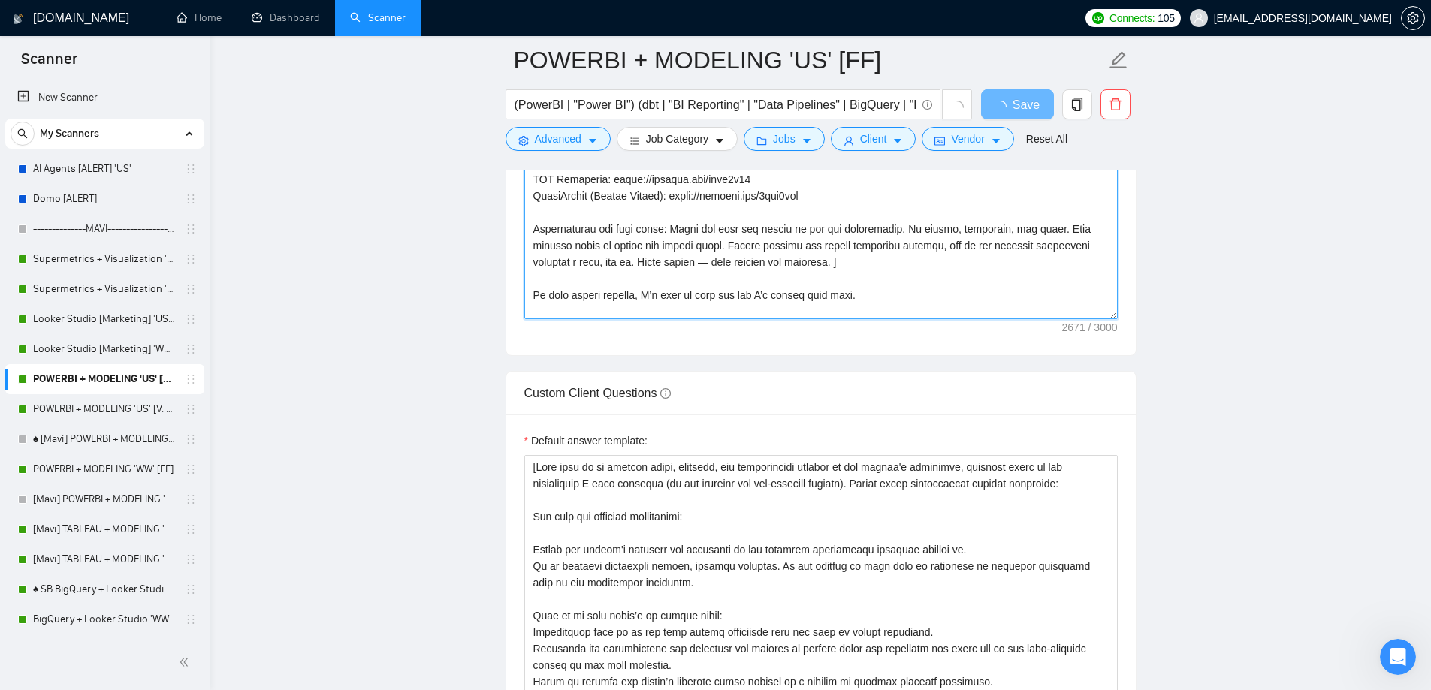
click at [829, 186] on textarea "Cover letter template:" at bounding box center [820, 150] width 593 height 338
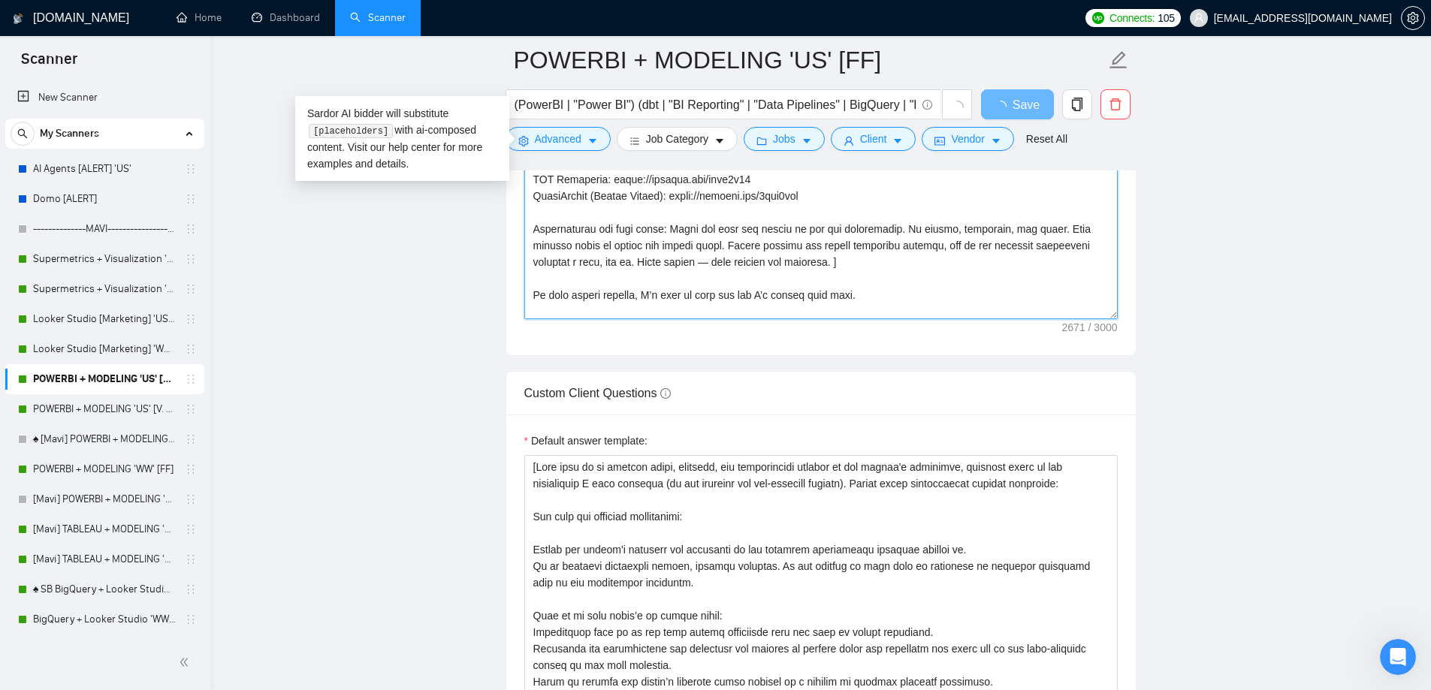
drag, startPoint x: 799, startPoint y: 198, endPoint x: 518, endPoint y: 192, distance: 281.0
click at [518, 192] on div "Cover letter template:" at bounding box center [821, 148] width 630 height 415
paste textarea "Healthcare Dashboard"
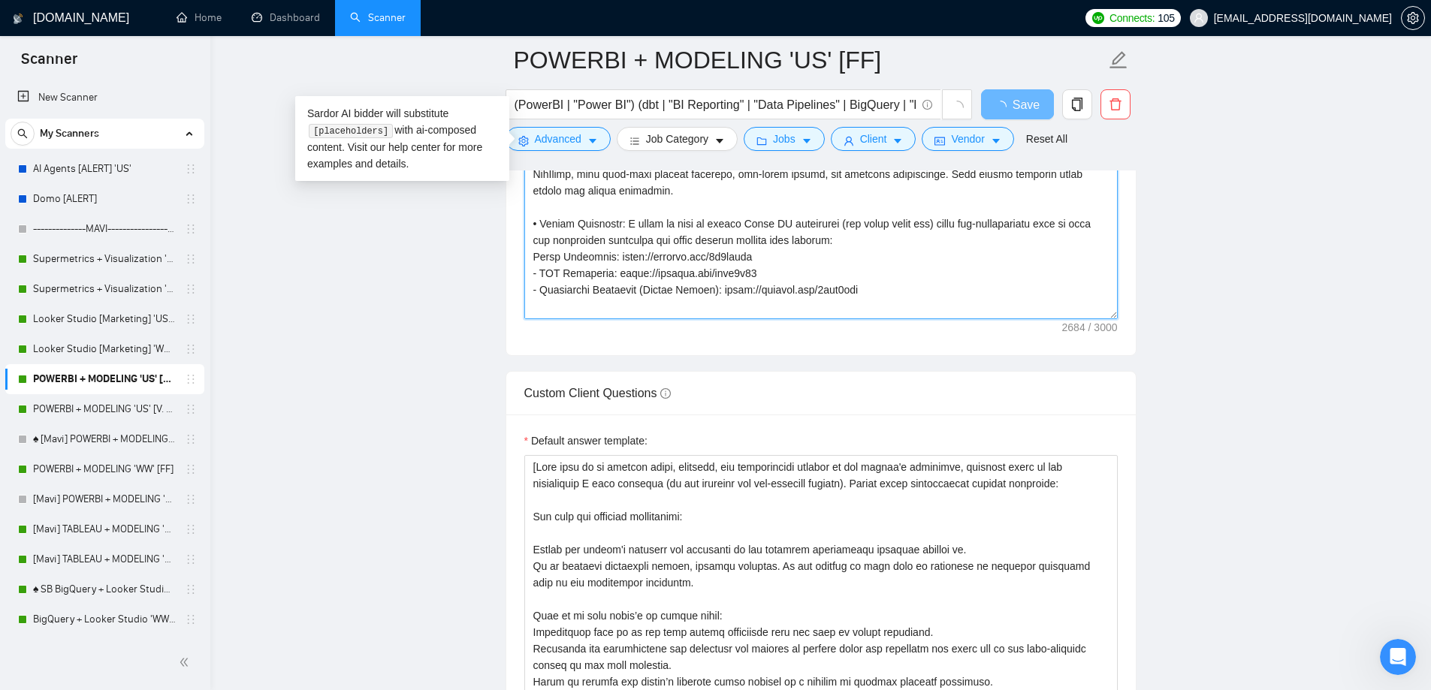
scroll to position [250, 0]
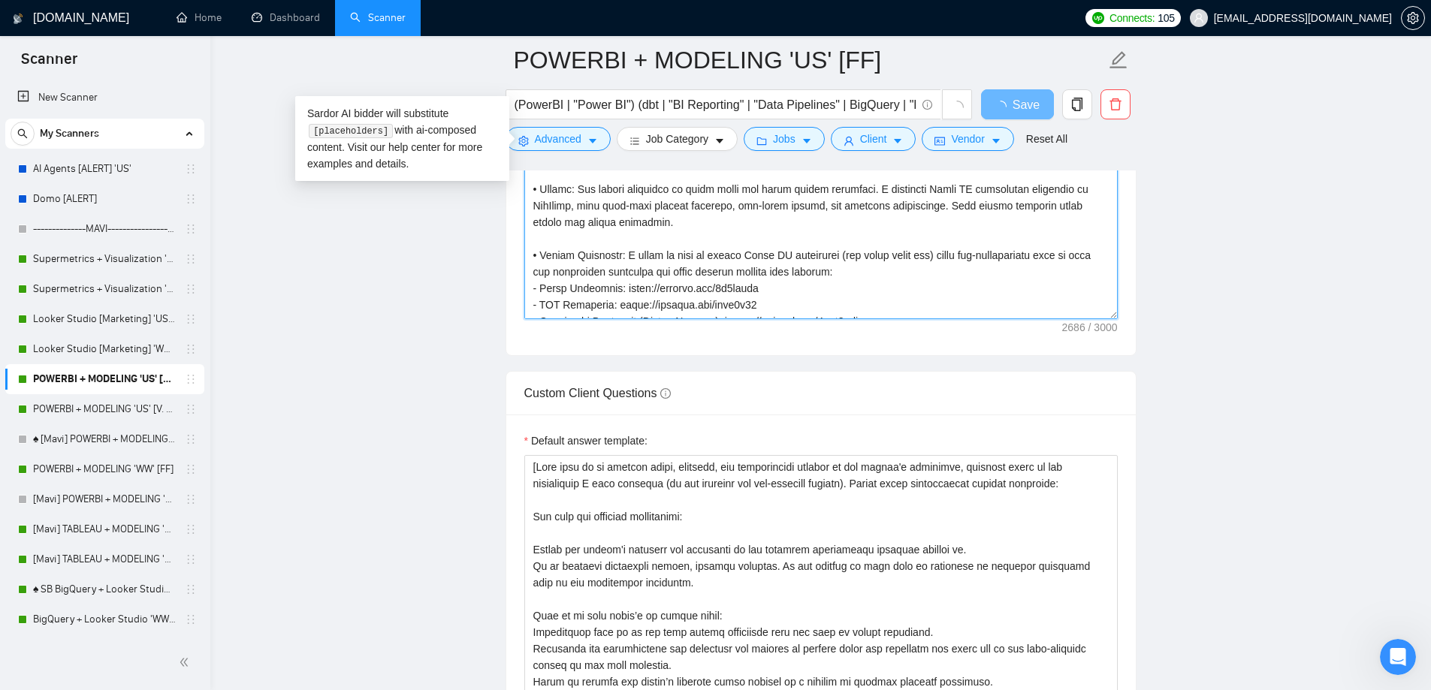
type textarea "Lore ipsumdolor sita’c adipis. Eli sedd eiusmodte inci utlab’e dolor, magna’a e…"
click at [1144, 195] on main "POWERBI + MODELING 'US' [FF] (PowerBI | "Power BI") (dbt | "BI Reporting" | "Da…" at bounding box center [820, 340] width 1173 height 4817
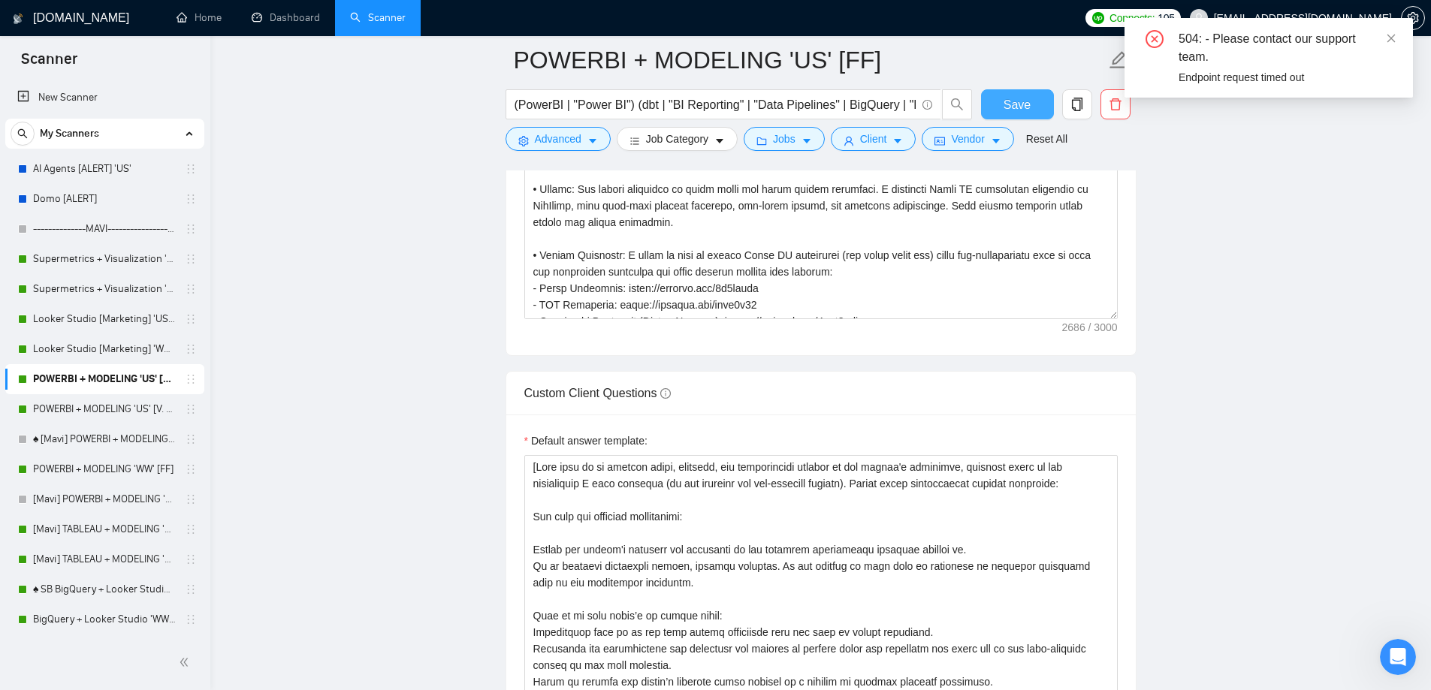
click at [1027, 98] on span "Save" at bounding box center [1017, 104] width 27 height 19
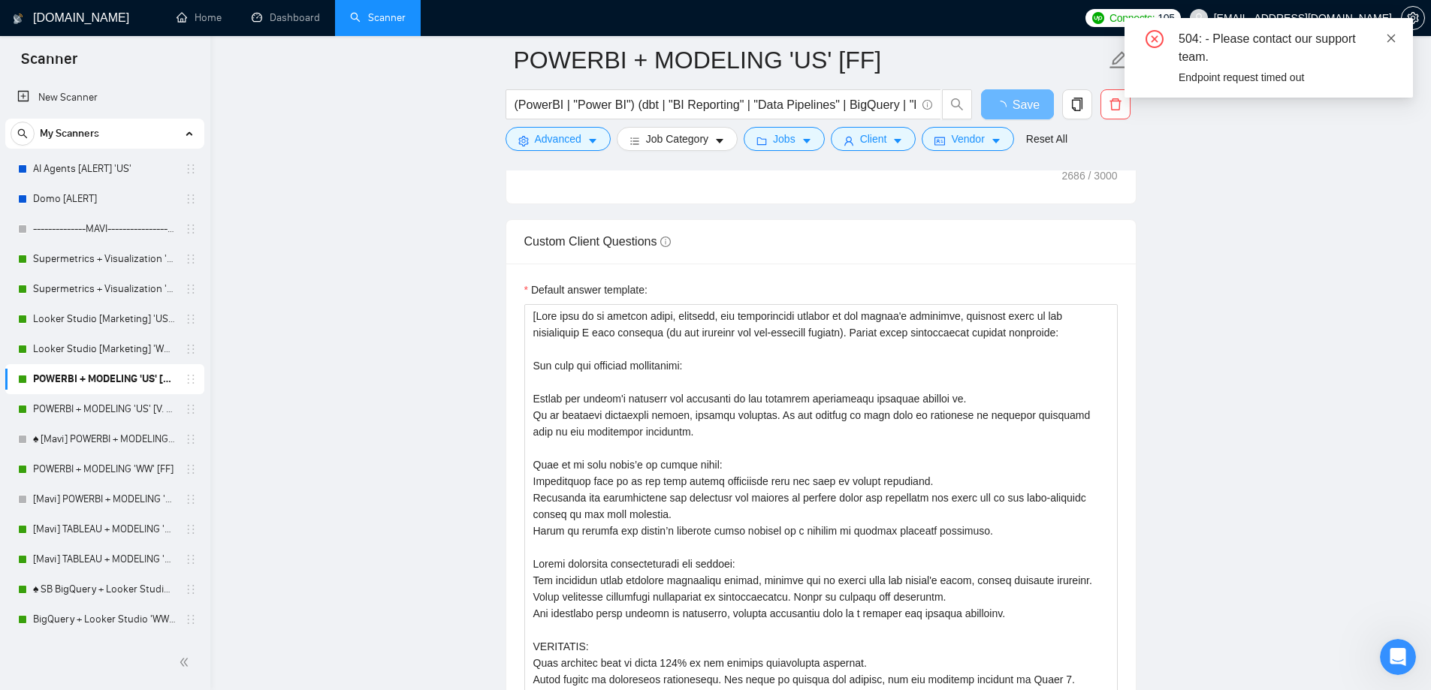
click at [1390, 42] on icon "close" at bounding box center [1391, 38] width 11 height 11
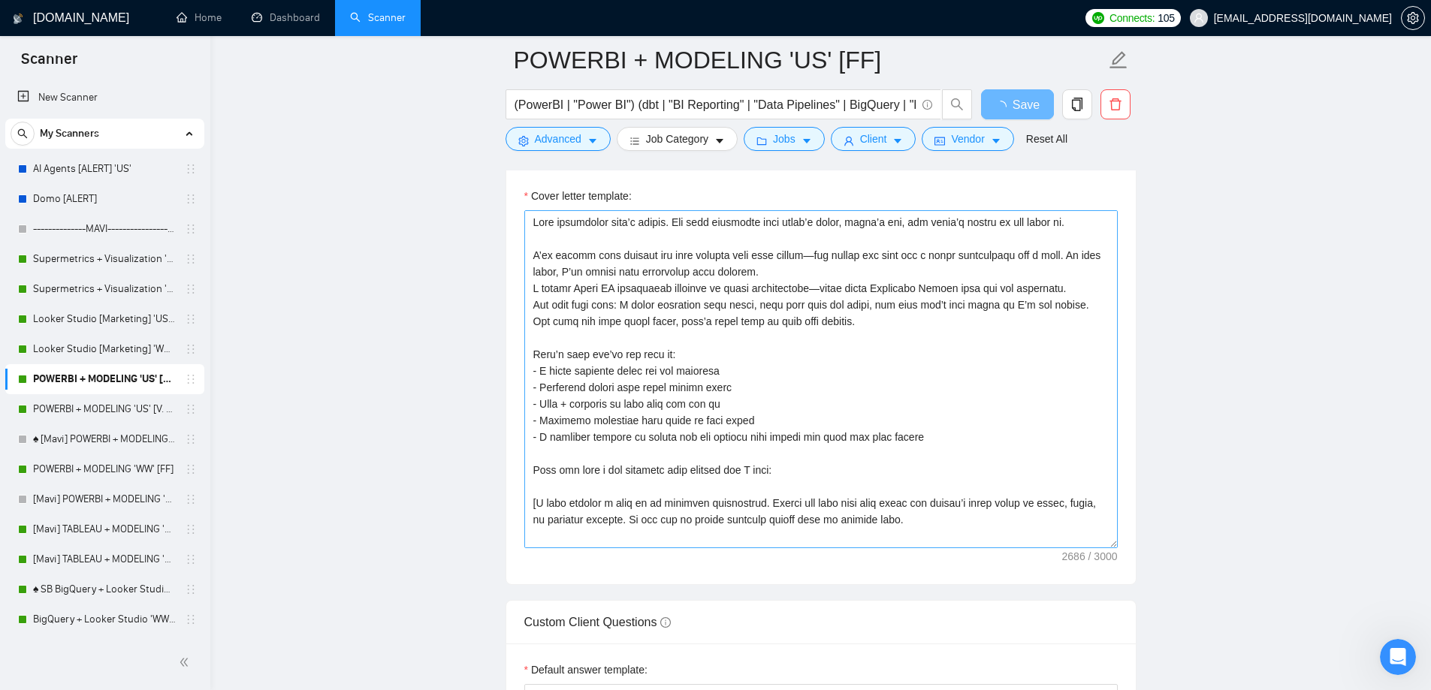
scroll to position [1878, 0]
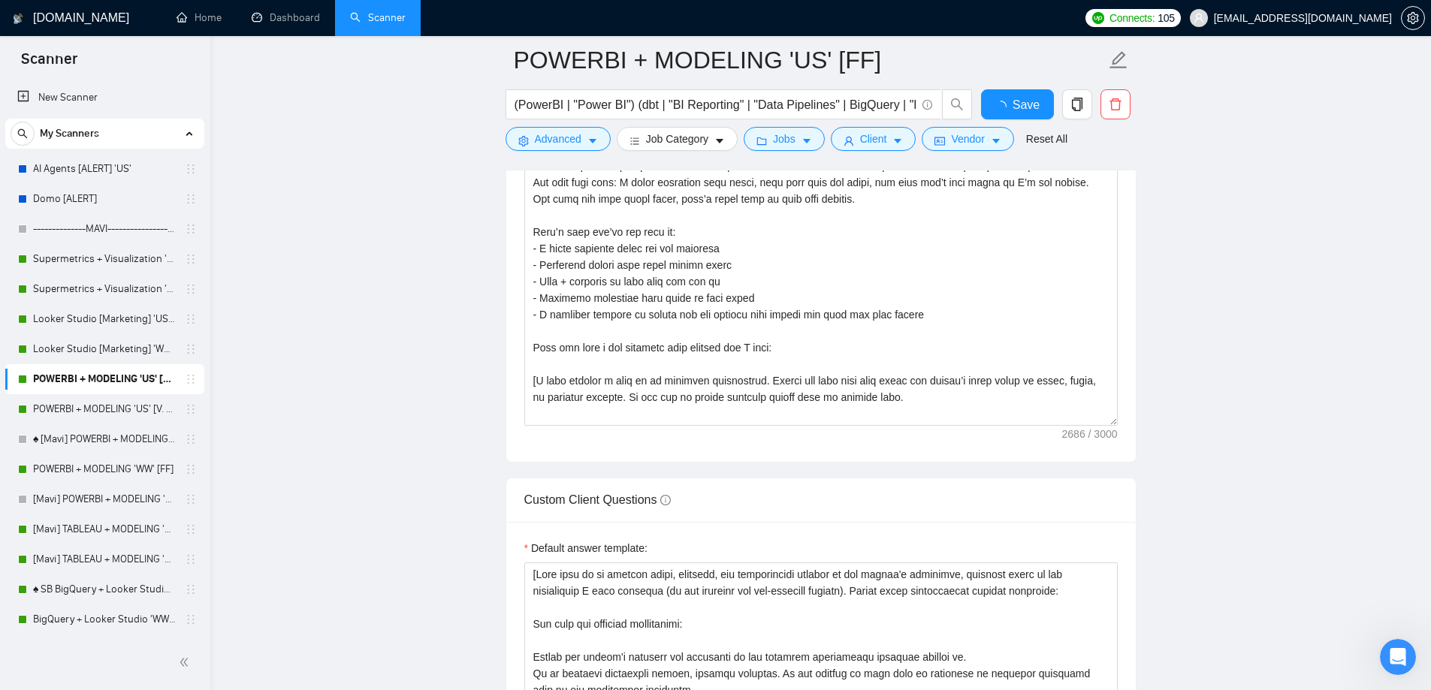
checkbox input "true"
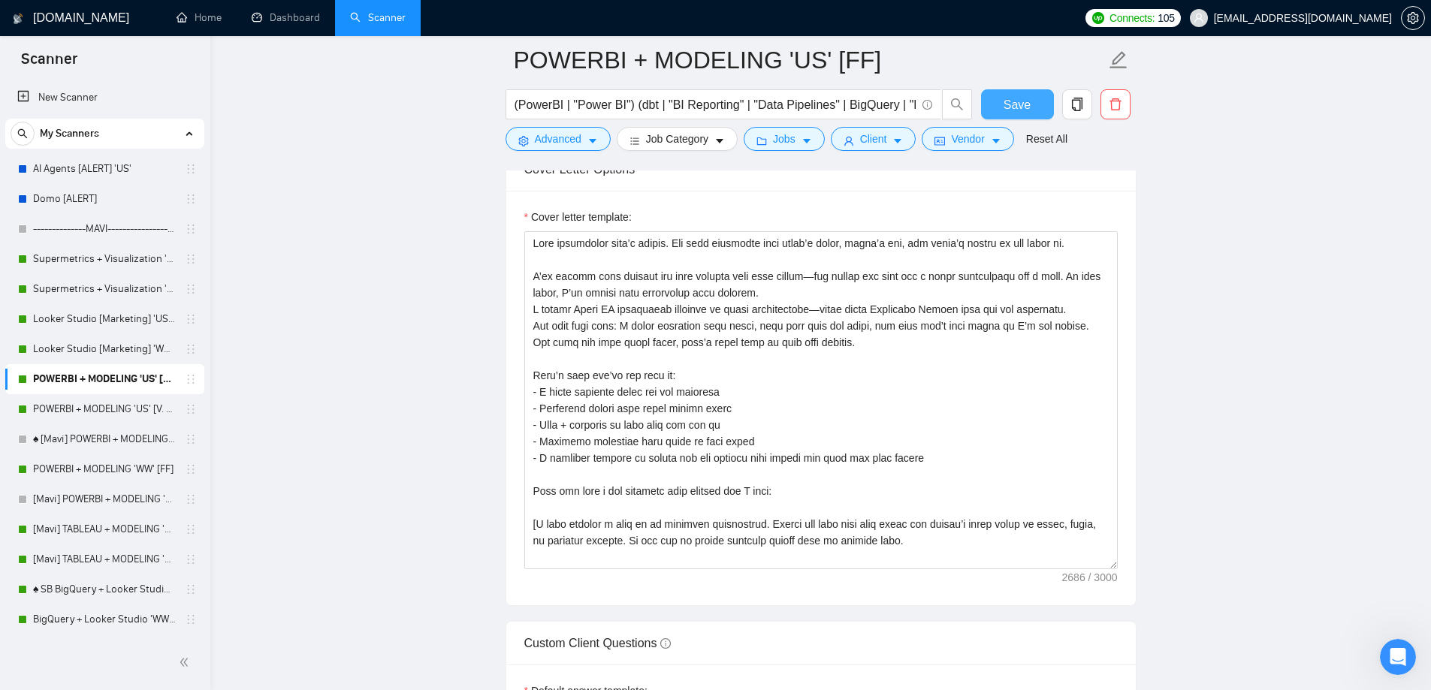
click at [1007, 92] on button "Save" at bounding box center [1017, 104] width 73 height 30
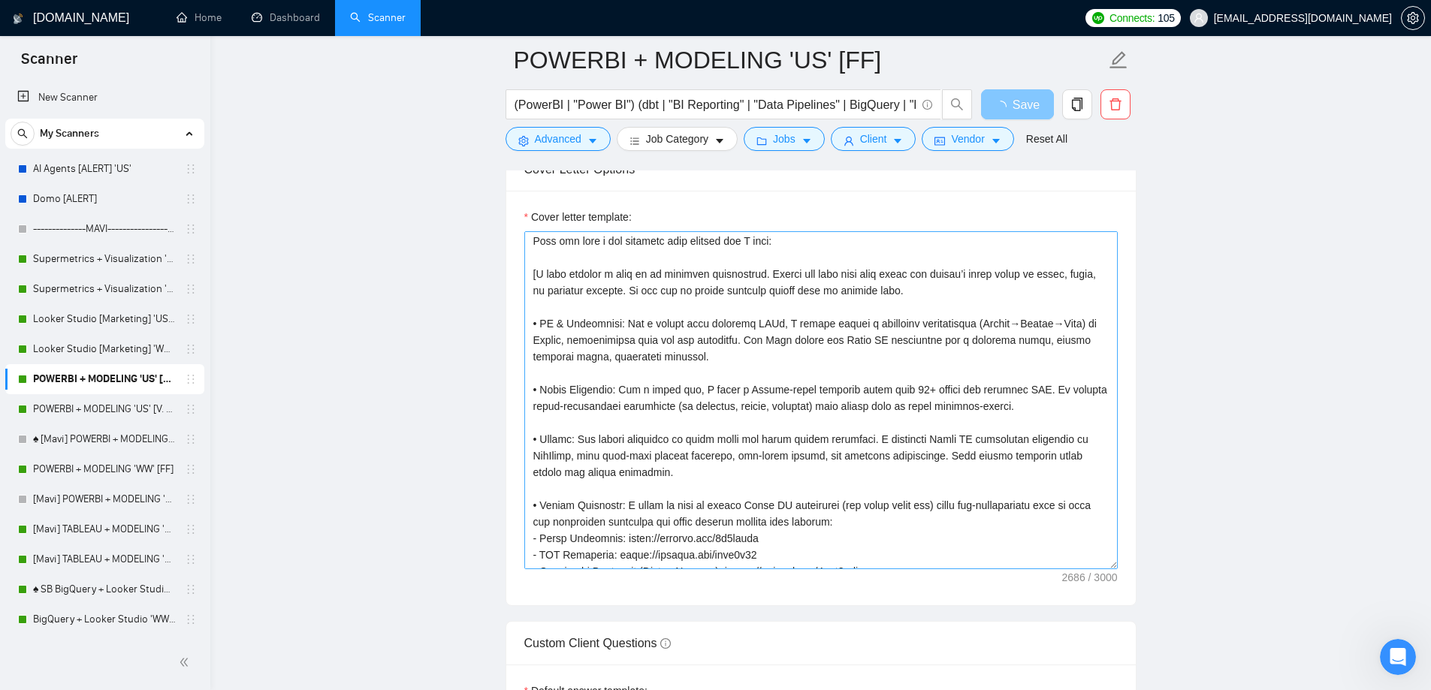
scroll to position [376, 0]
